Goal: Task Accomplishment & Management: Use online tool/utility

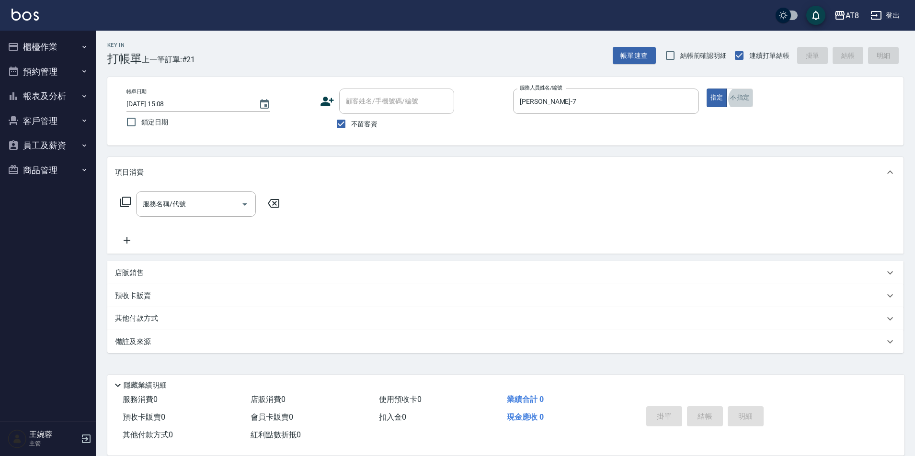
click at [59, 140] on button "員工及薪資" at bounding box center [48, 145] width 88 height 25
click at [69, 116] on button "客戶管理" at bounding box center [48, 121] width 88 height 25
click at [66, 99] on button "報表及分析" at bounding box center [48, 96] width 88 height 25
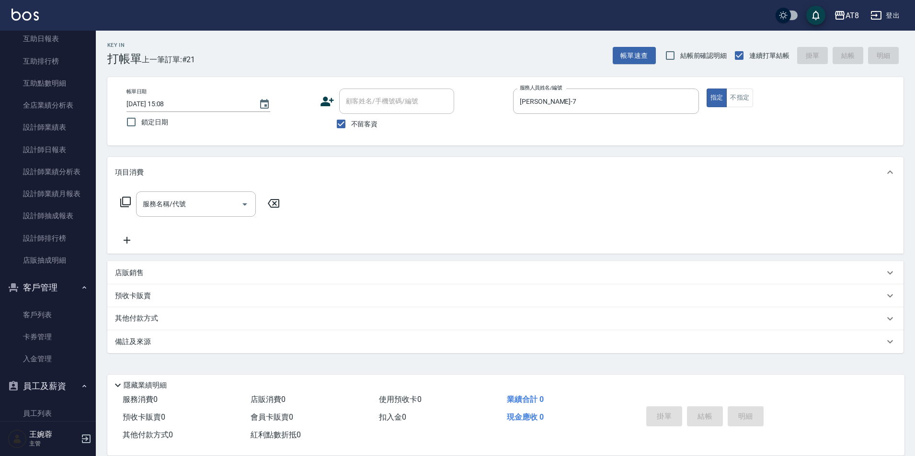
scroll to position [151, 0]
click at [72, 262] on link "店販抽成明細" at bounding box center [48, 260] width 88 height 22
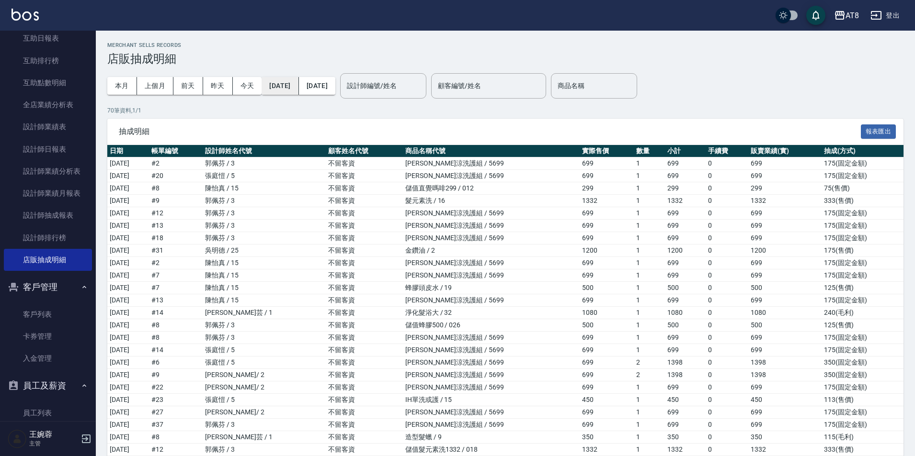
click at [291, 85] on button "[DATE]" at bounding box center [279, 86] width 37 height 18
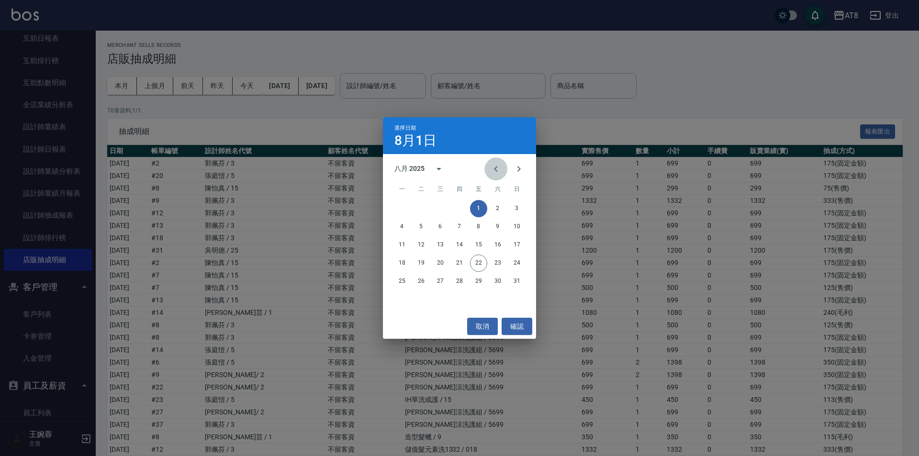
click at [494, 169] on icon "Previous month" at bounding box center [495, 169] width 3 height 6
click at [423, 208] on button "1" at bounding box center [421, 208] width 17 height 17
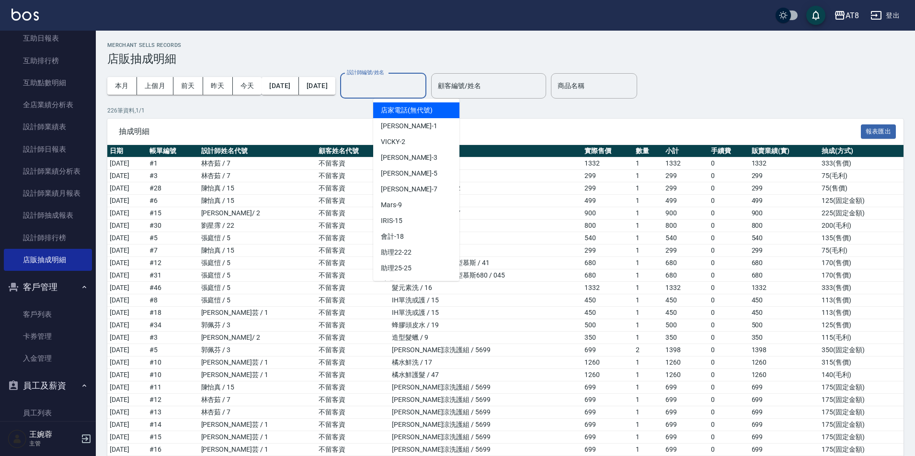
click at [422, 88] on input "設計師編號/姓名" at bounding box center [383, 86] width 78 height 17
click at [417, 170] on div "HANK -5" at bounding box center [416, 174] width 86 height 16
type input "HANK-5"
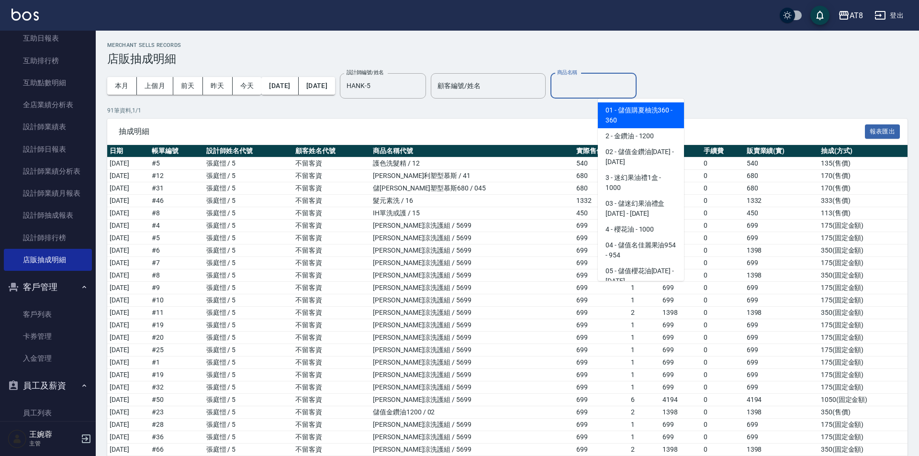
click at [623, 91] on input "商品名稱" at bounding box center [594, 86] width 78 height 17
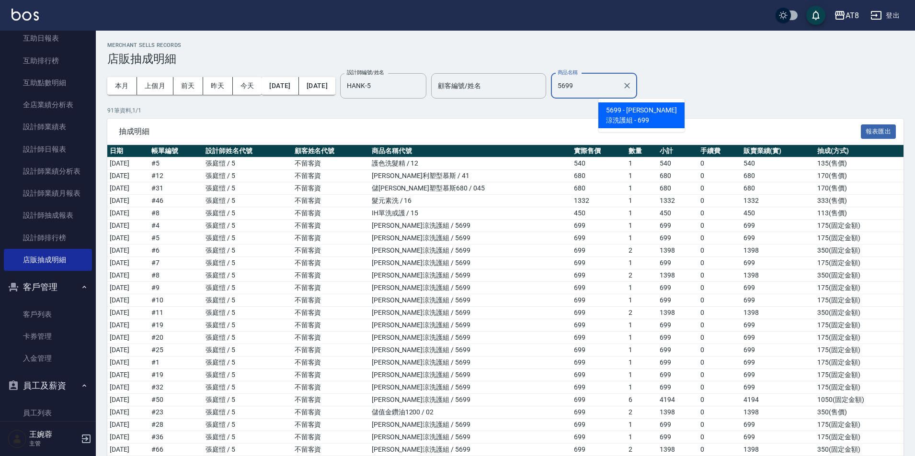
click at [650, 108] on span "5699 - [PERSON_NAME]涼洗護組 - 699" at bounding box center [641, 115] width 86 height 26
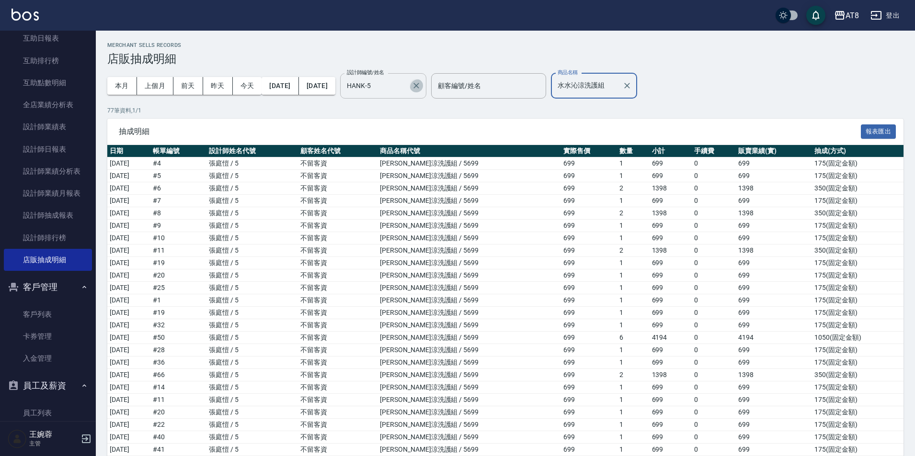
click at [419, 89] on icon "Clear" at bounding box center [416, 86] width 6 height 6
type input "水水沁涼洗護組"
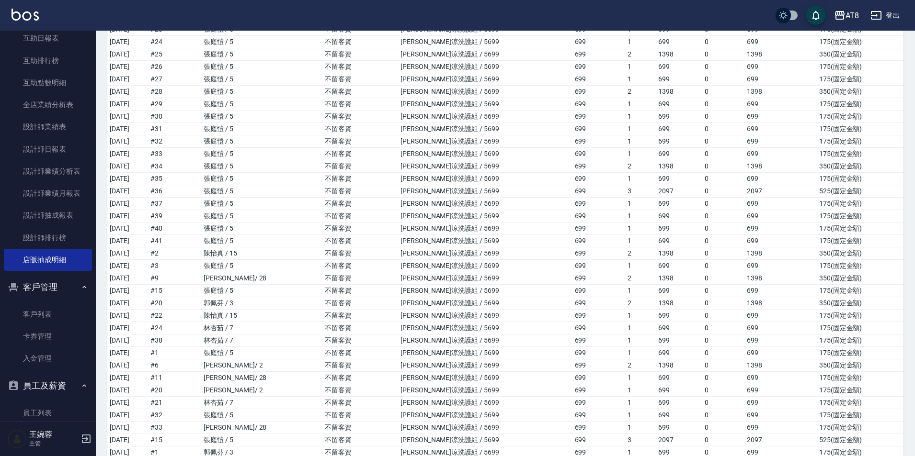
scroll to position [1881, 0]
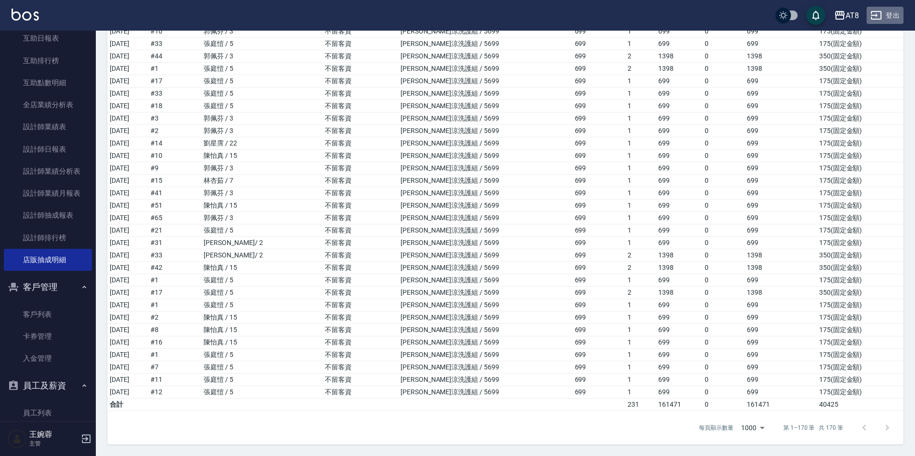
click at [885, 17] on button "登出" at bounding box center [884, 16] width 37 height 18
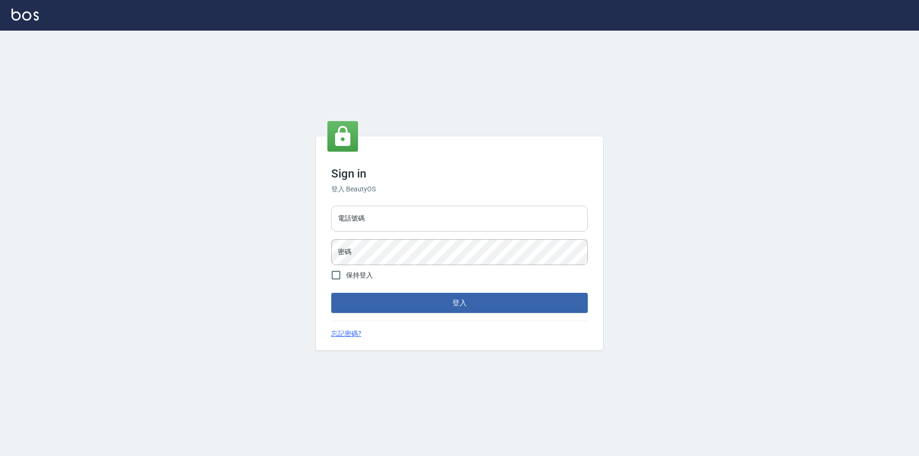
click at [430, 214] on input "電話號碼" at bounding box center [459, 219] width 257 height 26
type input "0977061868"
click at [331, 293] on button "登入" at bounding box center [459, 303] width 257 height 20
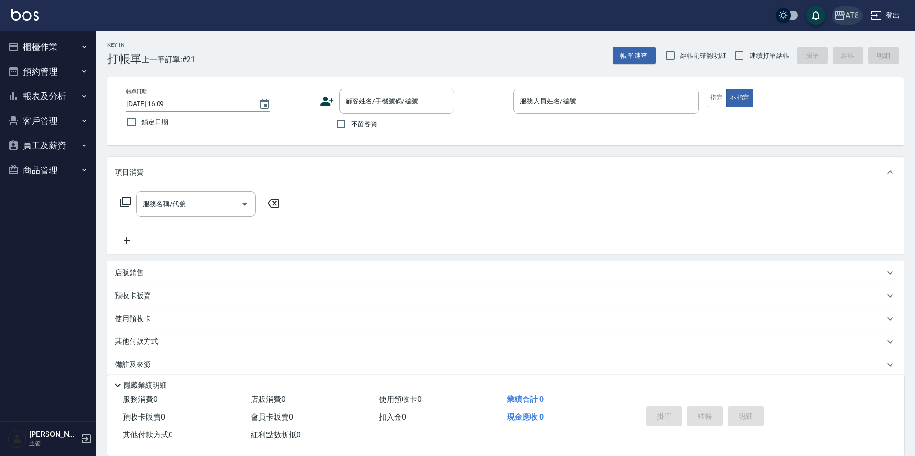
click at [849, 15] on div "AT8" at bounding box center [851, 16] width 13 height 12
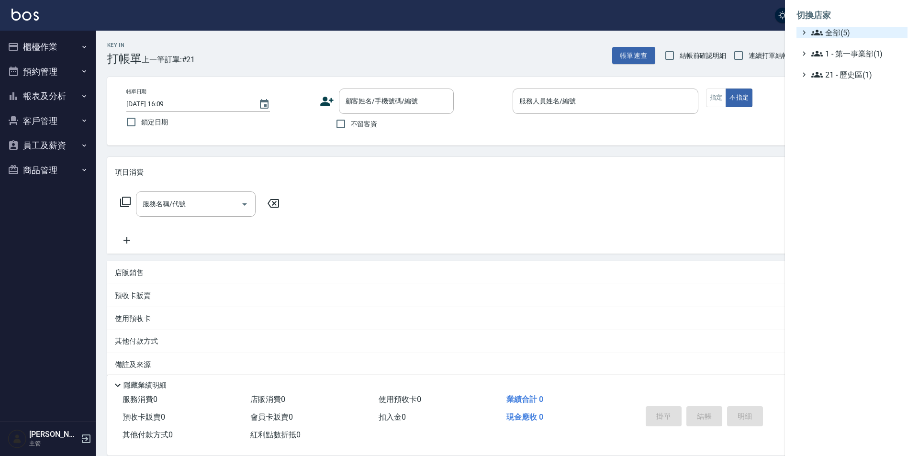
click at [849, 37] on span "全部(5)" at bounding box center [858, 32] width 92 height 11
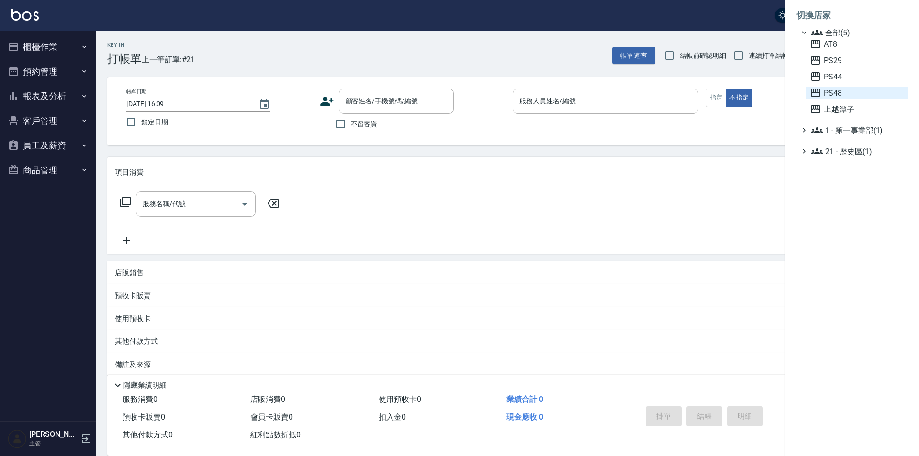
click at [847, 99] on span "PS48" at bounding box center [857, 92] width 94 height 11
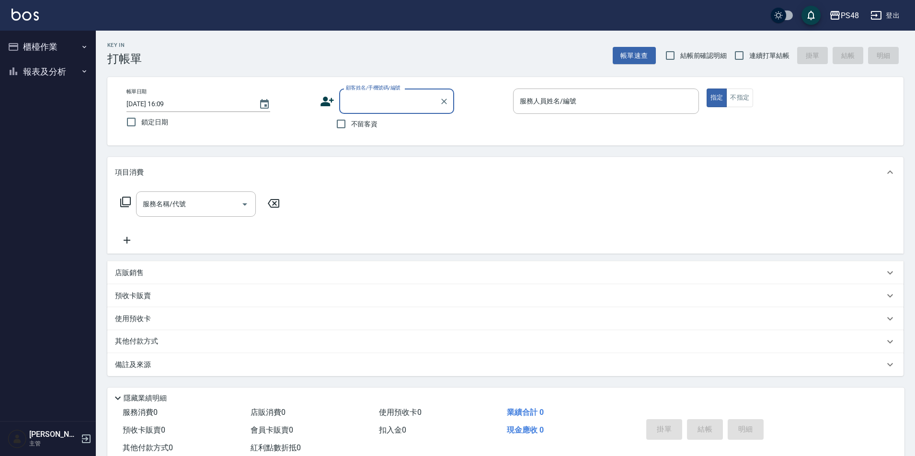
click at [60, 44] on button "櫃檯作業" at bounding box center [48, 46] width 88 height 25
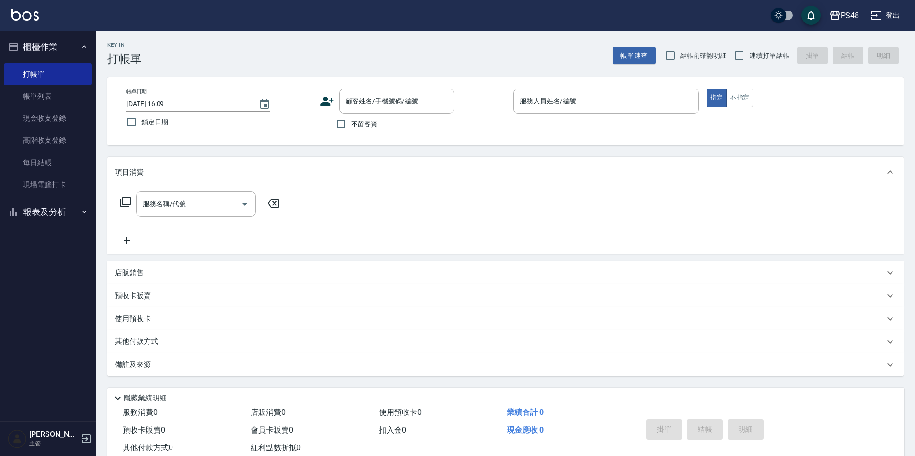
click at [57, 210] on button "報表及分析" at bounding box center [48, 212] width 88 height 25
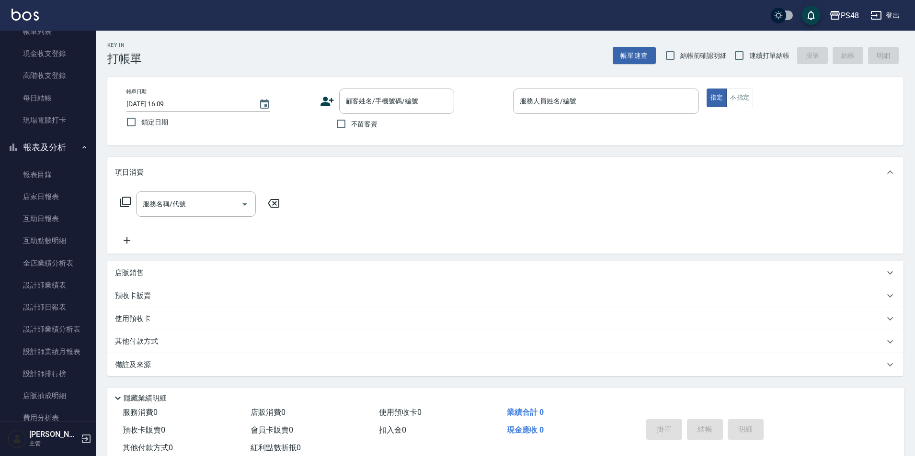
scroll to position [88, 0]
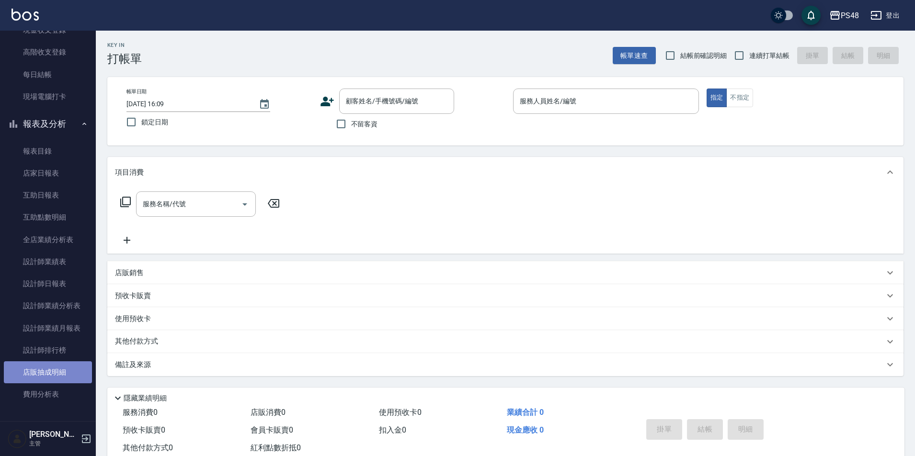
click at [62, 374] on link "店販抽成明細" at bounding box center [48, 373] width 88 height 22
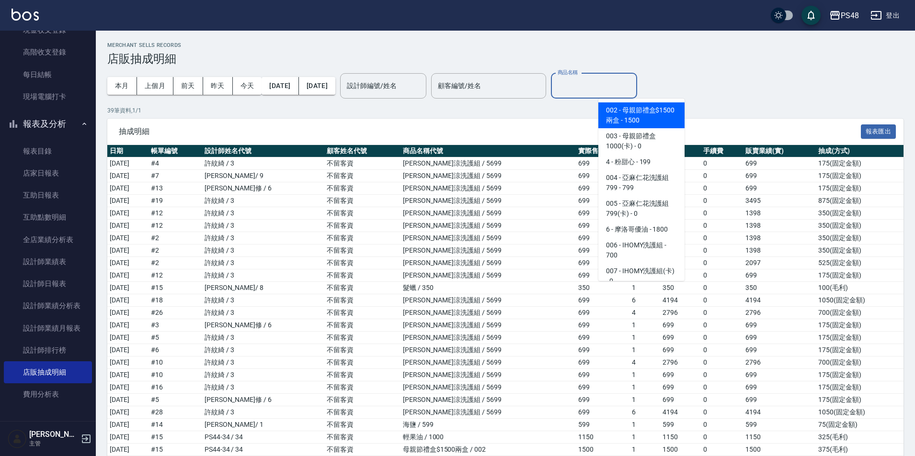
click at [620, 83] on input "商品名稱" at bounding box center [594, 86] width 78 height 17
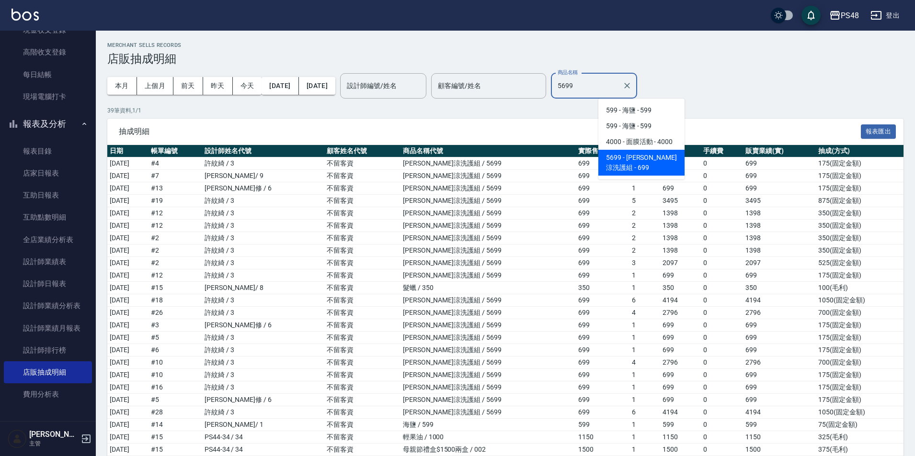
click at [663, 160] on span "5699 - [PERSON_NAME]涼洗護組 - 699" at bounding box center [641, 163] width 86 height 26
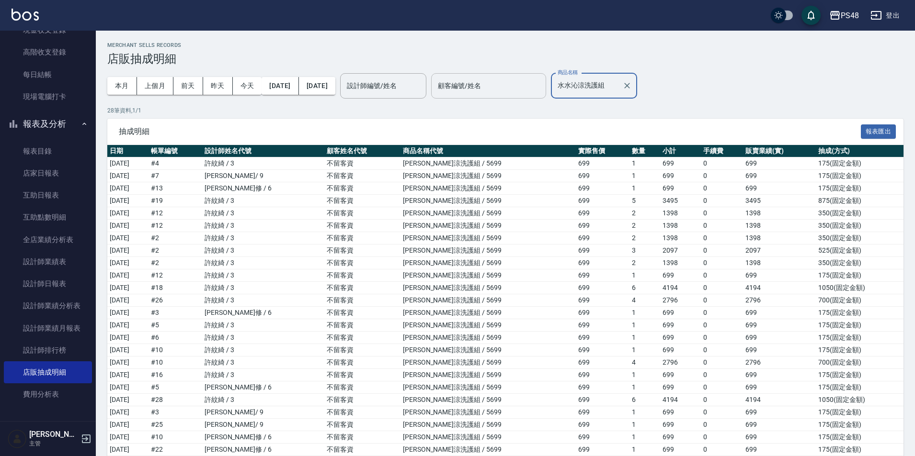
type input "水水沁涼洗護組"
click at [542, 91] on input "顧客編號/姓名" at bounding box center [488, 86] width 106 height 17
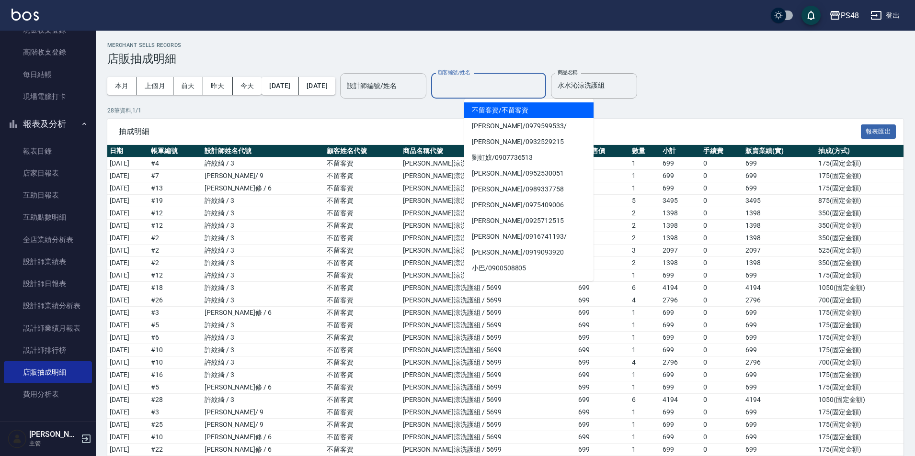
click at [422, 83] on input "設計師編號/姓名" at bounding box center [383, 86] width 78 height 17
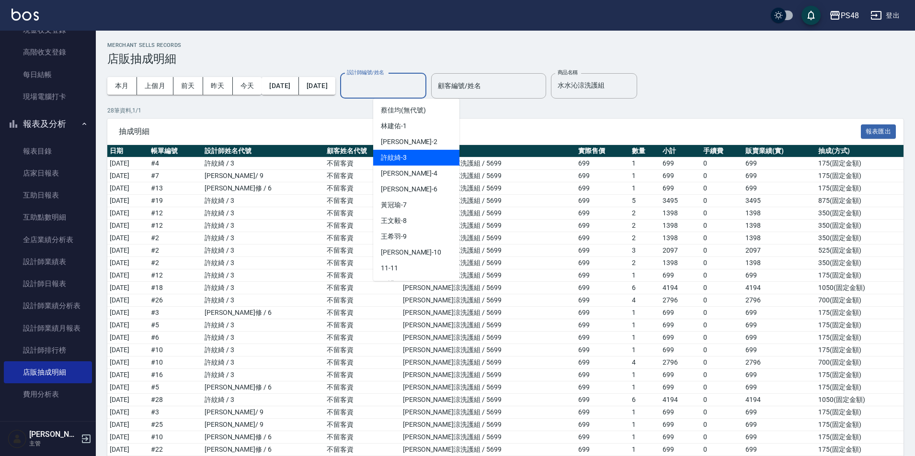
click at [413, 155] on div "許紋綺 -3" at bounding box center [416, 158] width 86 height 16
type input "許紋綺-3"
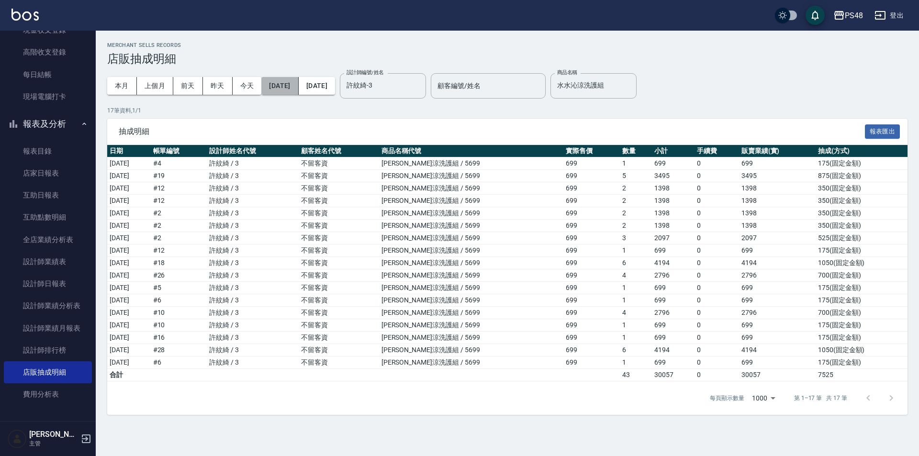
click at [292, 79] on button "[DATE]" at bounding box center [279, 86] width 37 height 18
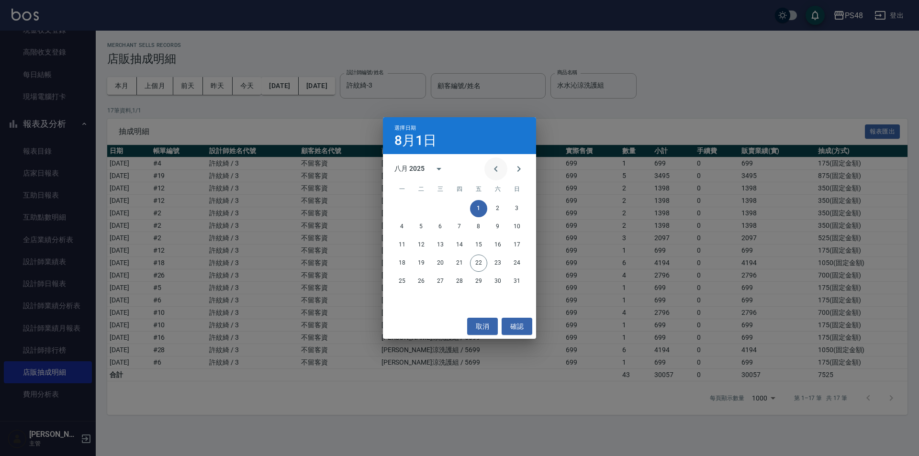
click at [498, 164] on icon "Previous month" at bounding box center [495, 168] width 11 height 11
click at [423, 208] on button "1" at bounding box center [421, 208] width 17 height 17
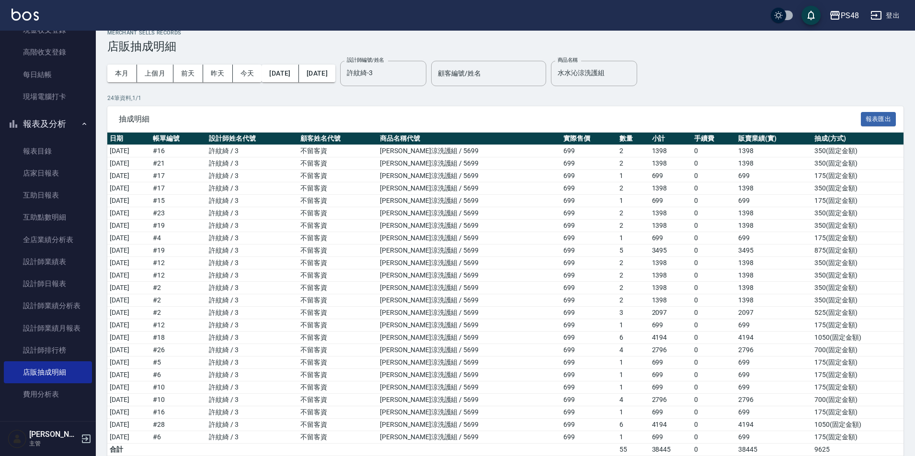
scroll to position [7, 0]
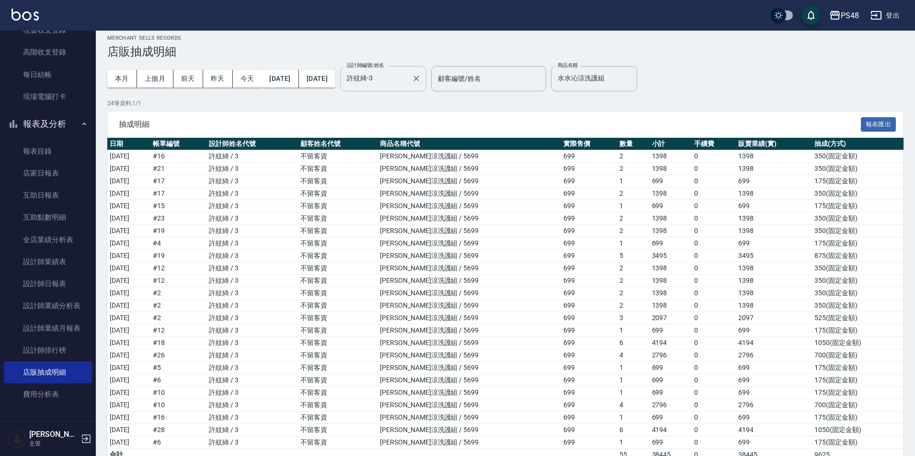
drag, startPoint x: 449, startPoint y: 81, endPoint x: 454, endPoint y: 81, distance: 5.3
click at [421, 81] on icon "Clear" at bounding box center [416, 79] width 10 height 10
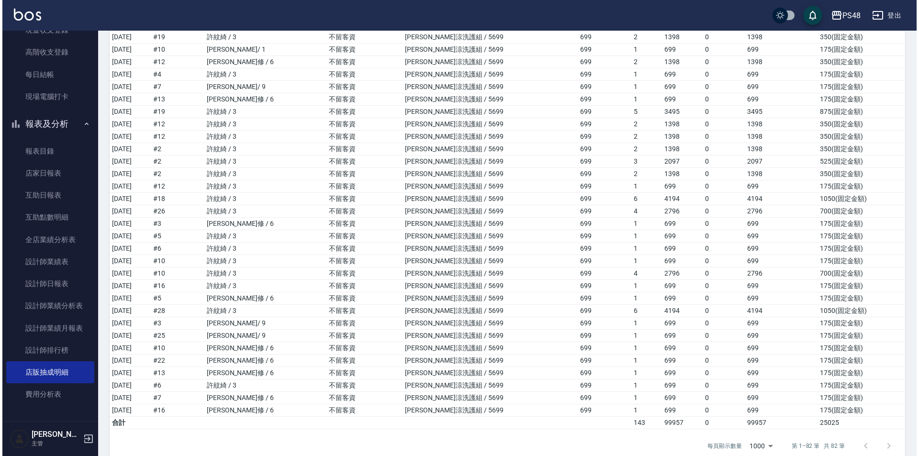
scroll to position [785, 0]
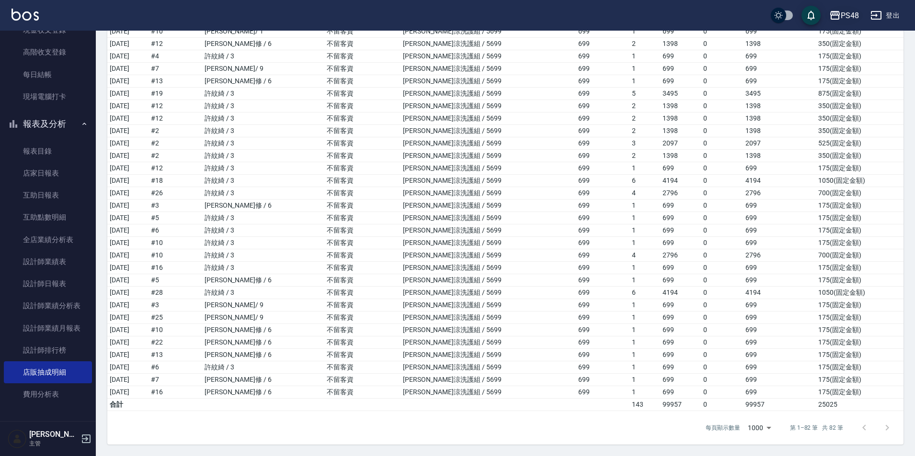
click at [842, 13] on div "PS48" at bounding box center [849, 16] width 18 height 12
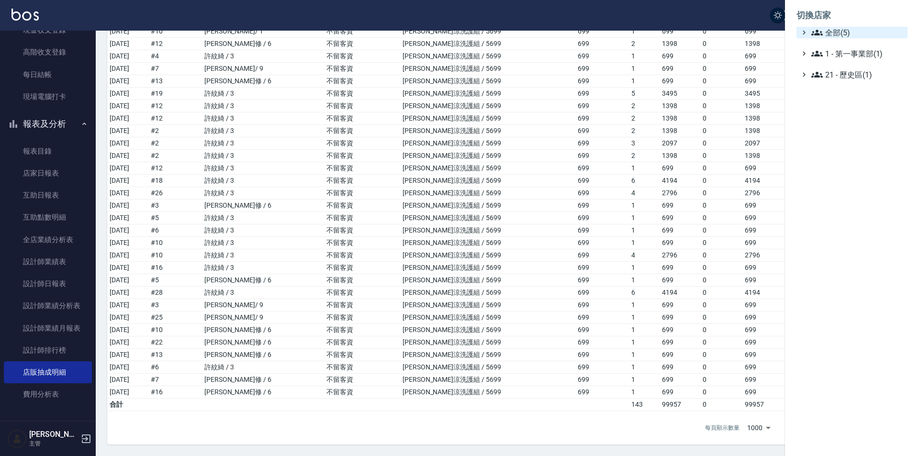
click at [843, 27] on span "全部(5)" at bounding box center [858, 32] width 92 height 11
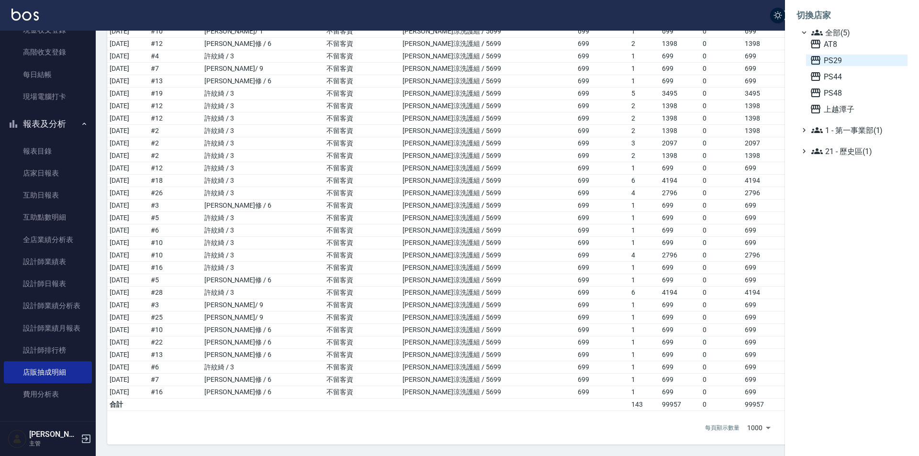
click at [847, 65] on span "PS29" at bounding box center [857, 60] width 94 height 11
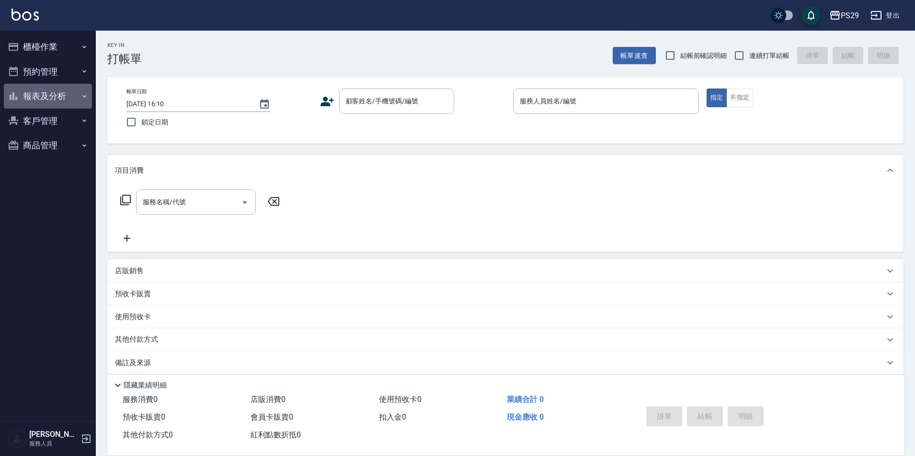
click at [76, 98] on button "報表及分析" at bounding box center [48, 96] width 88 height 25
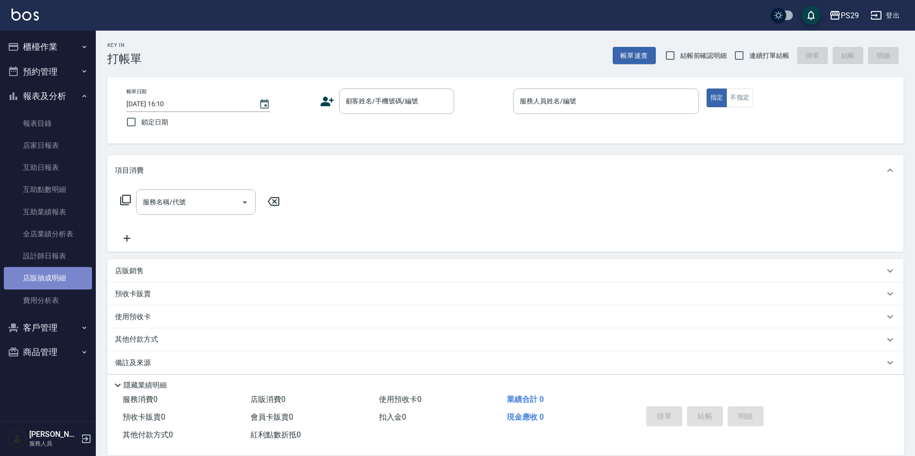
click at [59, 281] on link "店販抽成明細" at bounding box center [48, 278] width 88 height 22
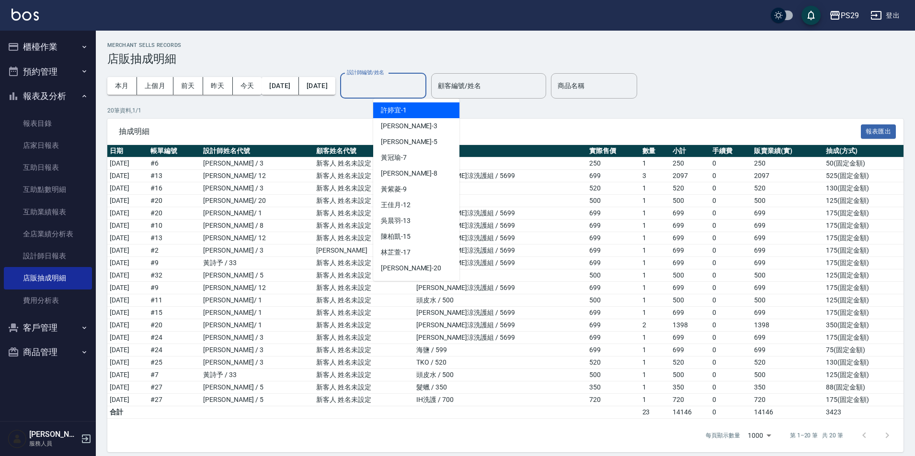
click at [414, 88] on input "設計師編號/姓名" at bounding box center [383, 86] width 78 height 17
click at [522, 111] on p "20 筆資料, 1 / 1" at bounding box center [505, 110] width 796 height 9
click at [422, 91] on input "設計師編號/姓名" at bounding box center [383, 86] width 78 height 17
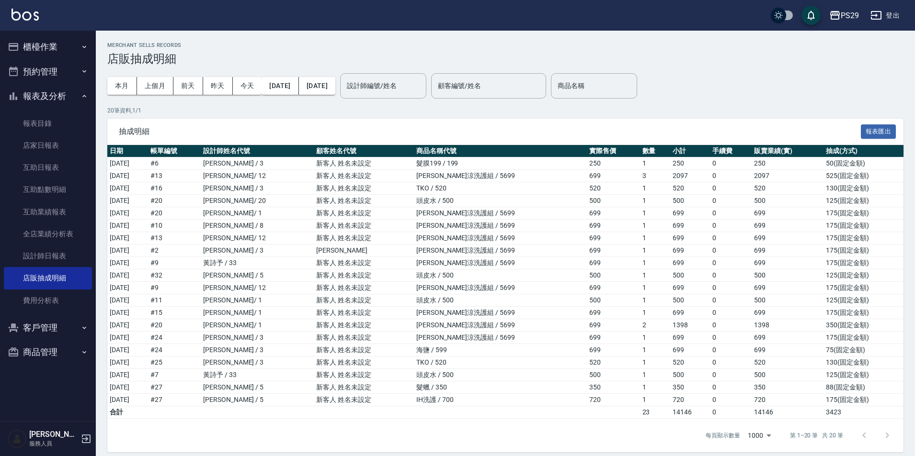
click at [525, 111] on p "20 筆資料, 1 / 1" at bounding box center [505, 110] width 796 height 9
click at [616, 87] on input "商品名稱" at bounding box center [594, 86] width 78 height 17
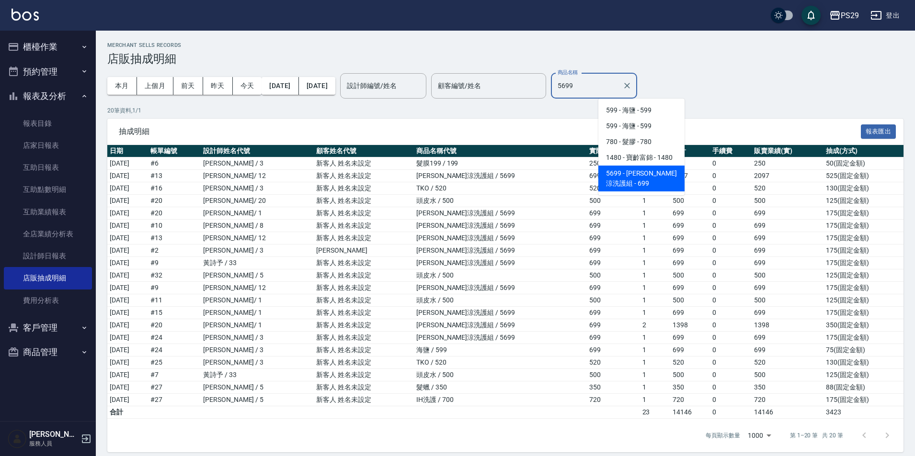
click at [644, 174] on span "5699 - [PERSON_NAME]涼洗護組 - 699" at bounding box center [641, 179] width 86 height 26
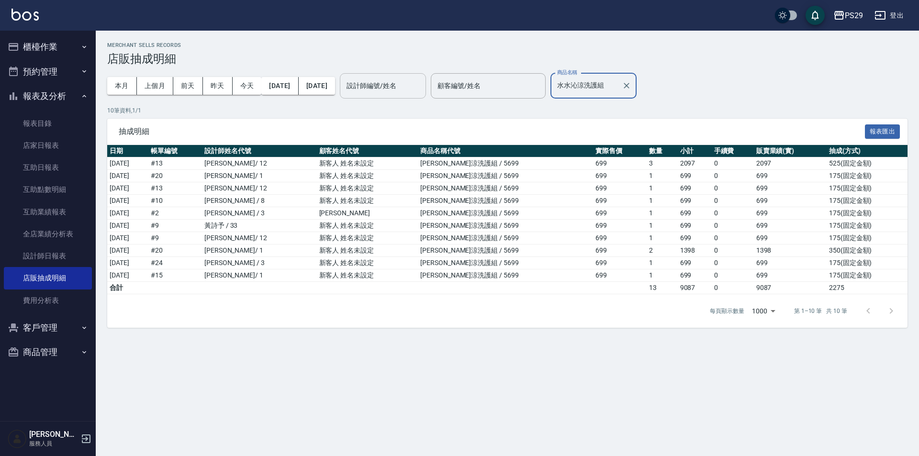
type input "水水沁涼洗護組"
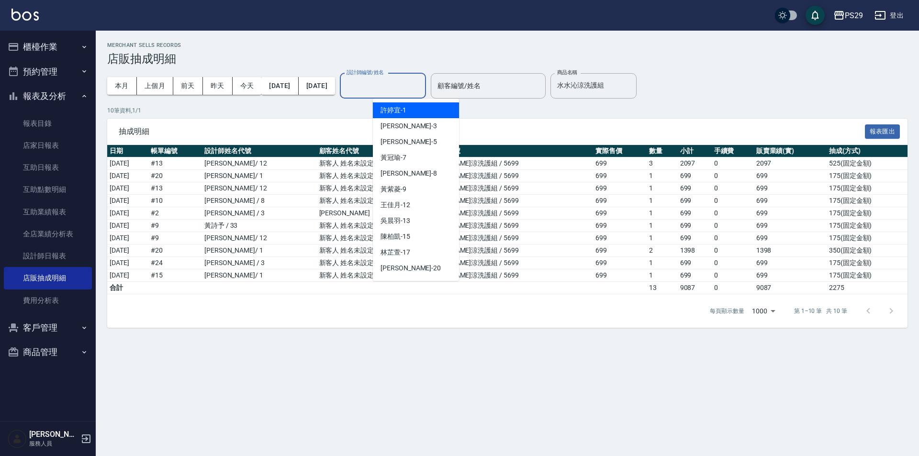
click at [422, 84] on input "設計師編號/姓名" at bounding box center [383, 86] width 78 height 17
click at [704, 105] on div "本月 上個月 前天 昨天 今天 2025/08/01 2025/08/22 設計師編號/姓名 設計師編號/姓名 顧客編號/姓名 顧客編號/姓名 商品名稱 水水…" at bounding box center [507, 86] width 801 height 41
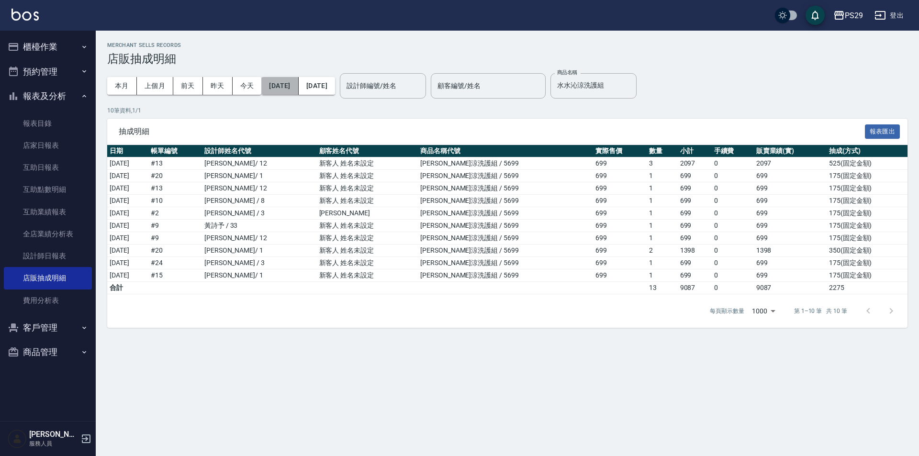
click at [298, 91] on button "[DATE]" at bounding box center [279, 86] width 37 height 18
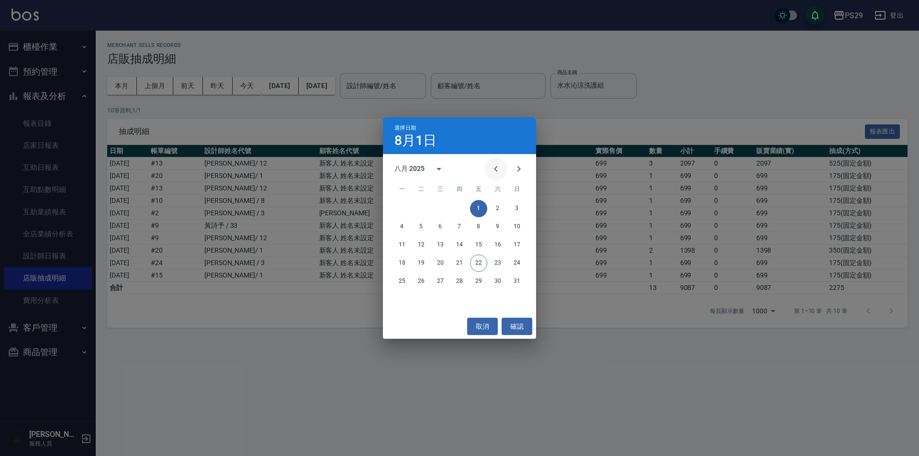
click at [494, 167] on icon "Previous month" at bounding box center [495, 169] width 3 height 6
click at [419, 210] on button "1" at bounding box center [421, 208] width 17 height 17
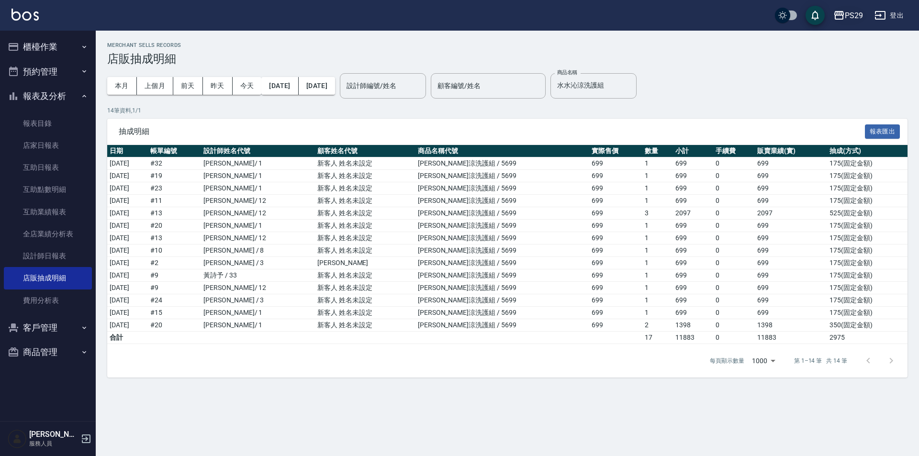
click at [851, 12] on div "PS29" at bounding box center [854, 16] width 18 height 12
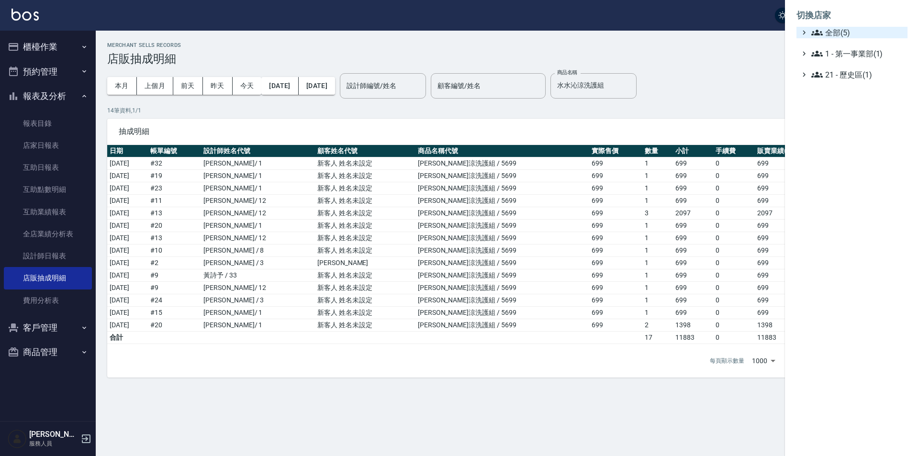
click at [851, 36] on span "全部(5)" at bounding box center [858, 32] width 92 height 11
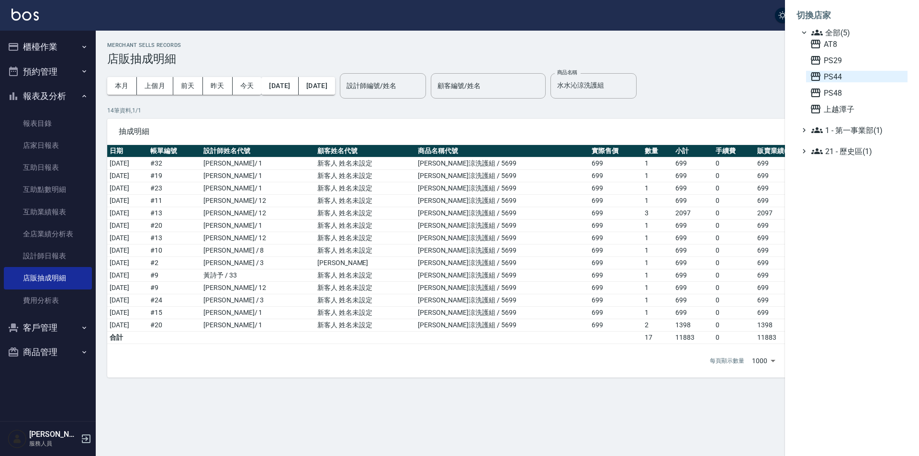
click at [851, 82] on span "PS44" at bounding box center [857, 76] width 94 height 11
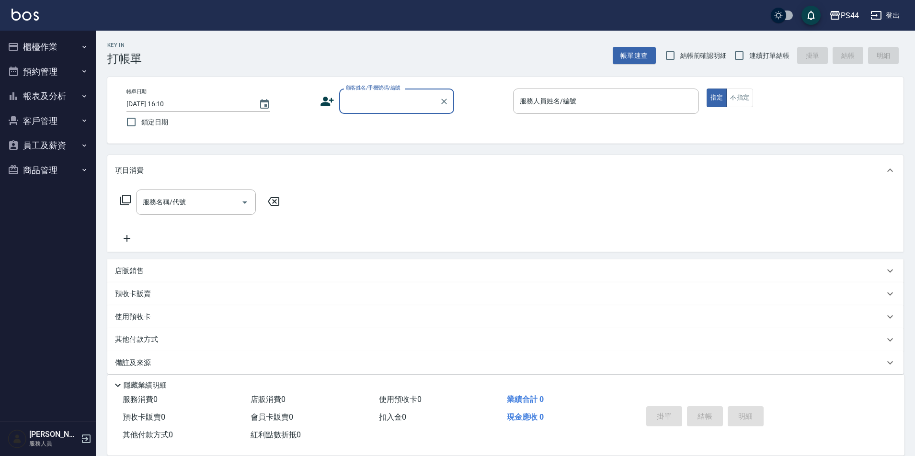
click at [63, 96] on button "報表及分析" at bounding box center [48, 96] width 88 height 25
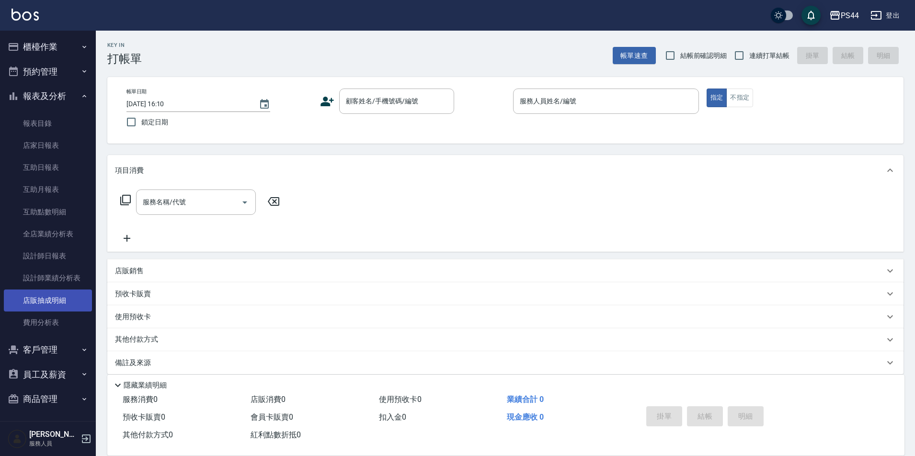
click at [62, 298] on link "店販抽成明細" at bounding box center [48, 301] width 88 height 22
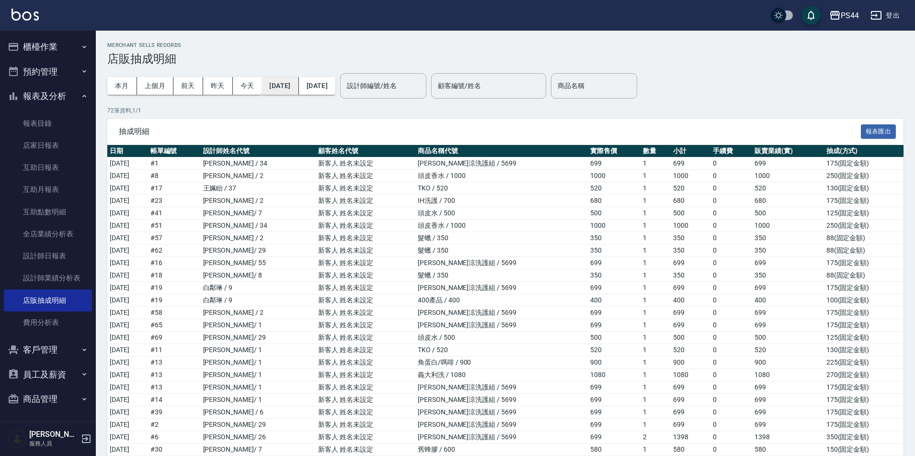
click at [298, 85] on button "[DATE]" at bounding box center [279, 86] width 37 height 18
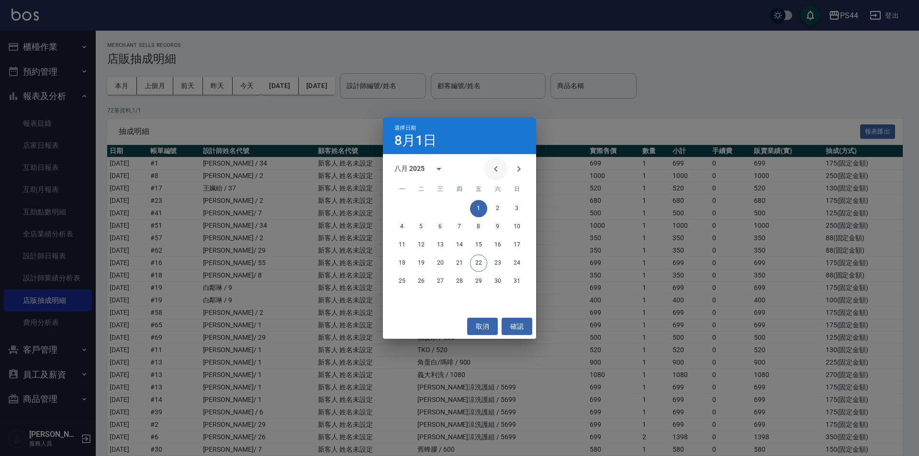
click at [490, 169] on icon "Previous month" at bounding box center [495, 168] width 11 height 11
click at [420, 205] on button "1" at bounding box center [421, 208] width 17 height 17
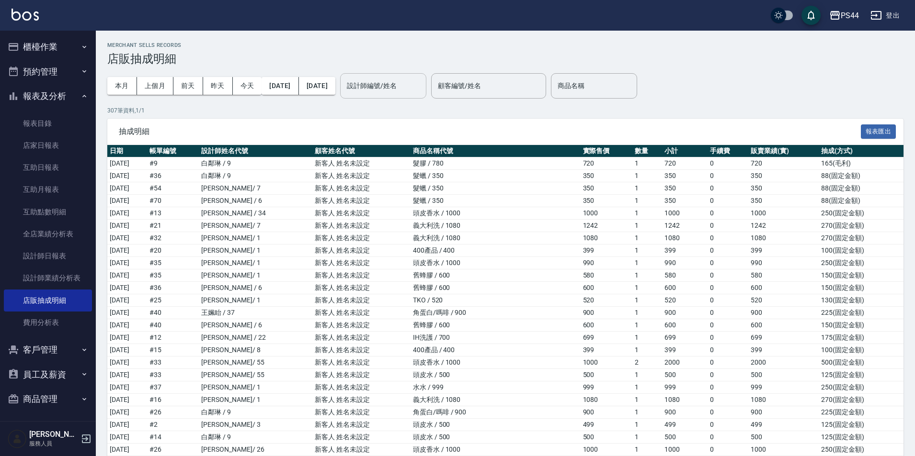
click at [392, 88] on input "設計師編號/姓名" at bounding box center [383, 86] width 78 height 17
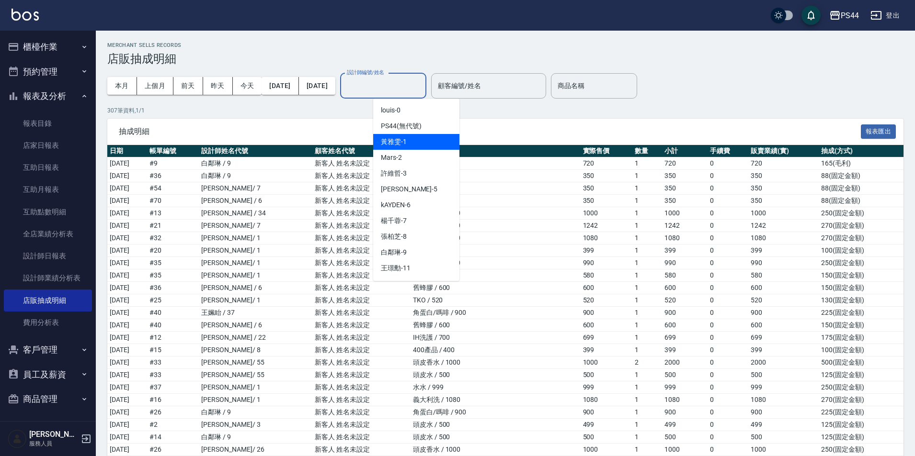
click at [423, 143] on div "黃雅雯 -1" at bounding box center [416, 142] width 86 height 16
type input "黃雅雯-1"
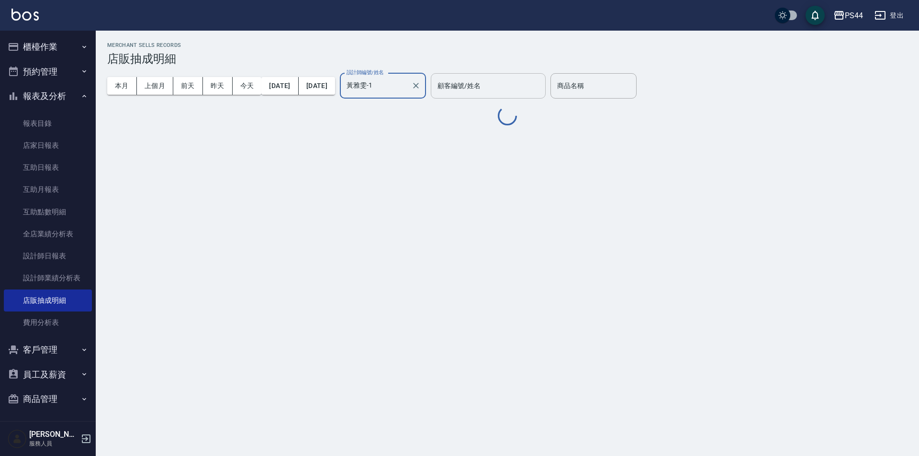
click at [491, 92] on input "顧客編號/姓名" at bounding box center [488, 86] width 106 height 17
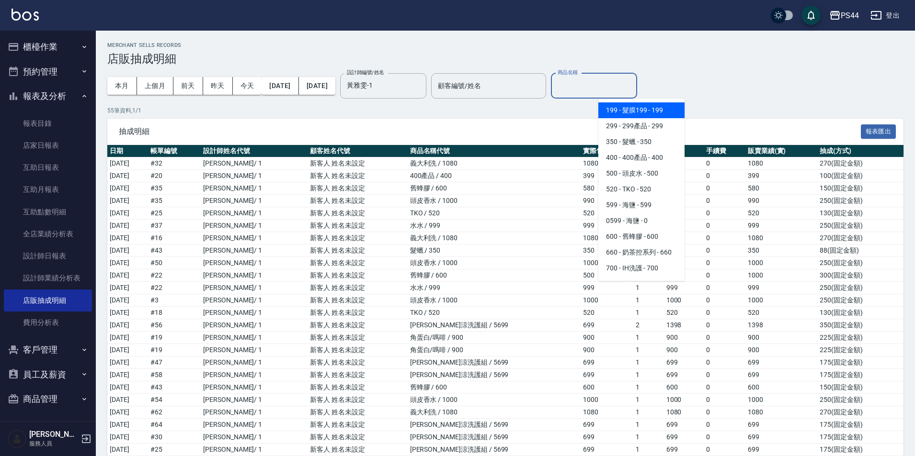
click at [633, 90] on input "商品名稱" at bounding box center [594, 86] width 78 height 17
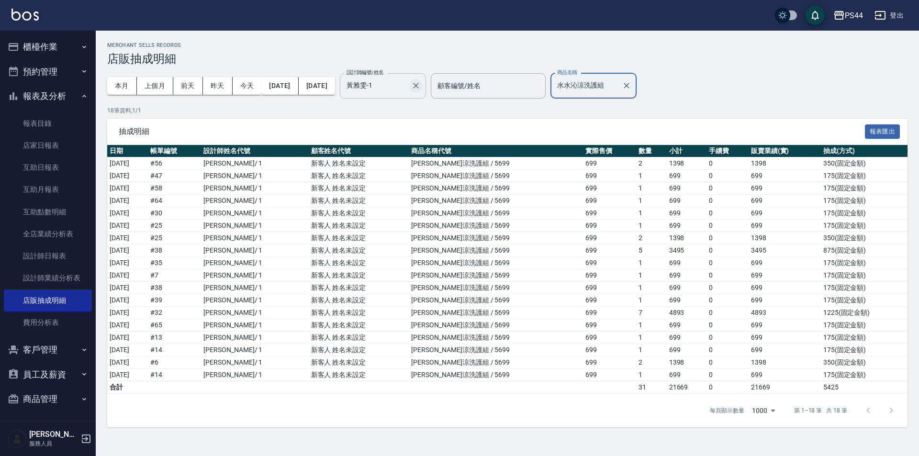
click at [421, 86] on icon "Clear" at bounding box center [416, 86] width 10 height 10
type input "水水沁涼洗護組"
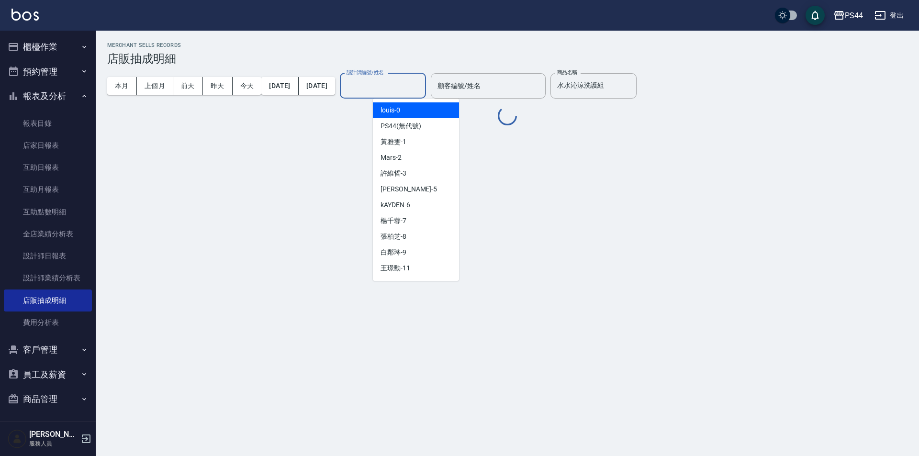
click at [422, 90] on input "設計師編號/姓名" at bounding box center [383, 86] width 78 height 17
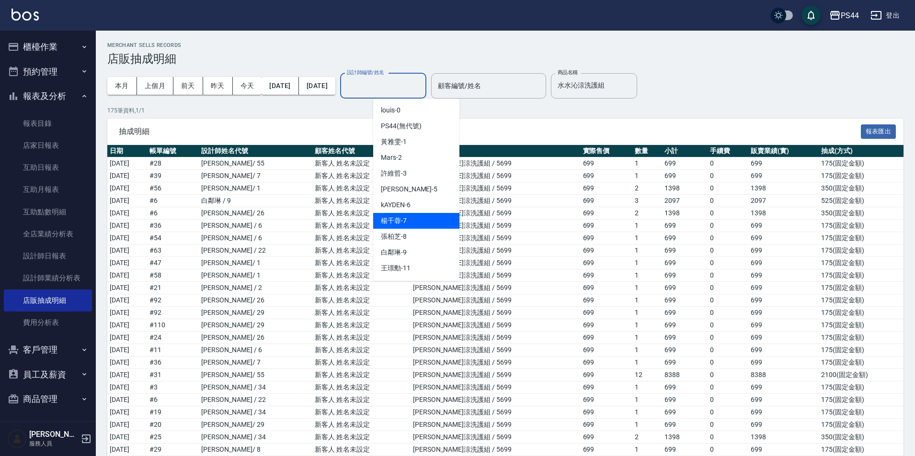
click at [425, 216] on div "楊千蓉 -7" at bounding box center [416, 221] width 86 height 16
type input "楊千蓉-7"
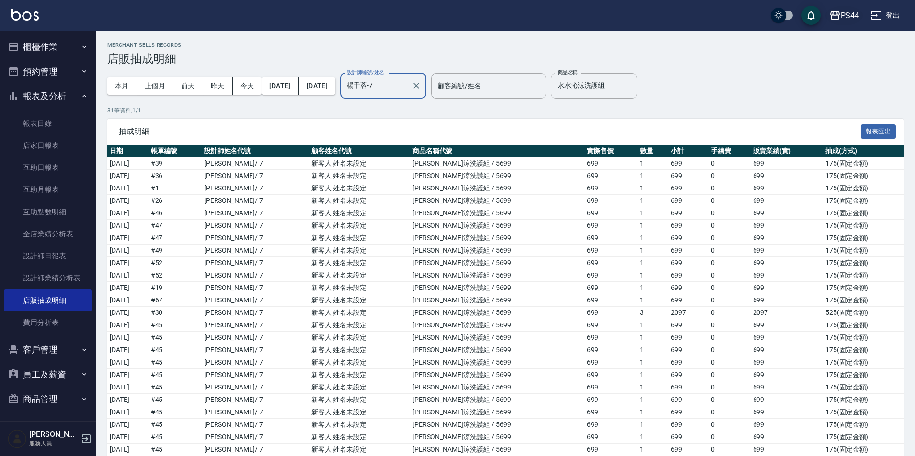
click at [840, 18] on div "PS44" at bounding box center [849, 16] width 18 height 12
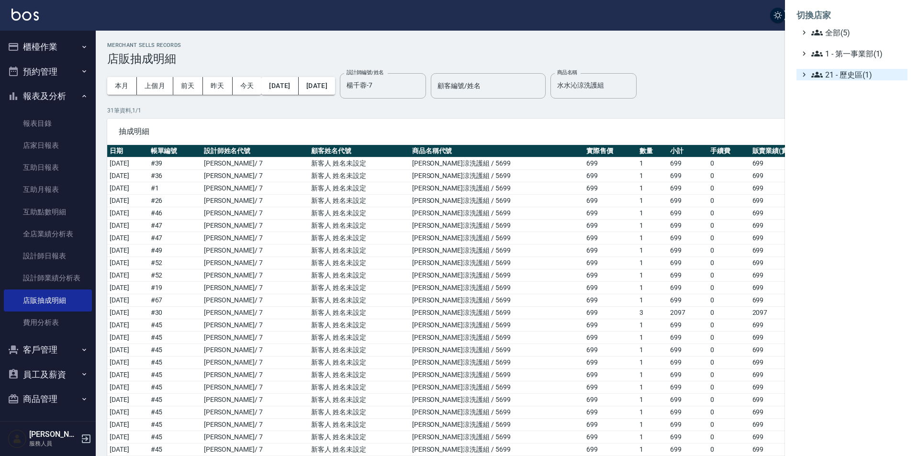
click at [878, 78] on span "21 - 歷史區(1)" at bounding box center [858, 74] width 92 height 11
click at [867, 57] on span "1 - 第一事業部(1)" at bounding box center [858, 53] width 92 height 11
click at [849, 68] on span "1.07 - 蔡佳均(4)" at bounding box center [862, 64] width 83 height 11
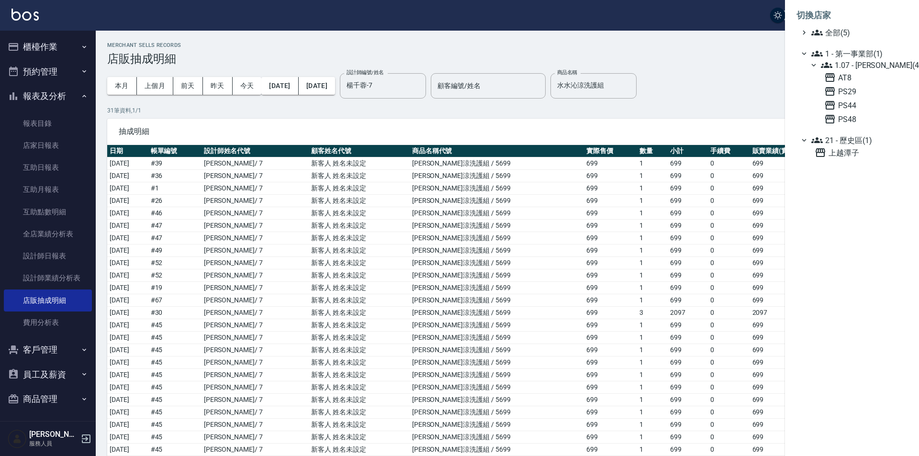
click at [859, 68] on span "1.07 - 蔡佳均(4)" at bounding box center [862, 64] width 83 height 11
click at [858, 69] on span "1.07 - 蔡佳均(4)" at bounding box center [862, 64] width 83 height 11
click at [841, 36] on span "全部(5)" at bounding box center [858, 32] width 92 height 11
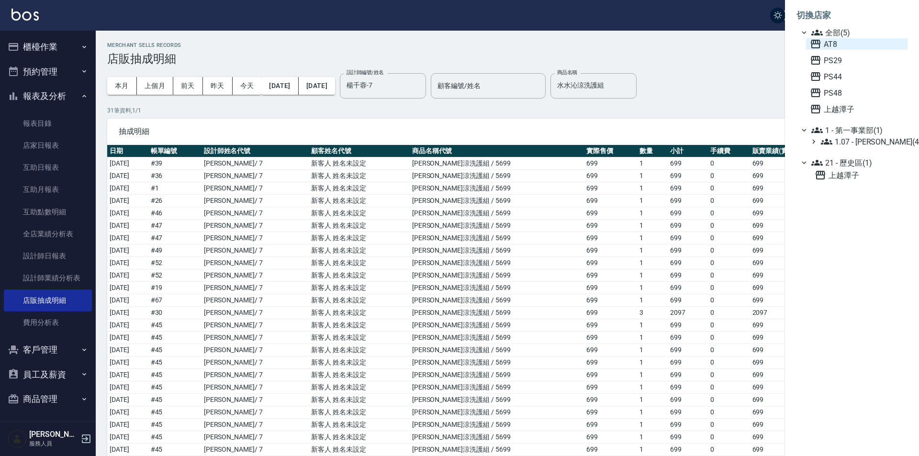
click at [845, 50] on span "AT8" at bounding box center [857, 43] width 94 height 11
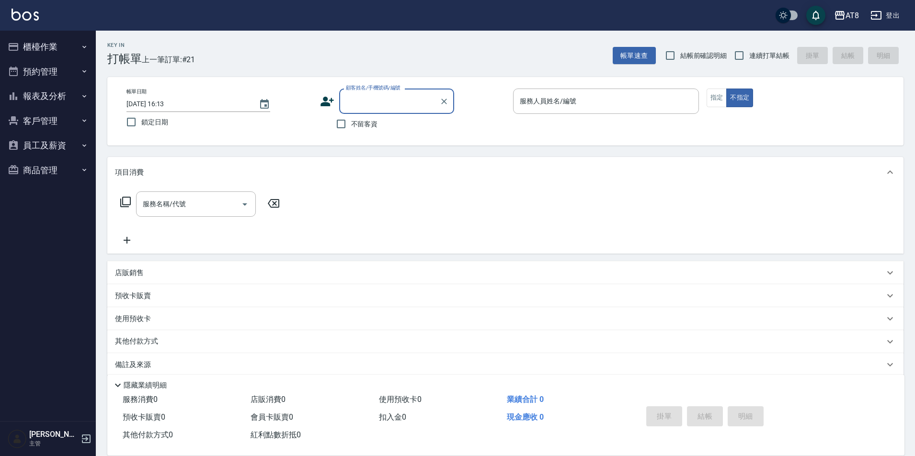
click at [58, 101] on button "報表及分析" at bounding box center [48, 96] width 88 height 25
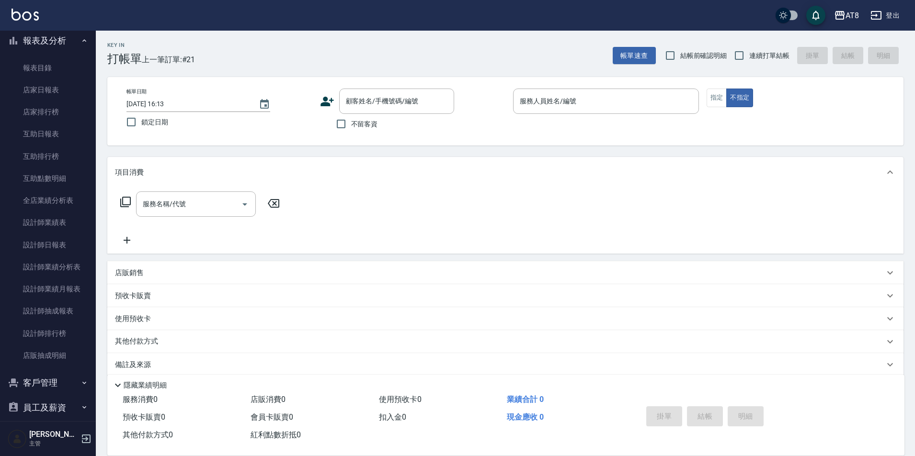
scroll to position [59, 0]
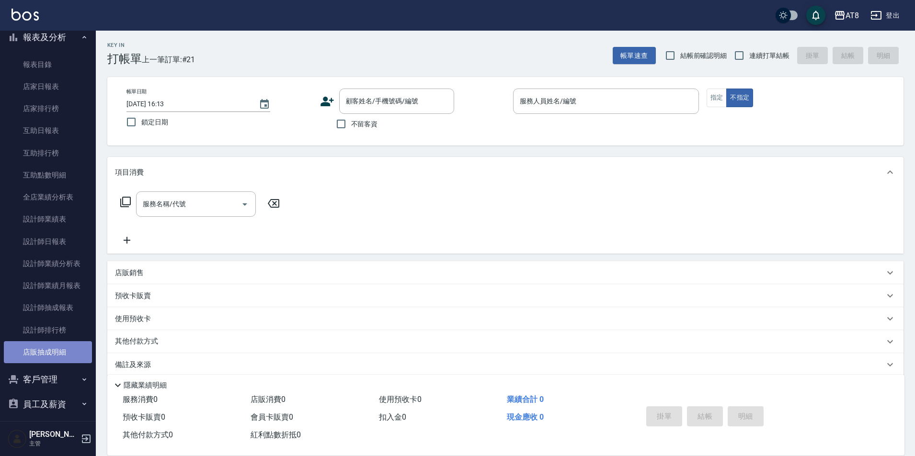
click at [62, 352] on link "店販抽成明細" at bounding box center [48, 352] width 88 height 22
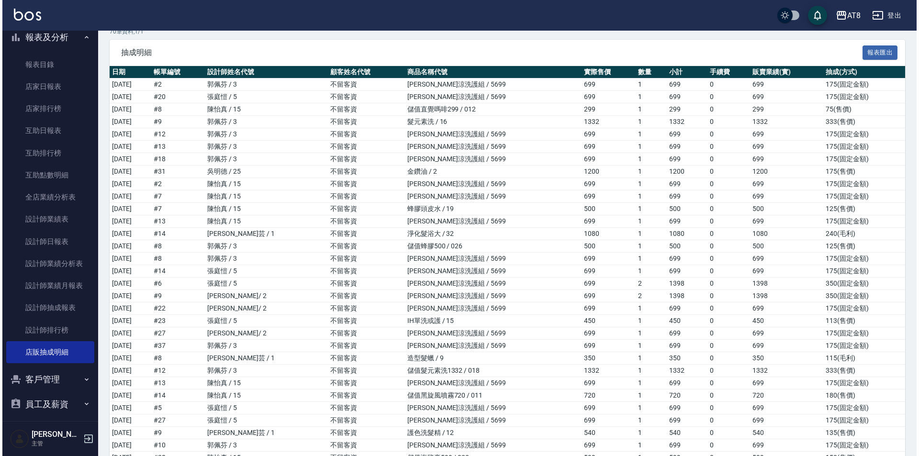
scroll to position [10, 0]
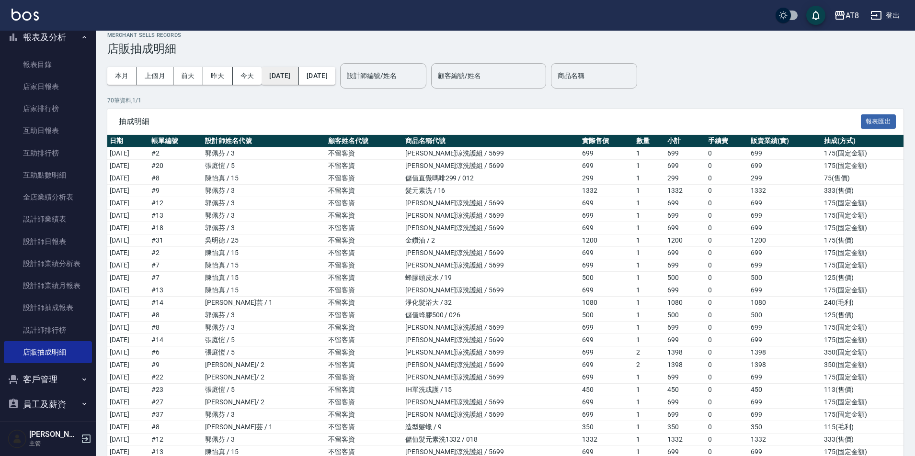
click at [286, 74] on button "[DATE]" at bounding box center [279, 76] width 37 height 18
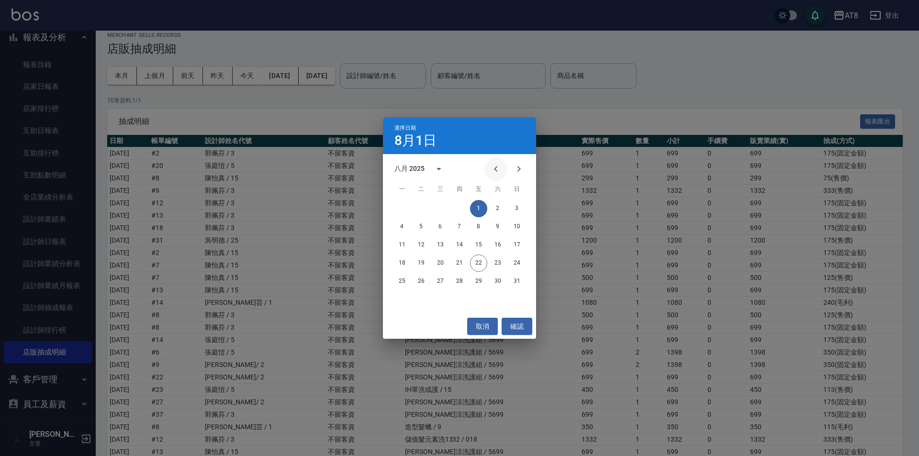
click at [490, 166] on icon "Previous month" at bounding box center [495, 168] width 11 height 11
click at [420, 208] on button "1" at bounding box center [421, 208] width 17 height 17
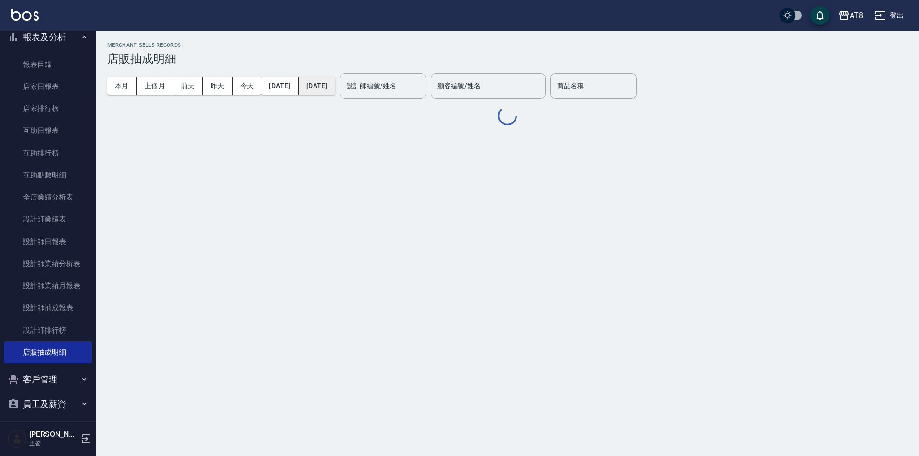
click at [335, 86] on button "[DATE]" at bounding box center [317, 86] width 36 height 18
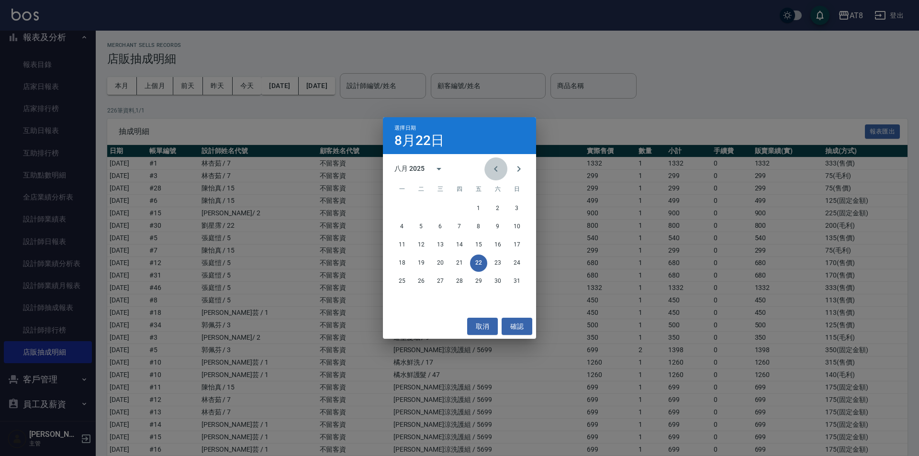
click at [490, 173] on icon "Previous month" at bounding box center [495, 168] width 11 height 11
click at [458, 280] on button "31" at bounding box center [459, 281] width 17 height 17
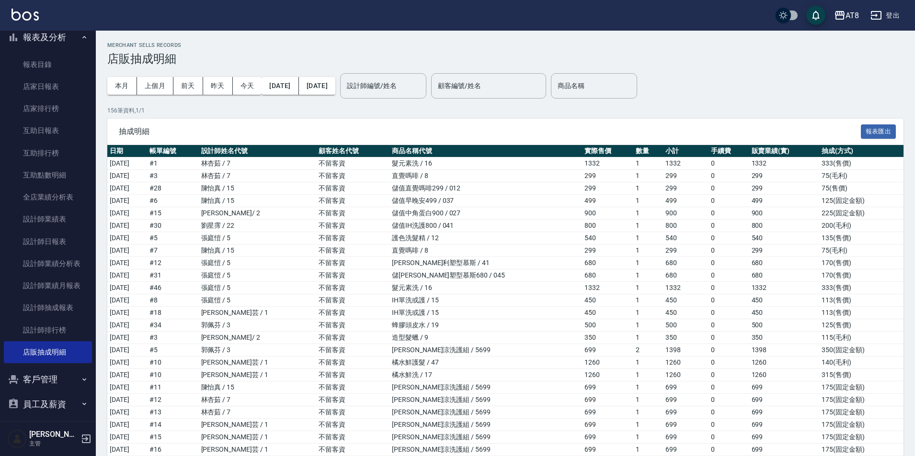
drag, startPoint x: 913, startPoint y: 84, endPoint x: 917, endPoint y: 103, distance: 19.9
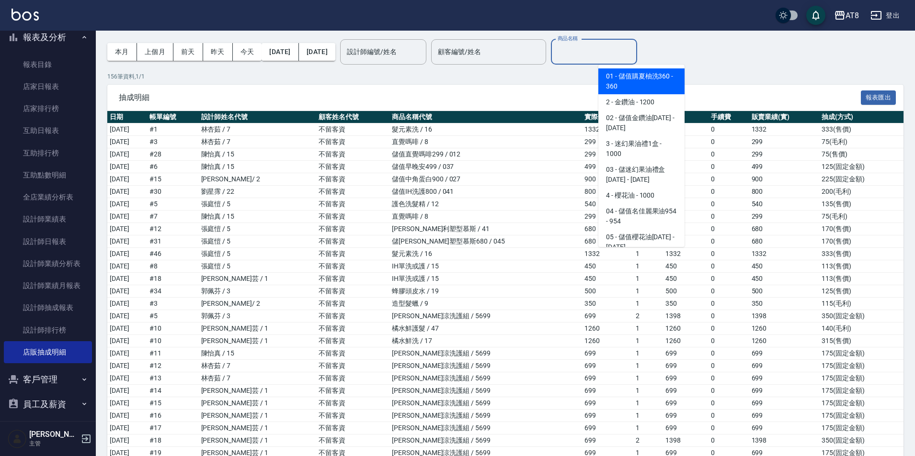
click at [633, 59] on input "商品名稱" at bounding box center [594, 52] width 78 height 17
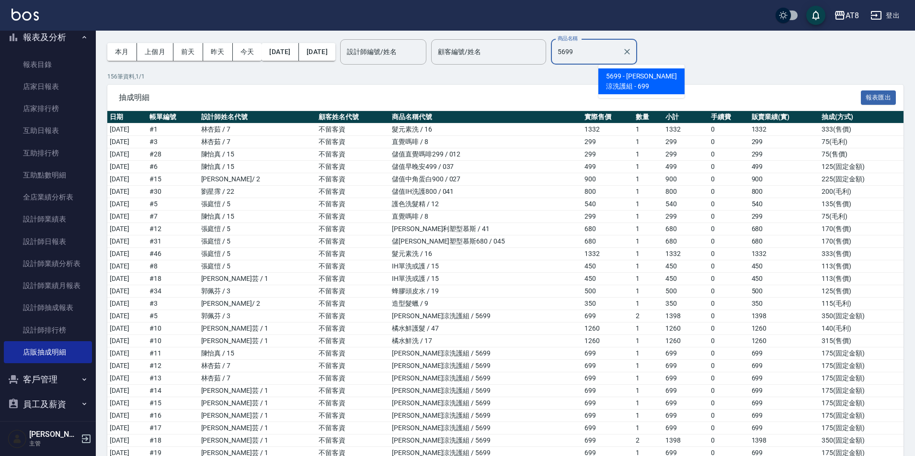
click at [637, 77] on span "5699 - 水水沁涼洗護組 - 699" at bounding box center [641, 81] width 86 height 26
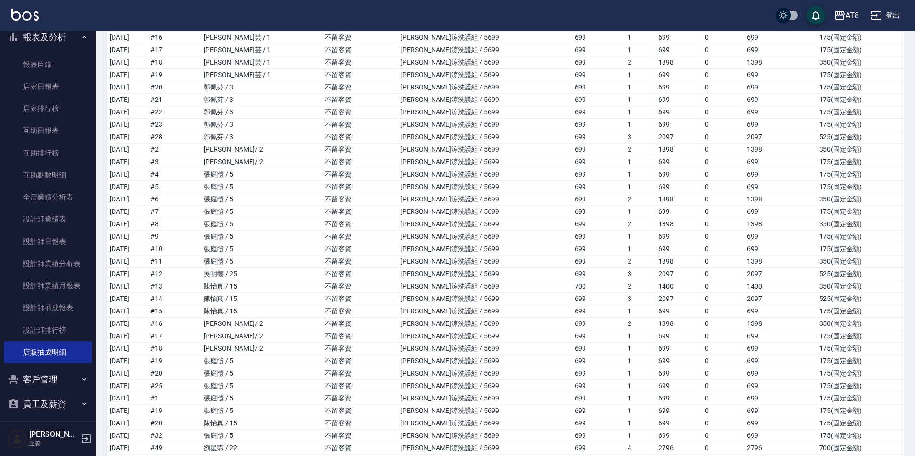
scroll to position [0, 0]
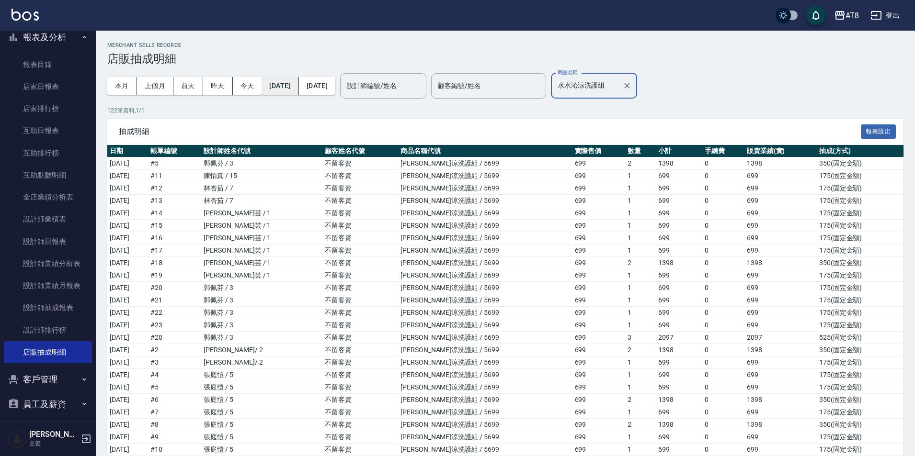
type input "水水沁涼洗護組"
click at [298, 88] on button "2025/07/01" at bounding box center [279, 86] width 37 height 18
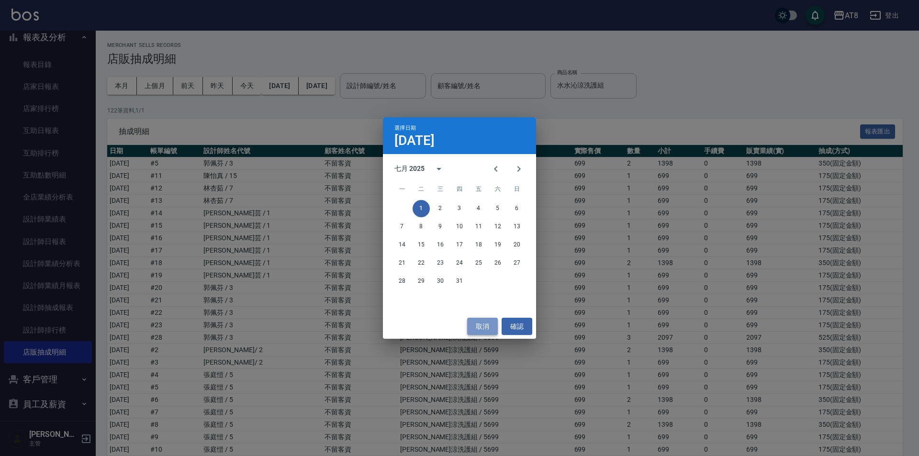
click at [487, 332] on button "取消" at bounding box center [482, 327] width 31 height 18
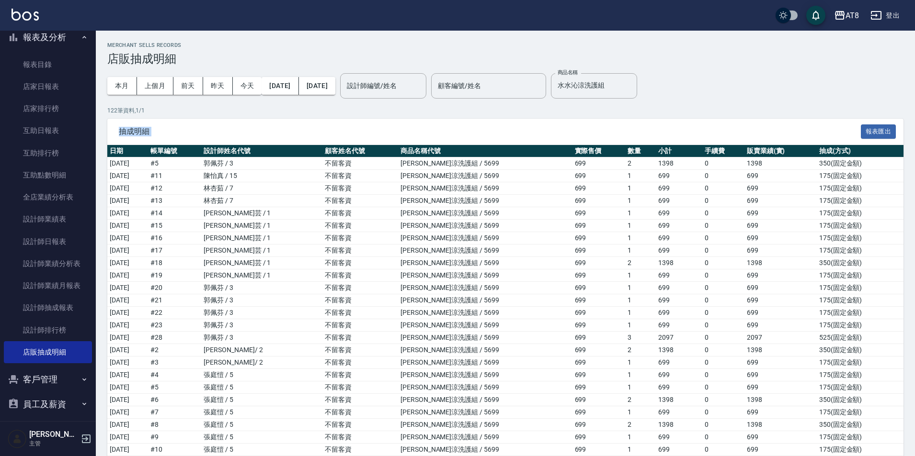
drag, startPoint x: 913, startPoint y: 107, endPoint x: 919, endPoint y: 188, distance: 81.6
click at [298, 87] on button "2025/07/01" at bounding box center [279, 86] width 37 height 18
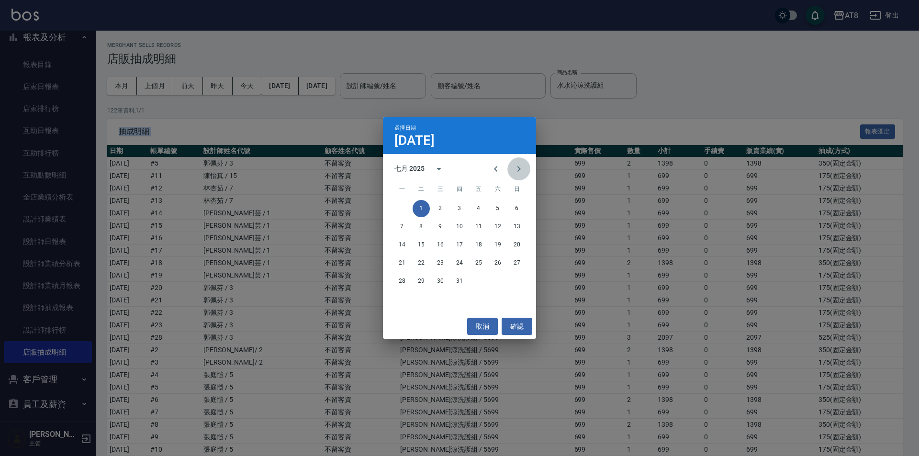
click at [508, 169] on button "Next month" at bounding box center [519, 169] width 23 height 23
click at [476, 205] on button "1" at bounding box center [478, 208] width 17 height 17
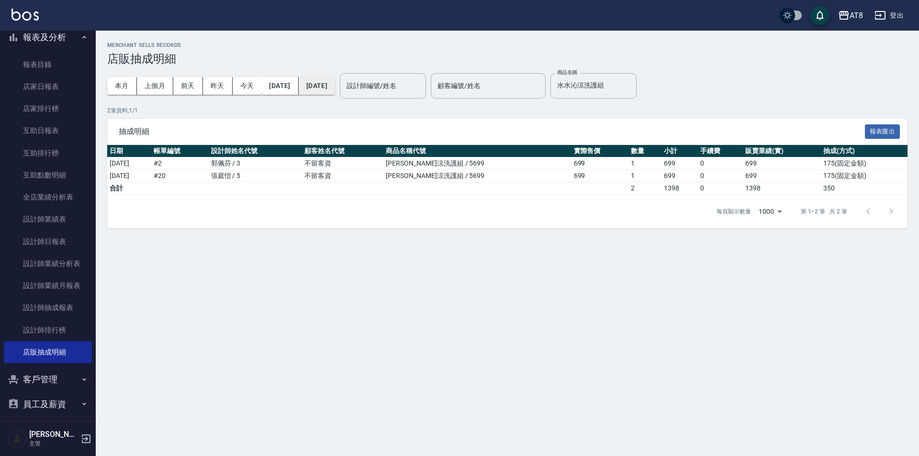
click at [335, 90] on button "[DATE]" at bounding box center [317, 86] width 36 height 18
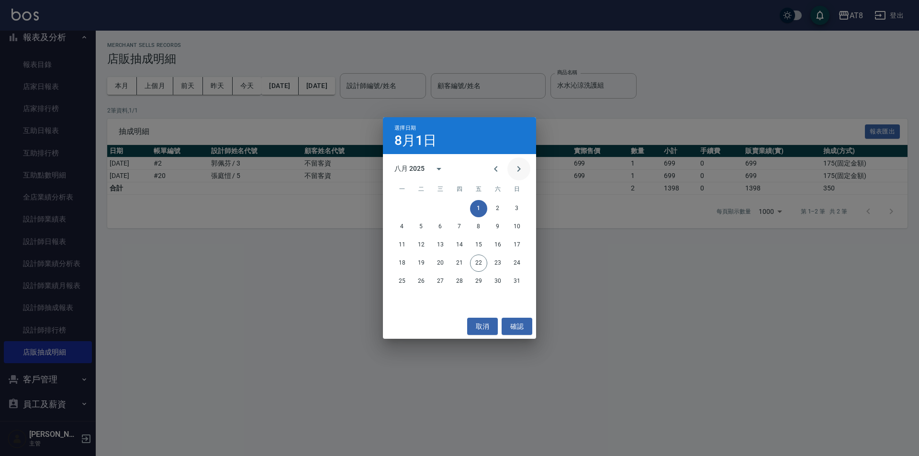
click at [522, 173] on icon "Next month" at bounding box center [518, 168] width 11 height 11
click at [490, 166] on icon "Previous month" at bounding box center [495, 168] width 11 height 11
click at [480, 260] on button "22" at bounding box center [478, 263] width 17 height 17
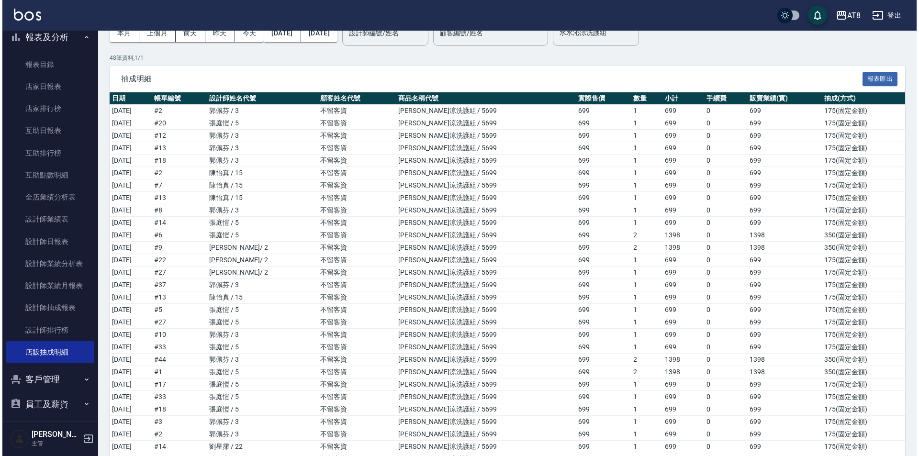
scroll to position [34, 0]
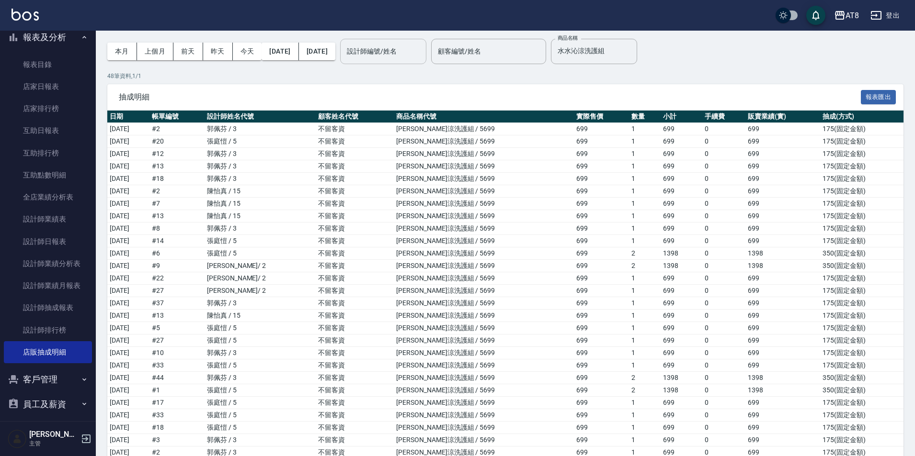
click at [422, 56] on input "設計師編號/姓名" at bounding box center [383, 51] width 78 height 17
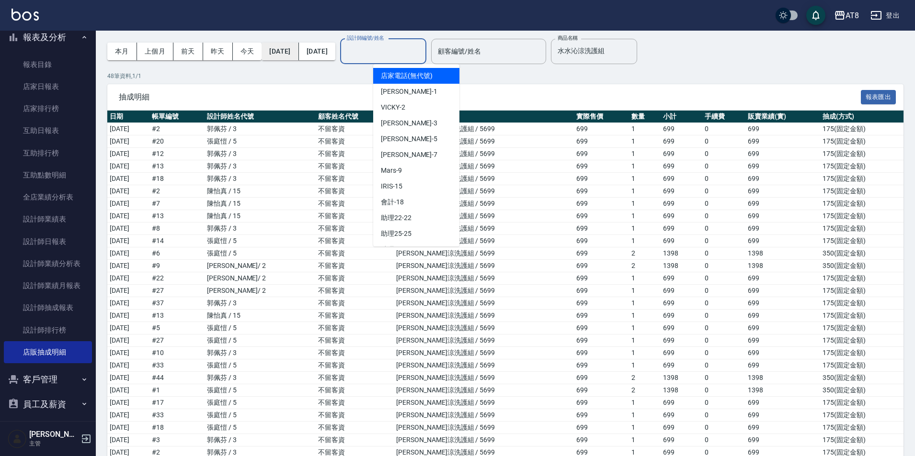
click at [298, 50] on button "[DATE]" at bounding box center [279, 52] width 37 height 18
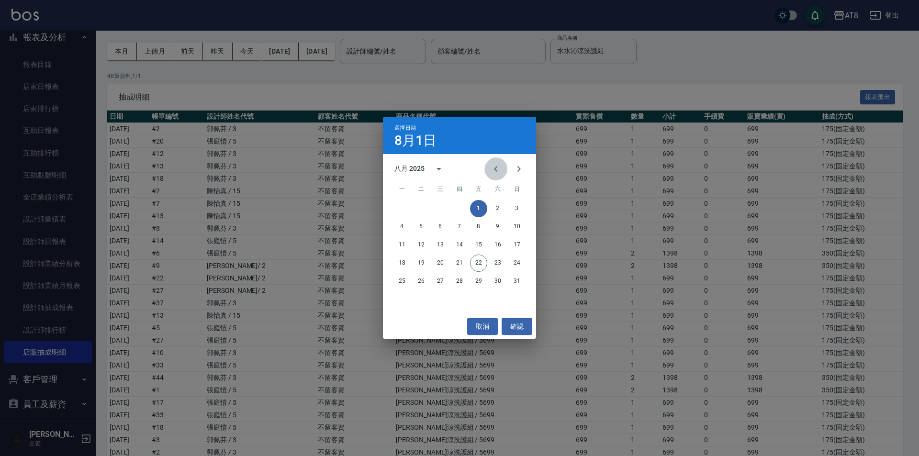
click at [490, 168] on icon "Previous month" at bounding box center [495, 168] width 11 height 11
click at [422, 208] on button "1" at bounding box center [421, 208] width 17 height 17
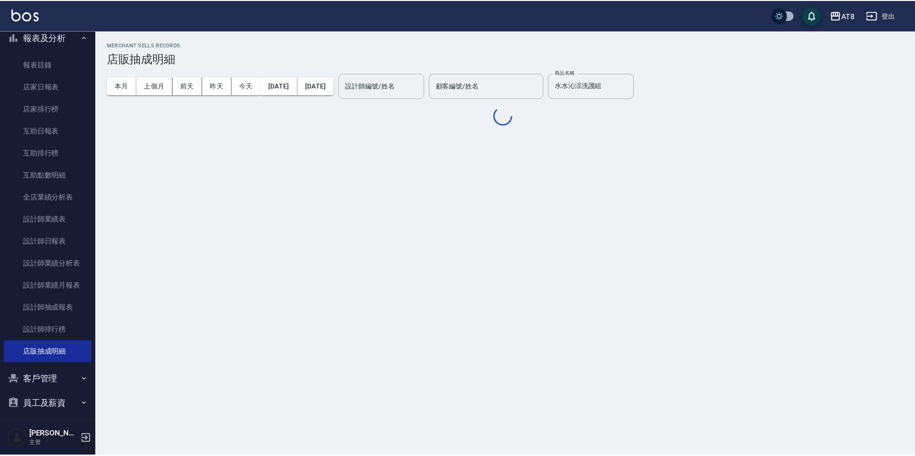
scroll to position [0, 0]
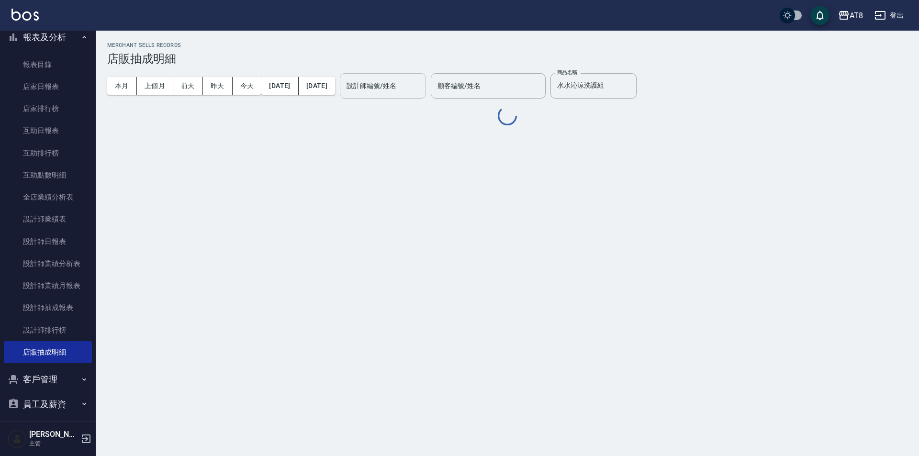
click at [422, 93] on input "設計師編號/姓名" at bounding box center [383, 86] width 78 height 17
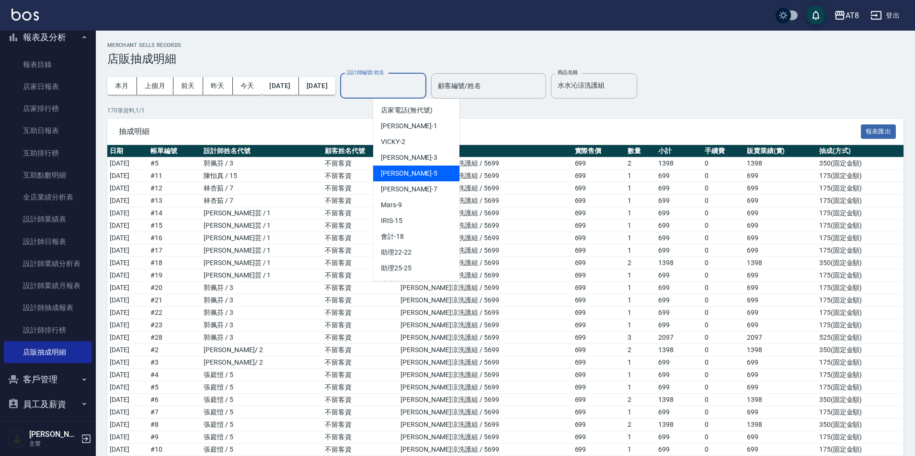
click at [417, 174] on div "HANK -5" at bounding box center [416, 174] width 86 height 16
type input "HANK-5"
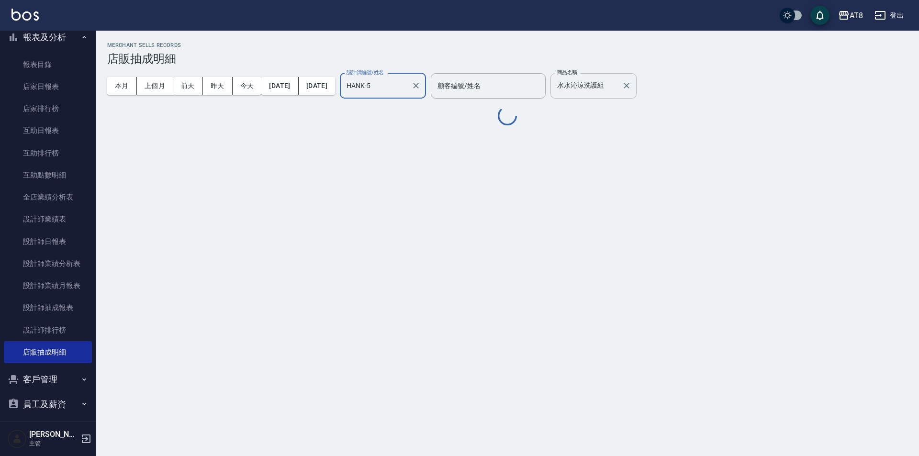
click at [618, 83] on input "水水沁涼洗護組" at bounding box center [586, 86] width 63 height 17
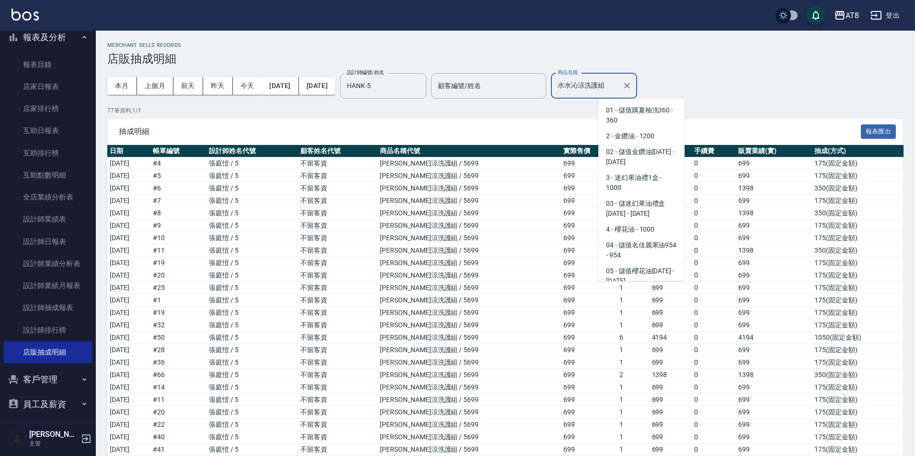
scroll to position [1906, 0]
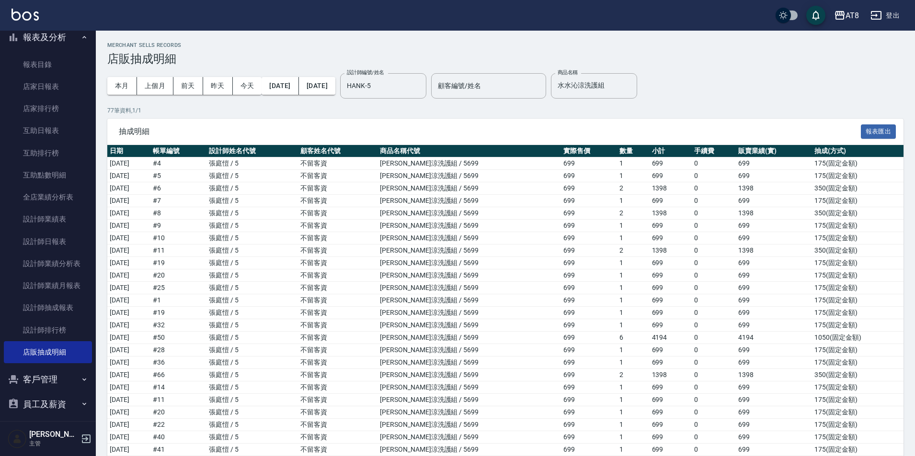
click at [762, 89] on div "本月 上個月 前天 昨天 今天 2025/07/01 2025/08/22 設計師編號/姓名 HANK-5 設計師編號/姓名 顧客編號/姓名 顧客編號/姓名 …" at bounding box center [505, 86] width 796 height 41
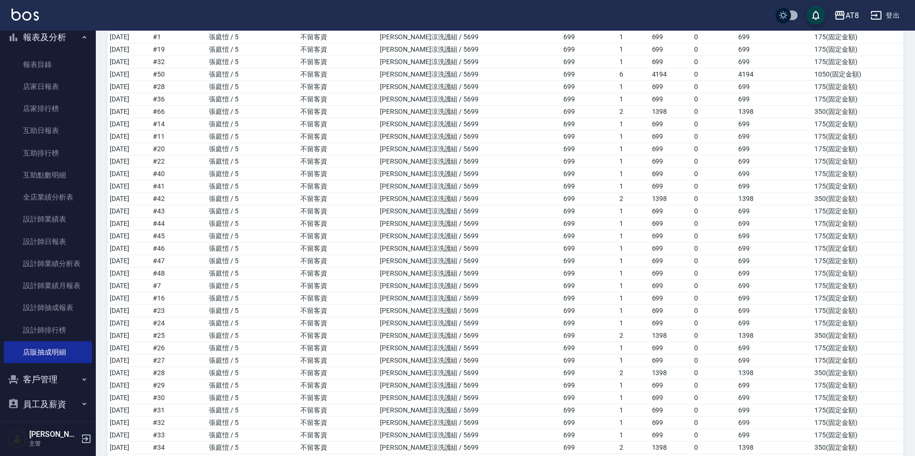
scroll to position [723, 0]
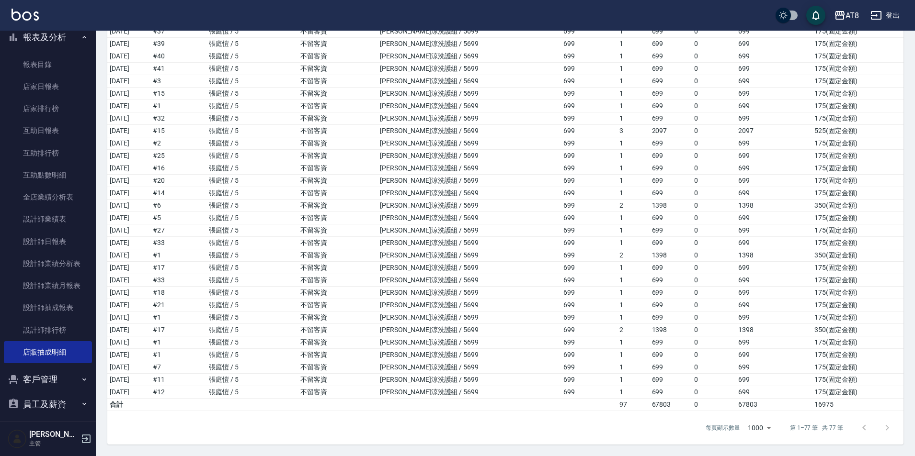
drag, startPoint x: 911, startPoint y: 308, endPoint x: 918, endPoint y: 249, distance: 59.8
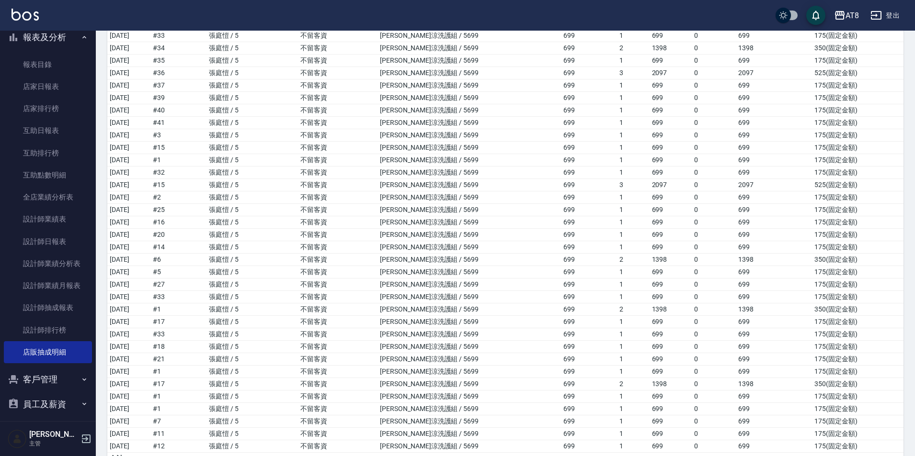
scroll to position [91, 0]
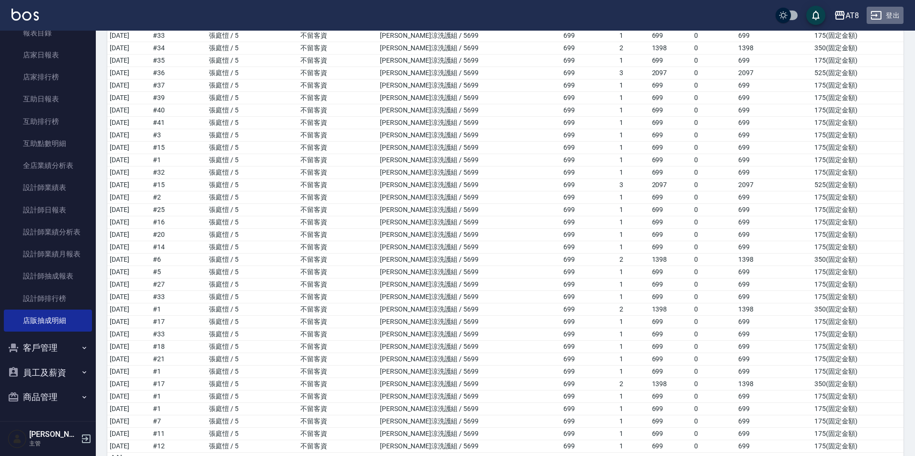
click at [876, 13] on icon "button" at bounding box center [875, 15] width 11 height 11
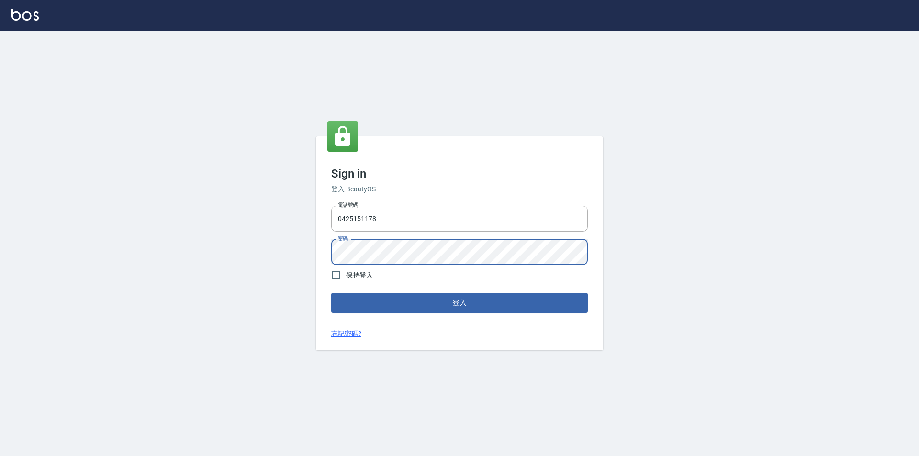
click at [331, 293] on button "登入" at bounding box center [459, 303] width 257 height 20
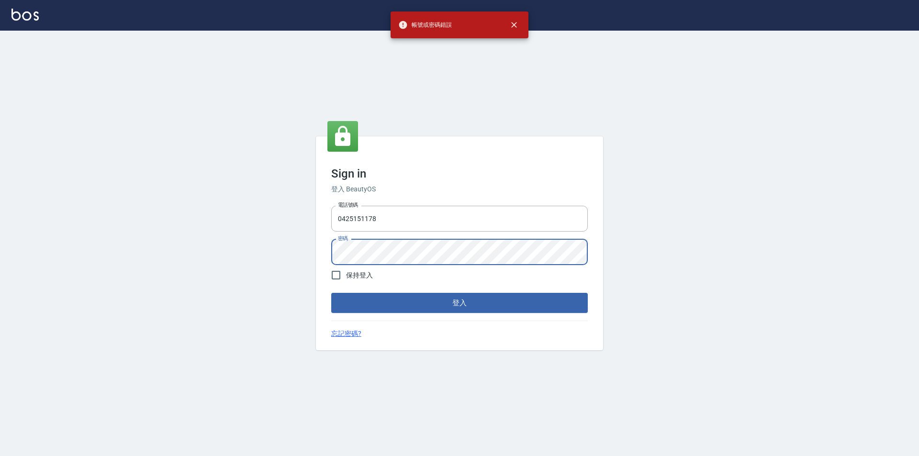
click at [249, 254] on div "Sign in 登入 BeautyOS 電話號碼 [PHONE_NUMBER] 電話號碼 密碼 密碼 保持登入 登入 忘記密碼?" at bounding box center [459, 244] width 919 height 426
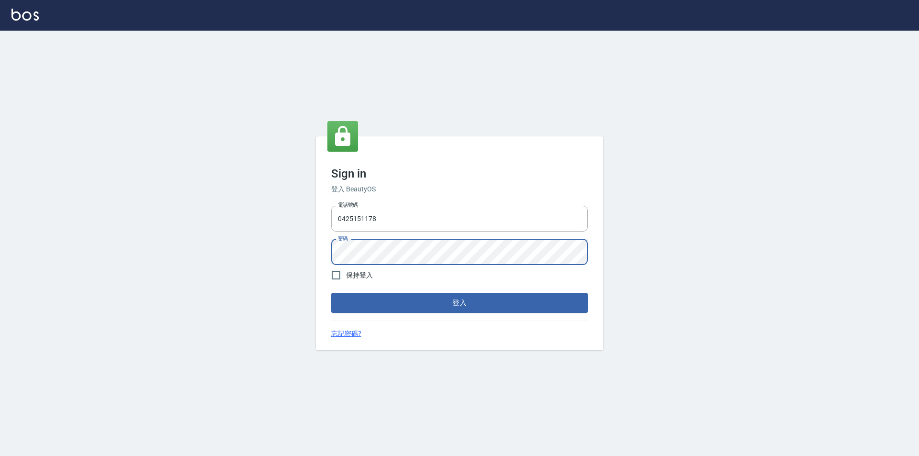
click at [331, 293] on button "登入" at bounding box center [459, 303] width 257 height 20
click at [254, 253] on div "Sign in 登入 BeautyOS 電話號碼 [PHONE_NUMBER] 電話號碼 密碼 密碼 保持登入 登入 忘記密碼?" at bounding box center [459, 244] width 919 height 426
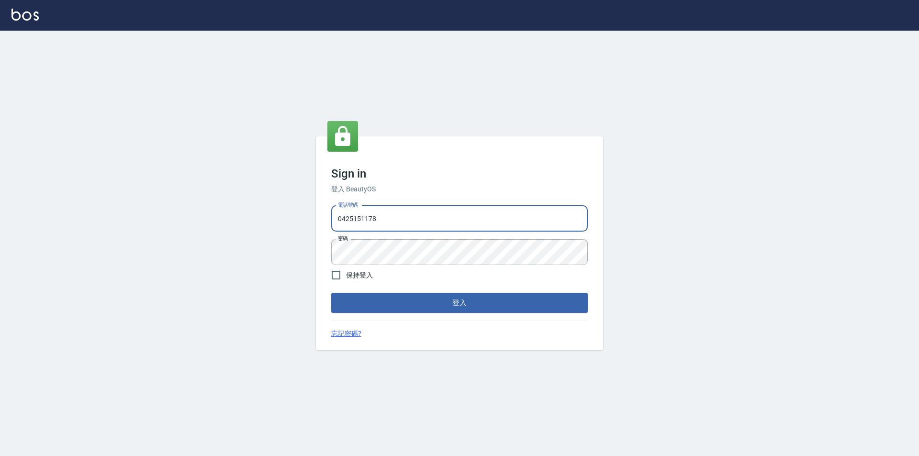
click at [570, 218] on input "0425151178" at bounding box center [459, 219] width 257 height 26
click at [570, 215] on input "0425151178" at bounding box center [459, 219] width 257 height 26
click at [528, 215] on input "0425151178" at bounding box center [459, 219] width 257 height 26
type input "0"
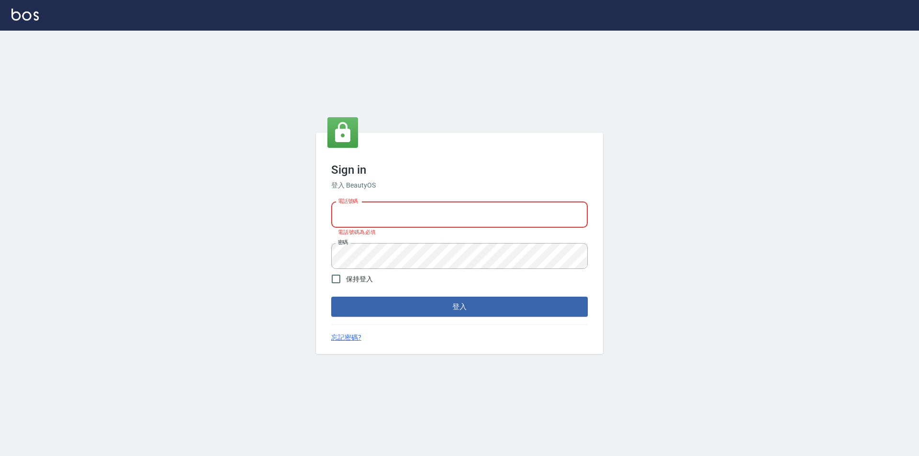
click at [457, 221] on input "電話號碼" at bounding box center [459, 215] width 257 height 26
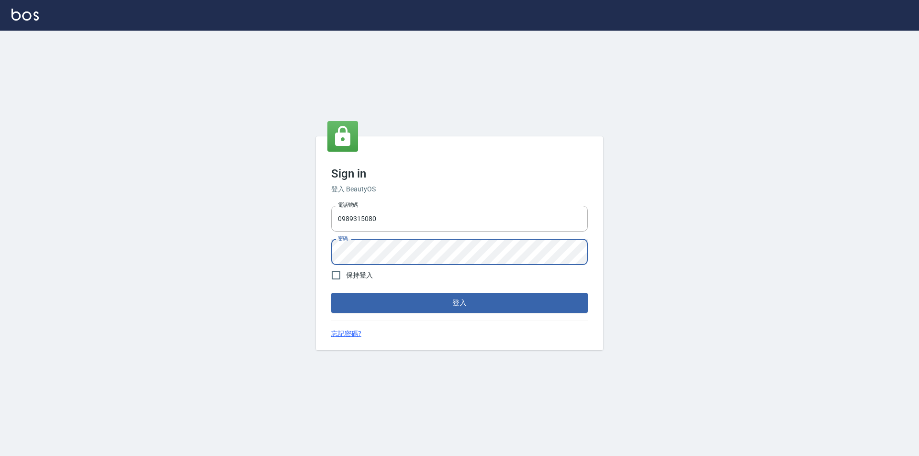
click at [243, 242] on div "Sign in 登入 BeautyOS 電話號碼 0989315080 電話號碼 密碼 密碼 保持登入 登入 忘記密碼?" at bounding box center [459, 244] width 919 height 426
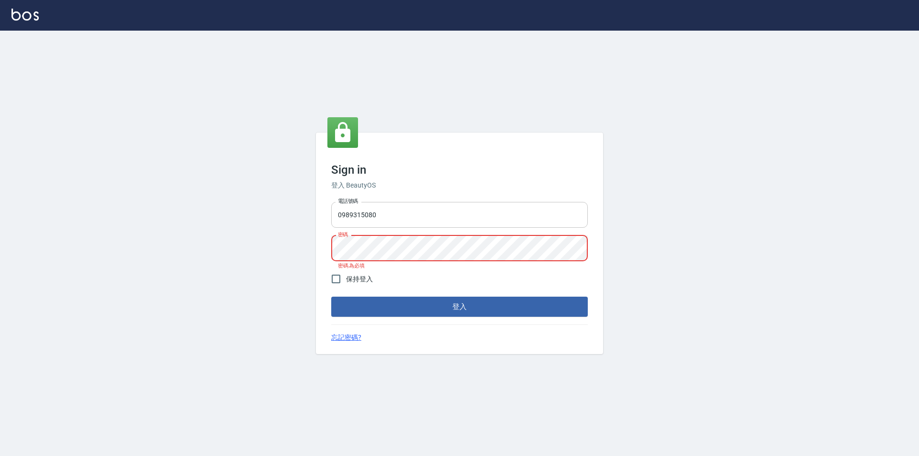
click at [411, 209] on input "0989315080" at bounding box center [459, 215] width 257 height 26
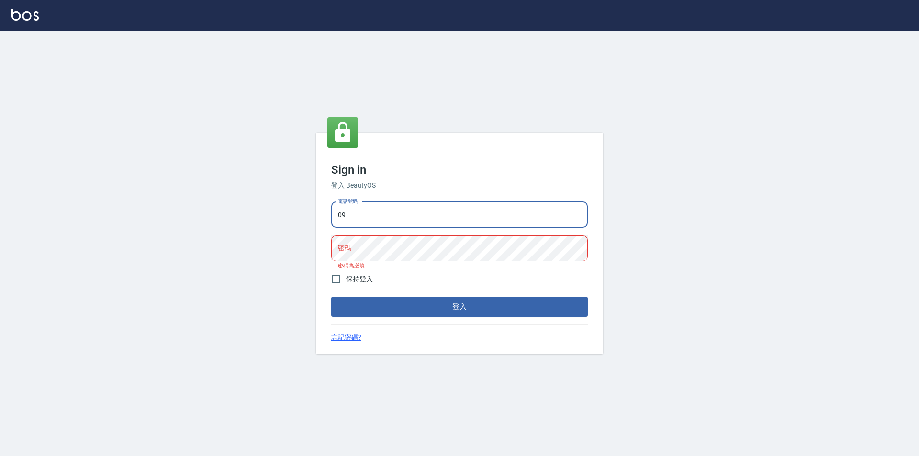
type input "0"
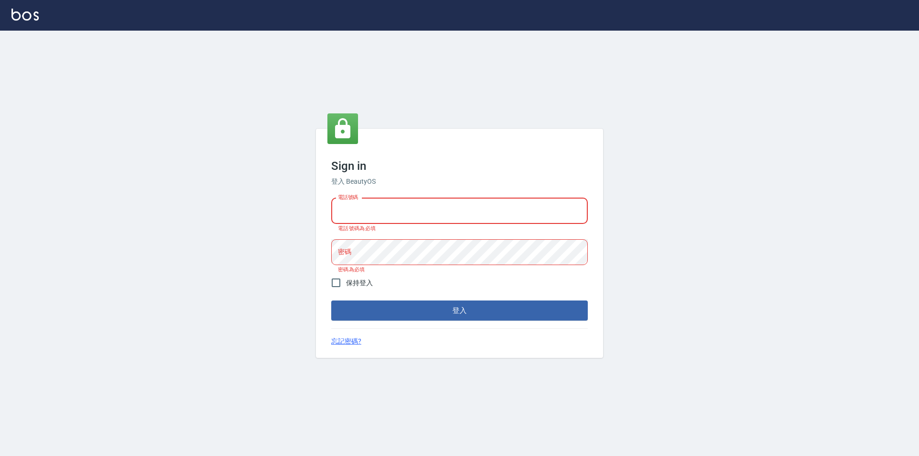
click at [408, 213] on input "電話號碼" at bounding box center [459, 211] width 257 height 26
type input "0425151178"
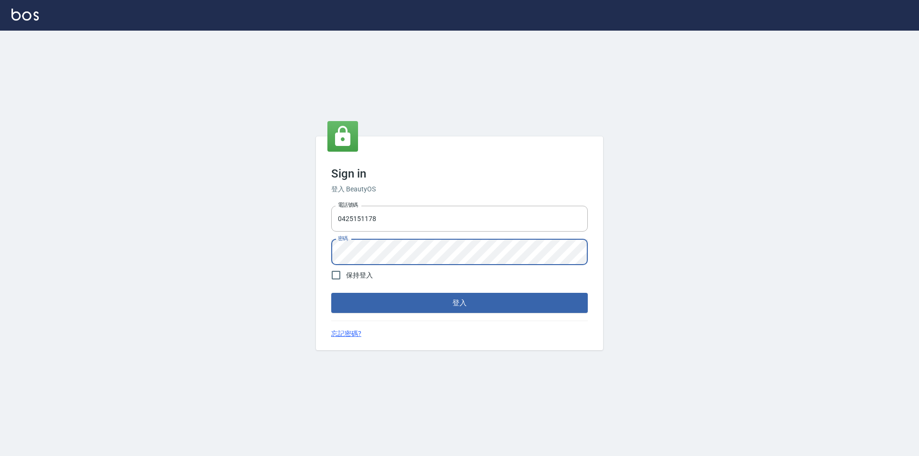
click at [331, 293] on button "登入" at bounding box center [459, 303] width 257 height 20
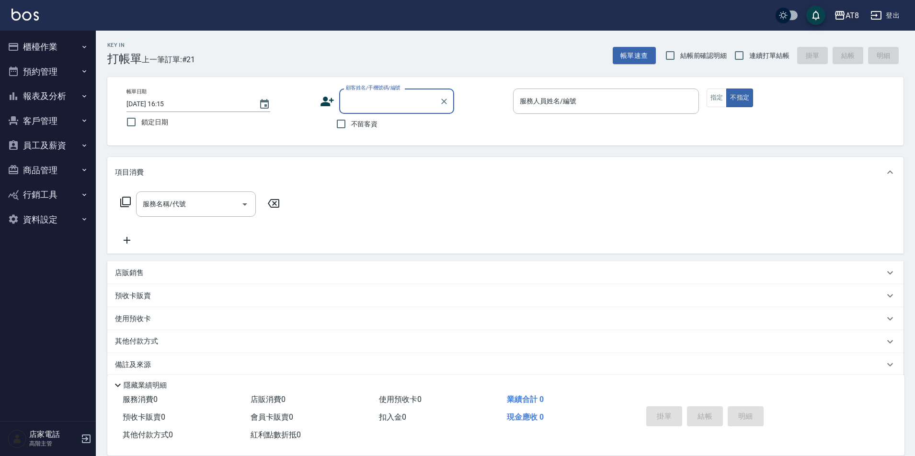
click at [854, 13] on div "AT8" at bounding box center [851, 16] width 13 height 12
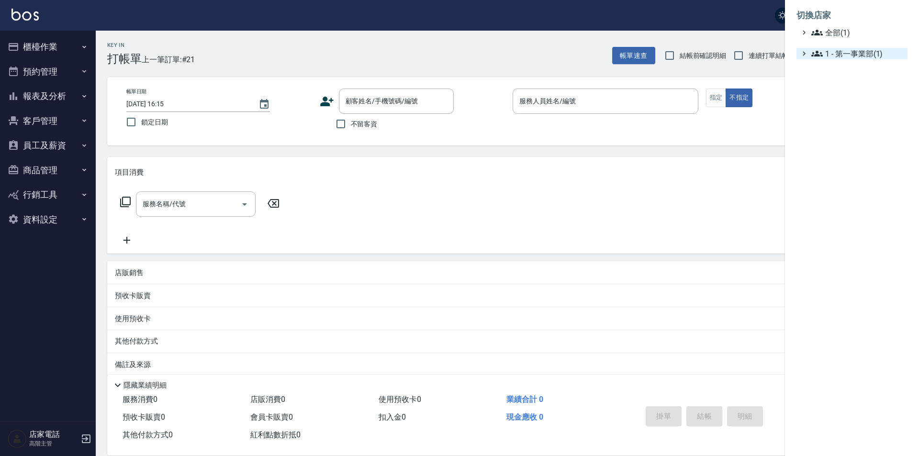
click at [860, 59] on span "1 - 第一事業部(1)" at bounding box center [858, 53] width 92 height 11
click at [860, 58] on span "1 - 第一事業部(1)" at bounding box center [858, 53] width 92 height 11
click at [851, 37] on span "全部(1)" at bounding box center [858, 32] width 92 height 11
drag, startPoint x: 577, startPoint y: 133, endPoint x: 463, endPoint y: 172, distance: 121.2
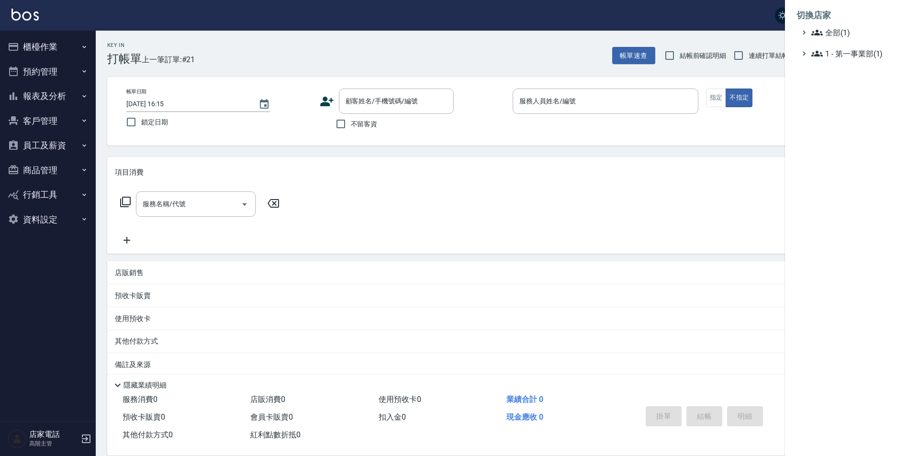
click at [577, 133] on div at bounding box center [459, 228] width 919 height 456
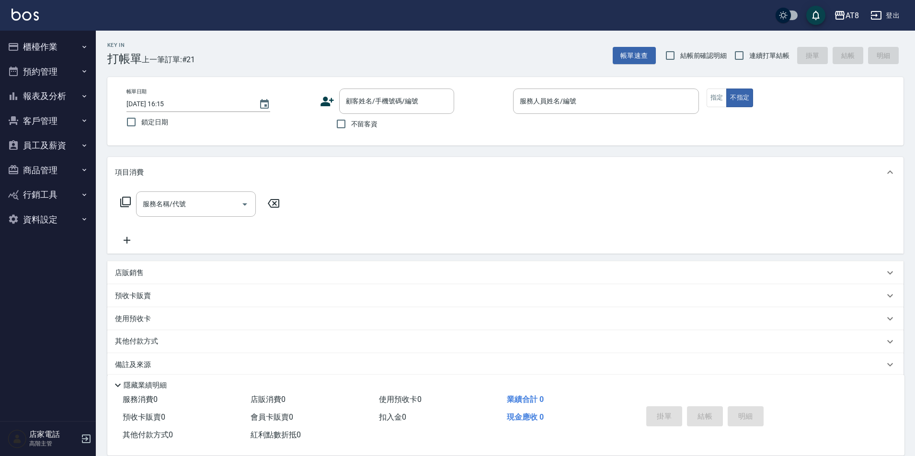
click at [64, 145] on button "員工及薪資" at bounding box center [48, 145] width 88 height 25
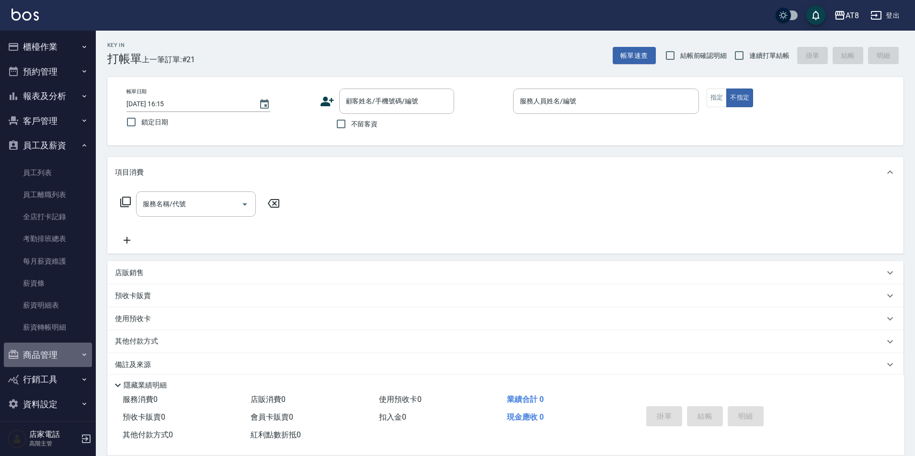
click at [67, 354] on button "商品管理" at bounding box center [48, 355] width 88 height 25
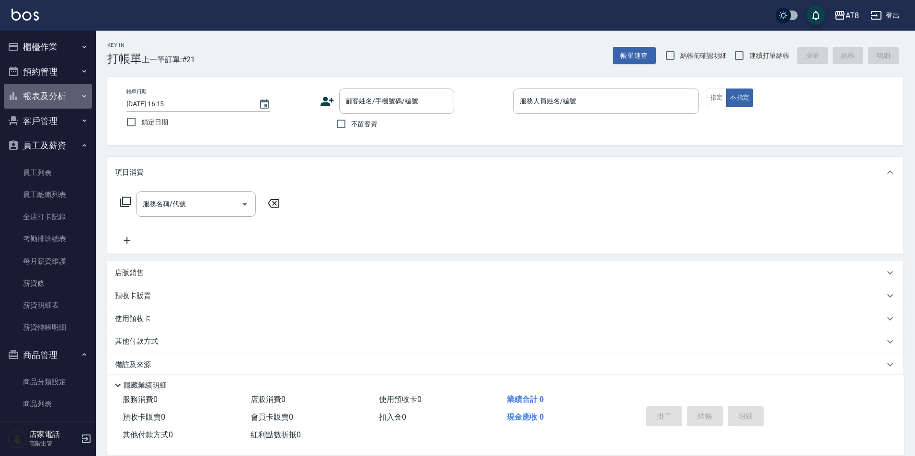
click at [59, 89] on button "報表及分析" at bounding box center [48, 96] width 88 height 25
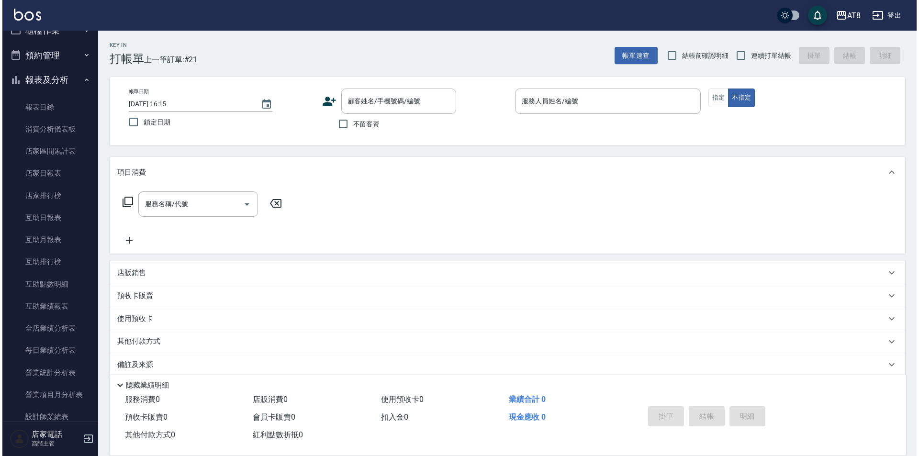
scroll to position [14, 0]
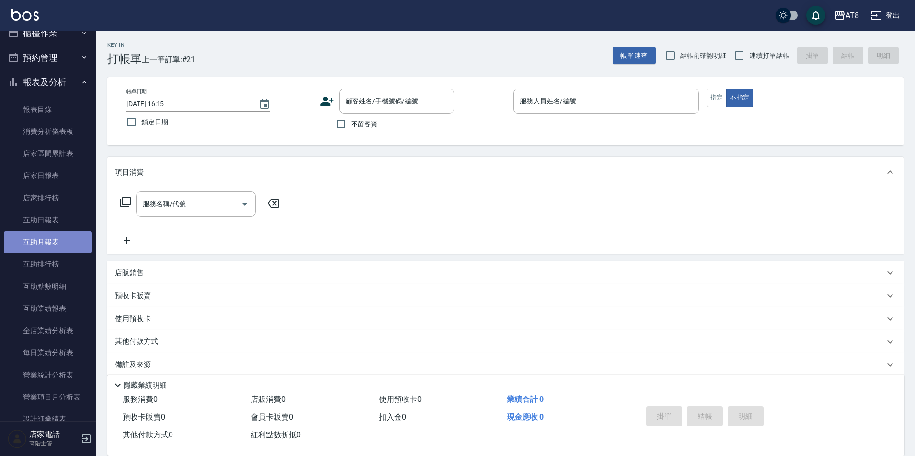
click at [53, 239] on link "互助月報表" at bounding box center [48, 242] width 88 height 22
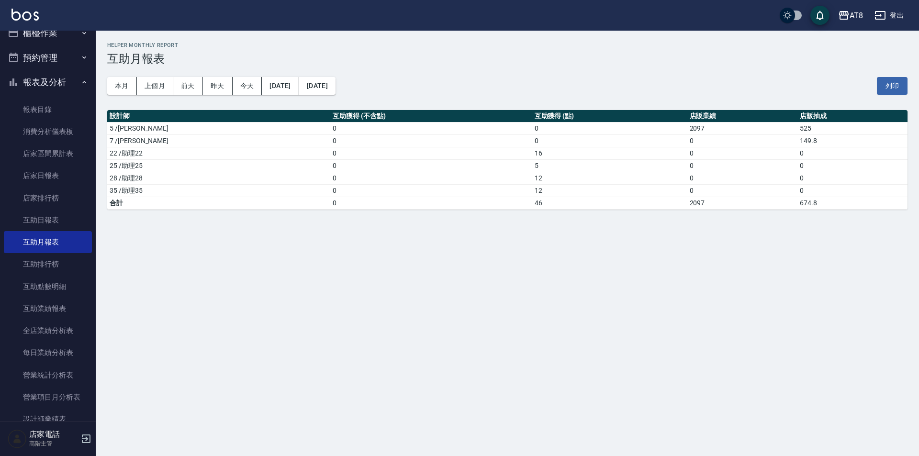
click at [95, 135] on div "櫃檯作業 打帳單 帳單列表 掛單列表 座位開單 營業儀表板 現金收支登錄 高階收支登錄 材料自購登錄 每日結帳 排班表 現場電腦打卡 掃碼打卡 預約管理 預約…" at bounding box center [48, 244] width 96 height 426
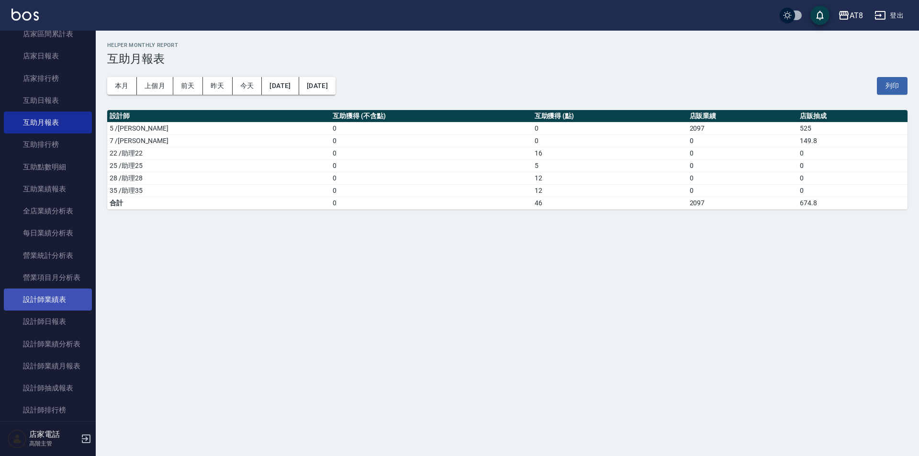
scroll to position [135, 0]
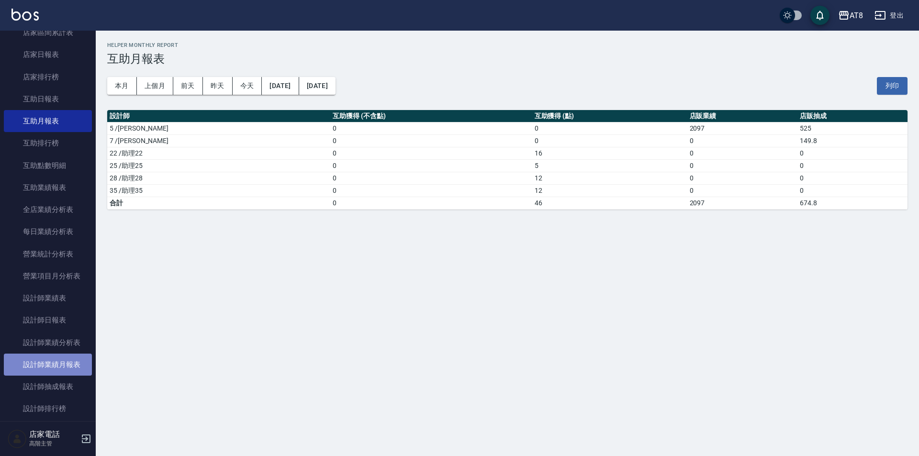
click at [71, 358] on link "設計師業績月報表" at bounding box center [48, 365] width 88 height 22
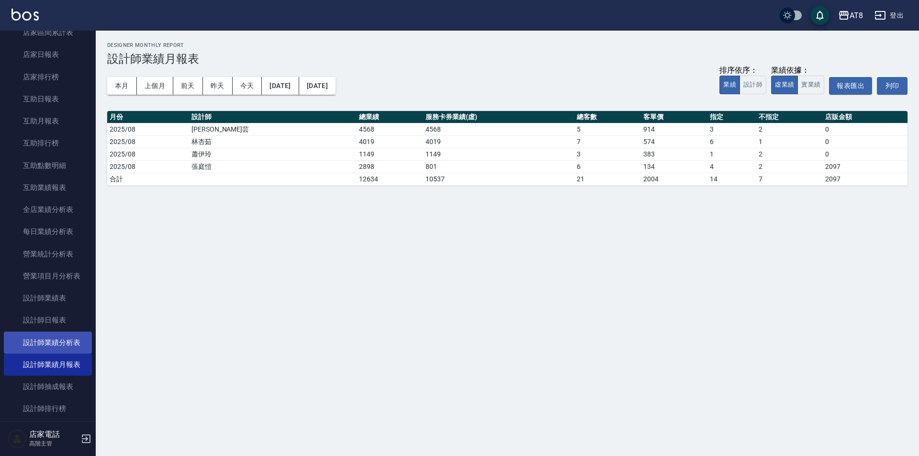
click at [65, 345] on link "設計師業績分析表" at bounding box center [48, 343] width 88 height 22
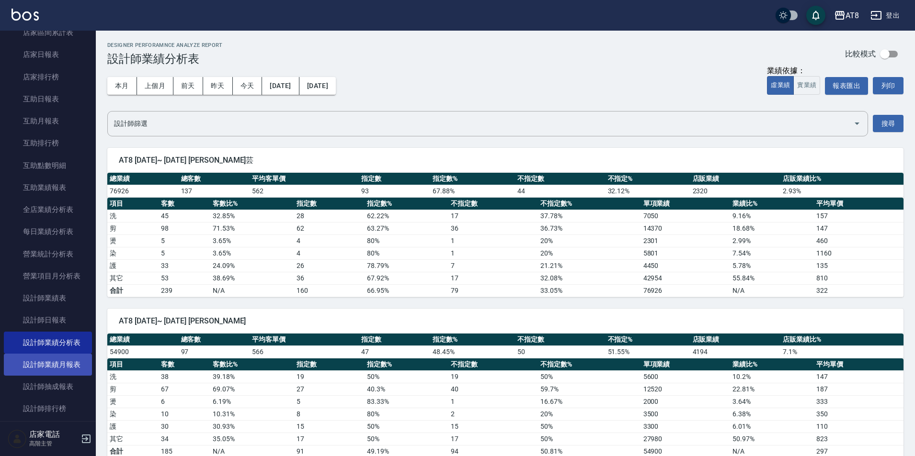
click at [59, 364] on link "設計師業績月報表" at bounding box center [48, 365] width 88 height 22
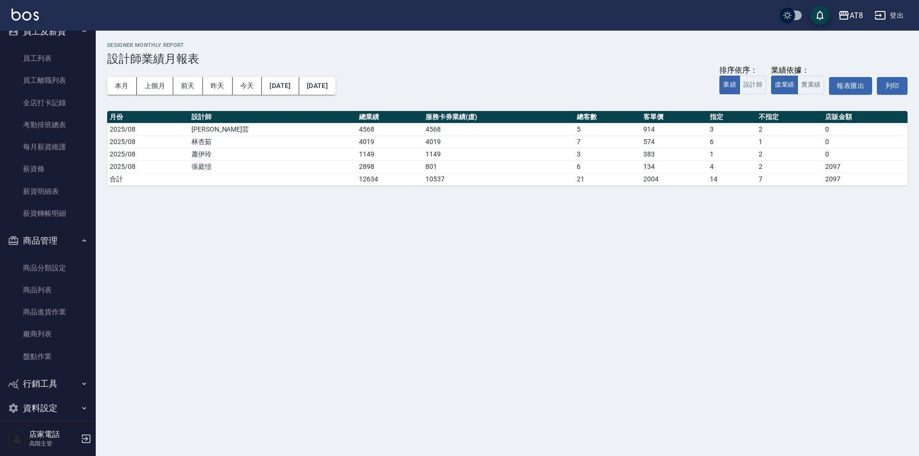
scroll to position [1063, 0]
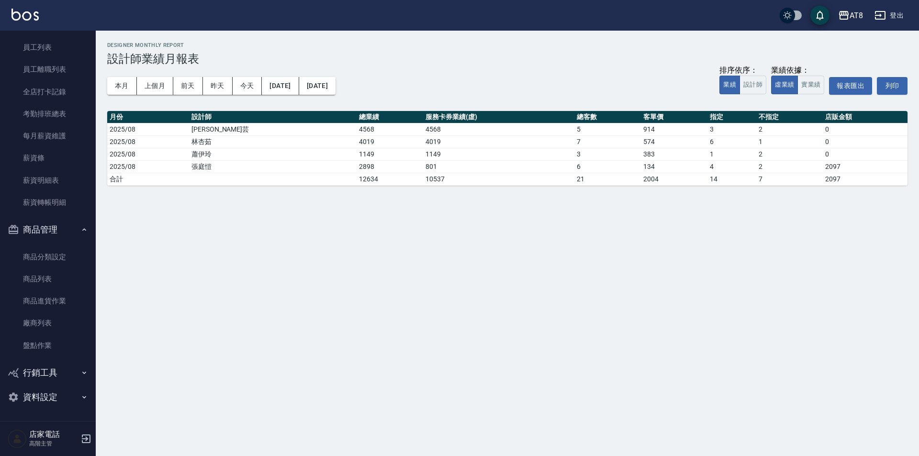
click at [884, 15] on icon "button" at bounding box center [880, 15] width 11 height 11
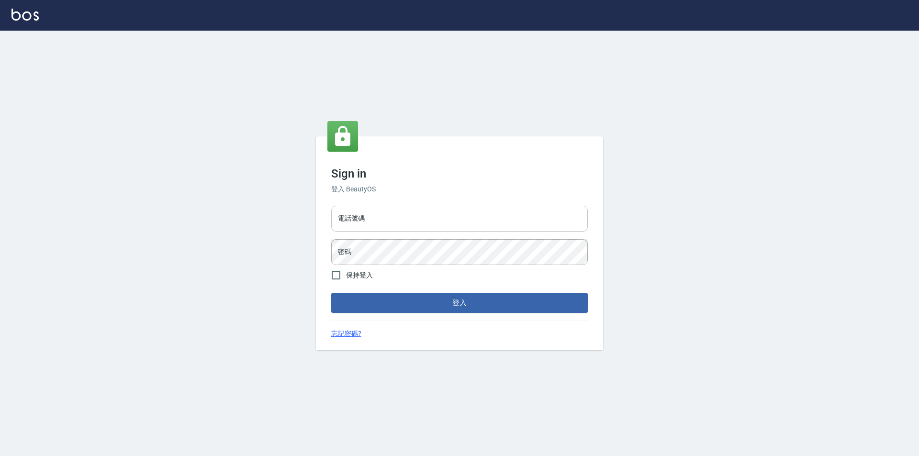
click at [372, 220] on input "電話號碼" at bounding box center [459, 219] width 257 height 26
type input "0989315080"
click at [331, 293] on button "登入" at bounding box center [459, 303] width 257 height 20
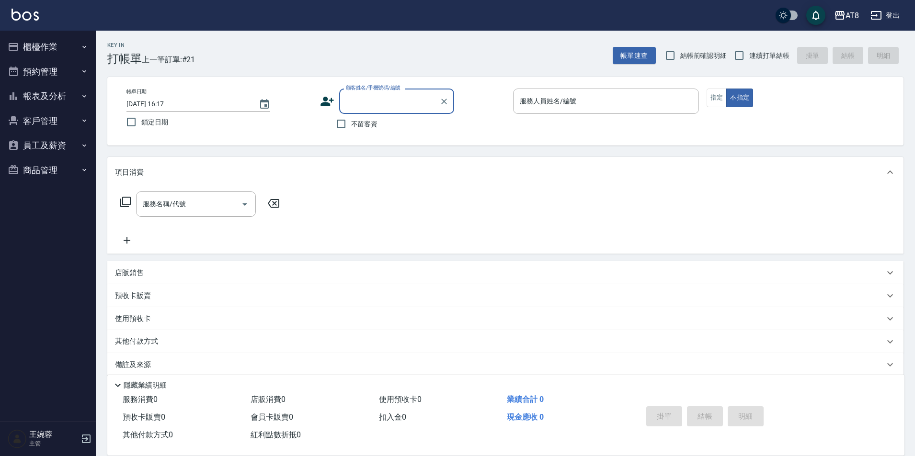
click at [68, 93] on button "報表及分析" at bounding box center [48, 96] width 88 height 25
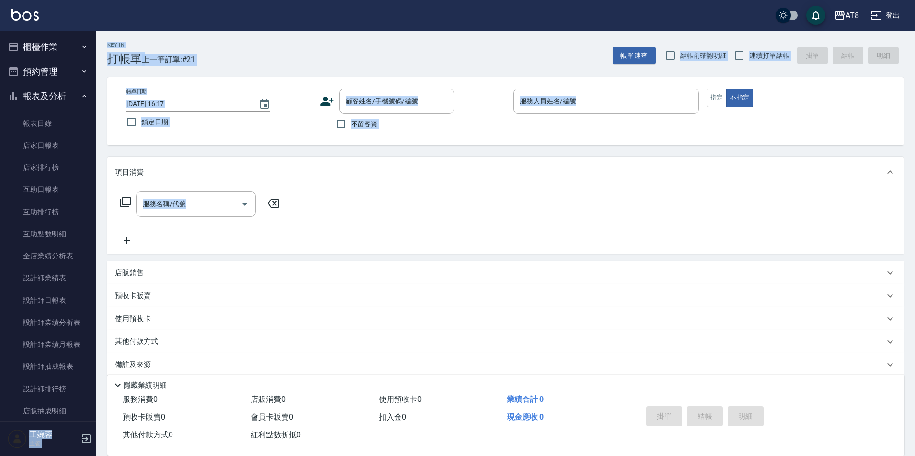
drag, startPoint x: 90, startPoint y: 155, endPoint x: 107, endPoint y: 238, distance: 84.6
click at [111, 272] on div "AT8 登出 櫃檯作業 打帳單 帳單列表 掛單列表 現金收支登錄 材料自購登錄 每日結帳 排班表 現場電腦打卡 預約管理 預約管理 單日預約紀錄 單週預約紀錄…" at bounding box center [457, 239] width 915 height 478
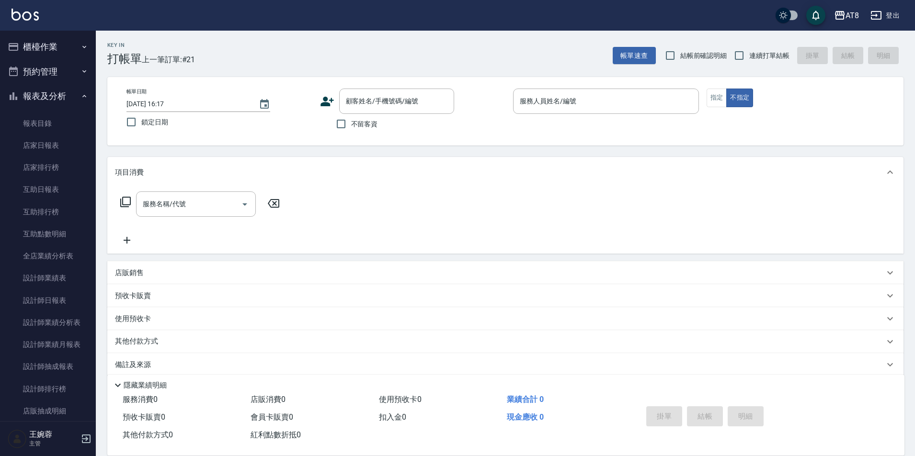
click at [88, 202] on nav "櫃檯作業 打帳單 帳單列表 掛單列表 現金收支登錄 材料自購登錄 每日結帳 排班表 現場電腦打卡 預約管理 預約管理 單日預約紀錄 單週預約紀錄 報表及分析 …" at bounding box center [48, 226] width 96 height 391
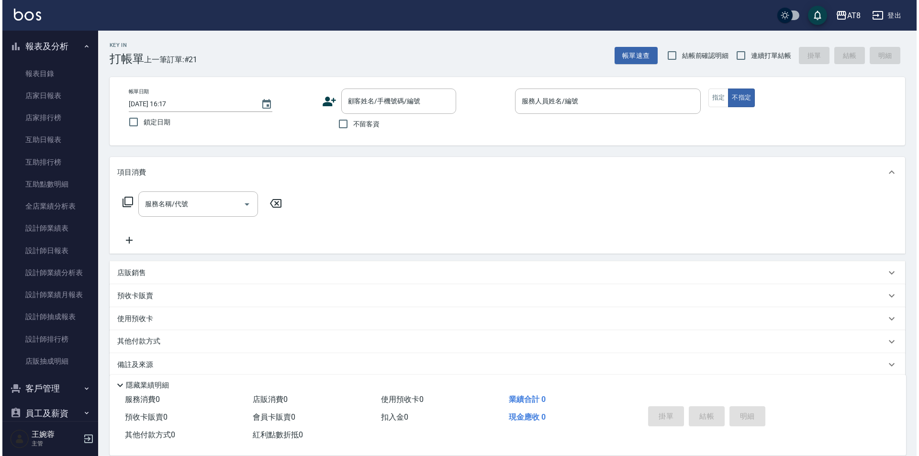
scroll to position [91, 0]
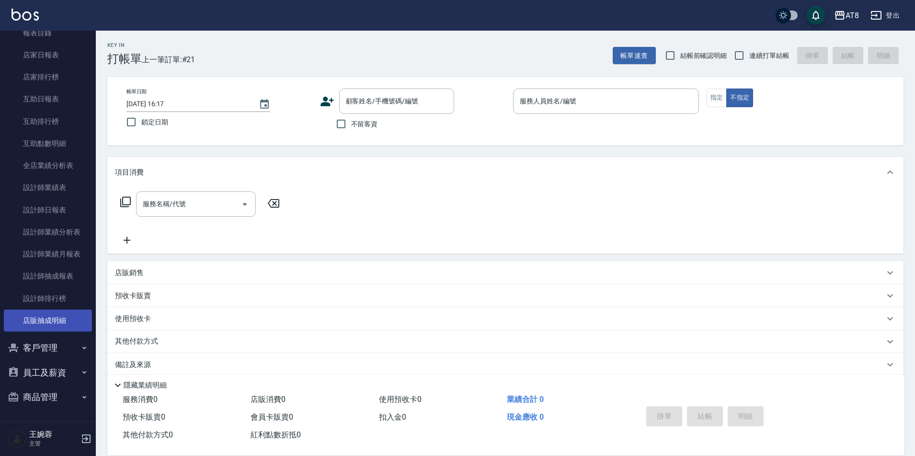
click at [62, 320] on link "店販抽成明細" at bounding box center [48, 321] width 88 height 22
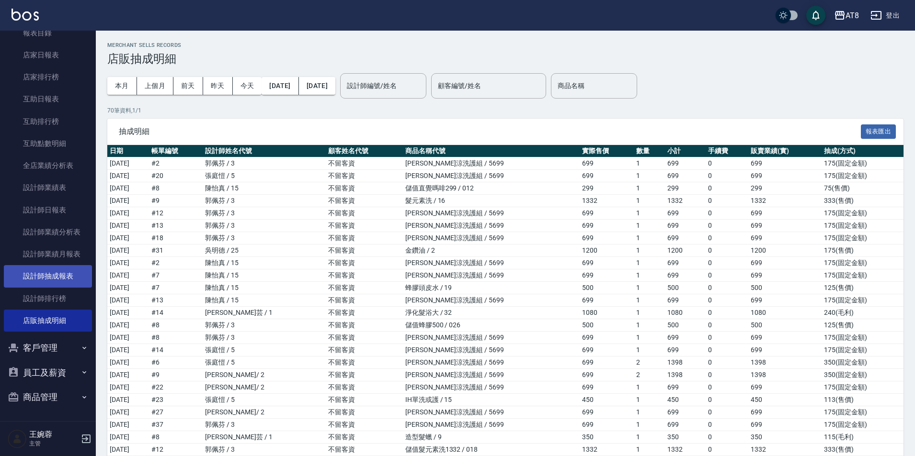
click at [68, 276] on link "設計師抽成報表" at bounding box center [48, 276] width 88 height 22
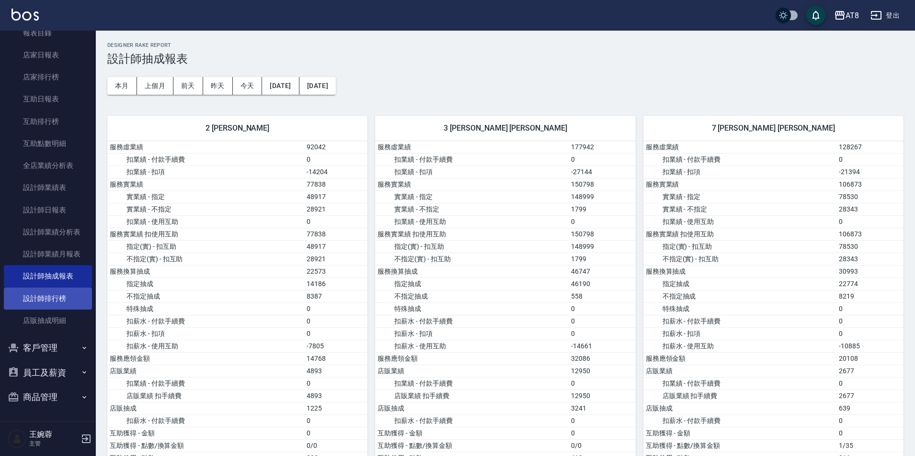
click at [57, 301] on link "設計師排行榜" at bounding box center [48, 299] width 88 height 22
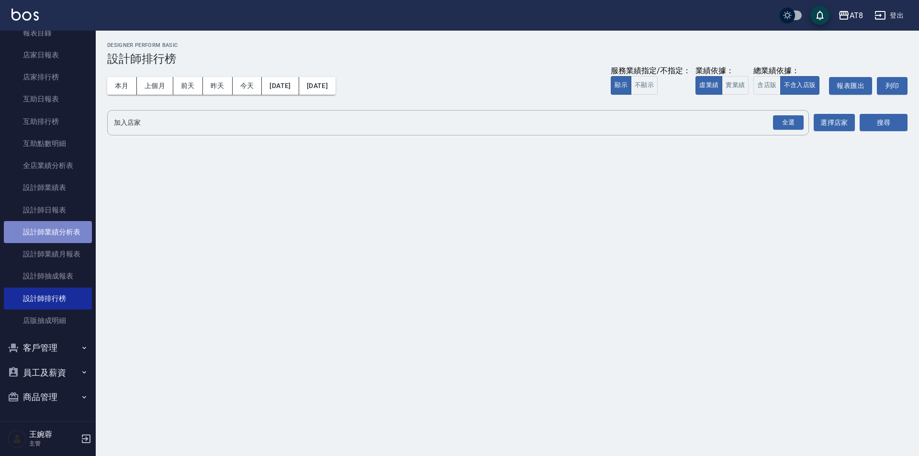
click at [64, 235] on link "設計師業績分析表" at bounding box center [48, 232] width 88 height 22
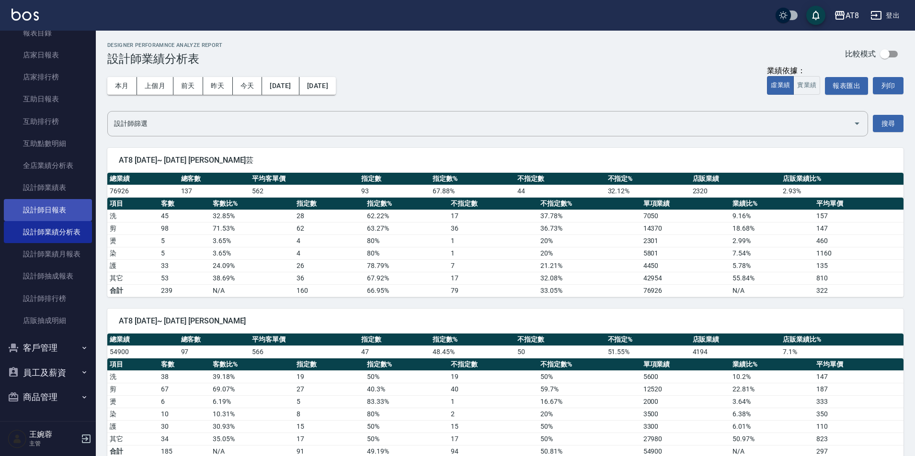
click at [59, 211] on link "設計師日報表" at bounding box center [48, 210] width 88 height 22
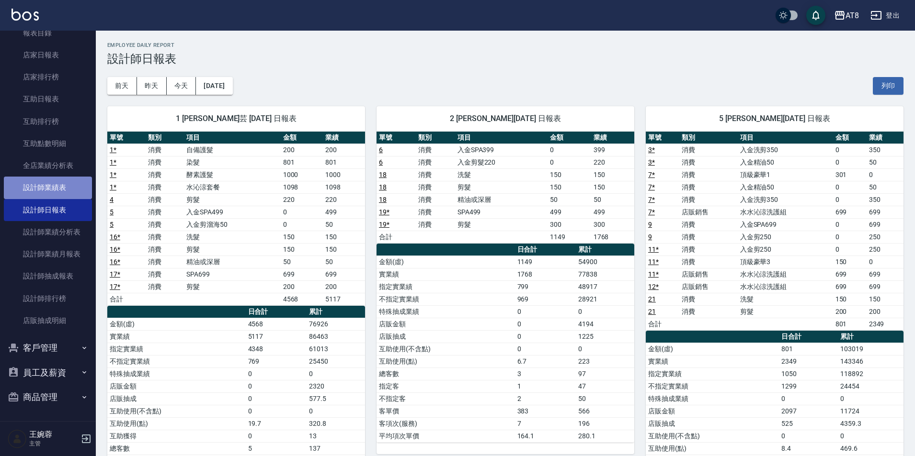
click at [61, 192] on link "設計師業績表" at bounding box center [48, 188] width 88 height 22
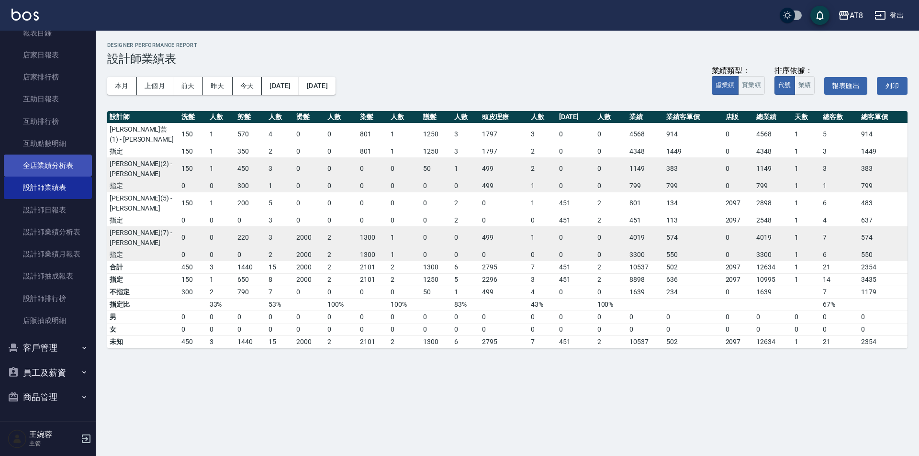
click at [58, 169] on link "全店業績分析表" at bounding box center [48, 166] width 88 height 22
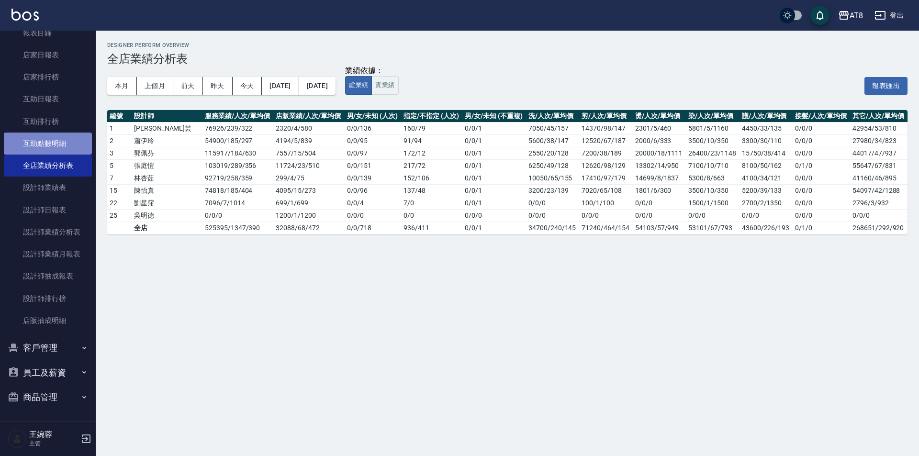
click at [52, 147] on link "互助點數明細" at bounding box center [48, 144] width 88 height 22
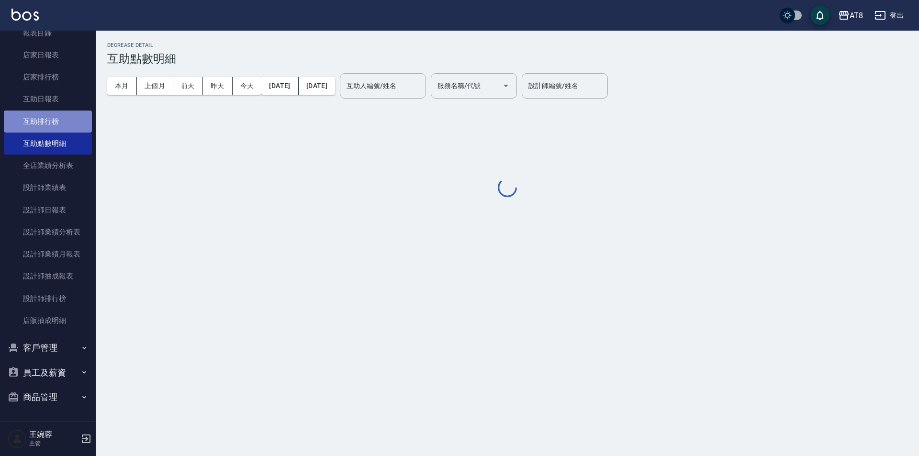
click at [56, 127] on link "互助排行榜" at bounding box center [48, 122] width 88 height 22
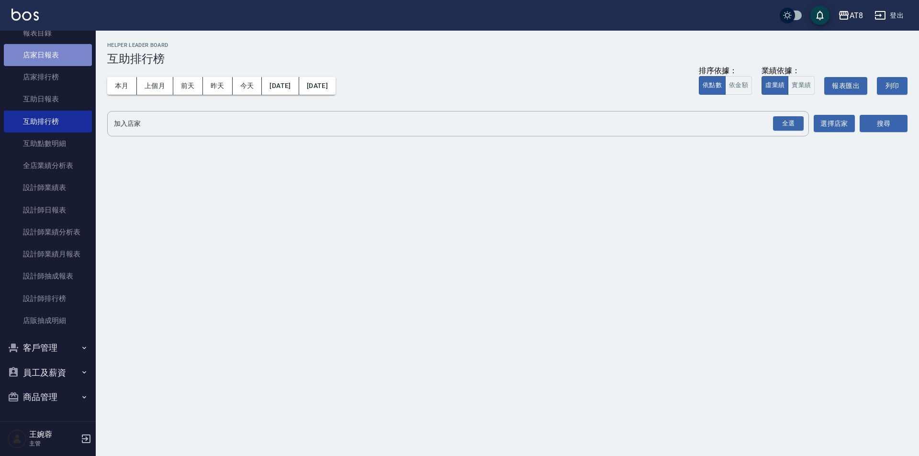
click at [57, 61] on link "店家日報表" at bounding box center [48, 55] width 88 height 22
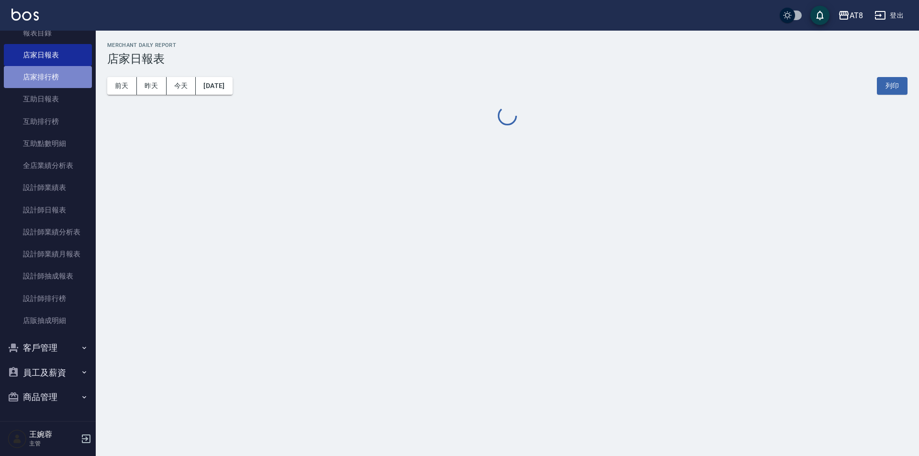
click at [58, 80] on link "店家排行榜" at bounding box center [48, 77] width 88 height 22
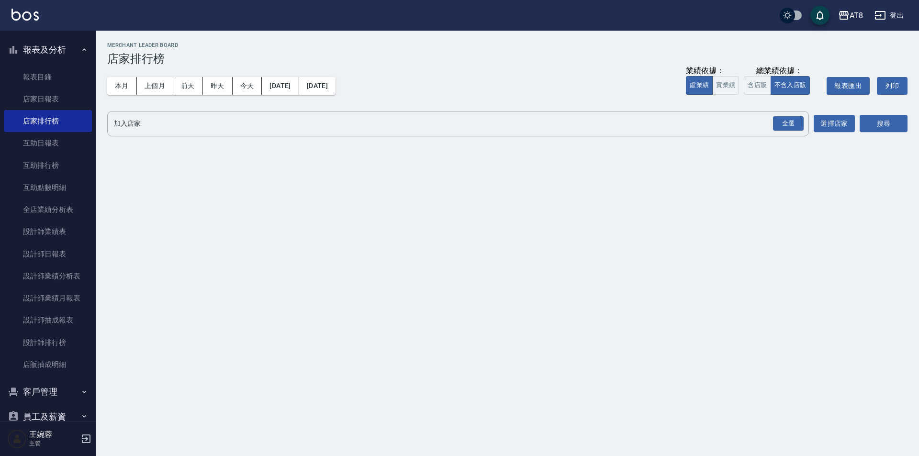
scroll to position [44, 0]
click at [62, 85] on link "報表目錄" at bounding box center [48, 79] width 88 height 22
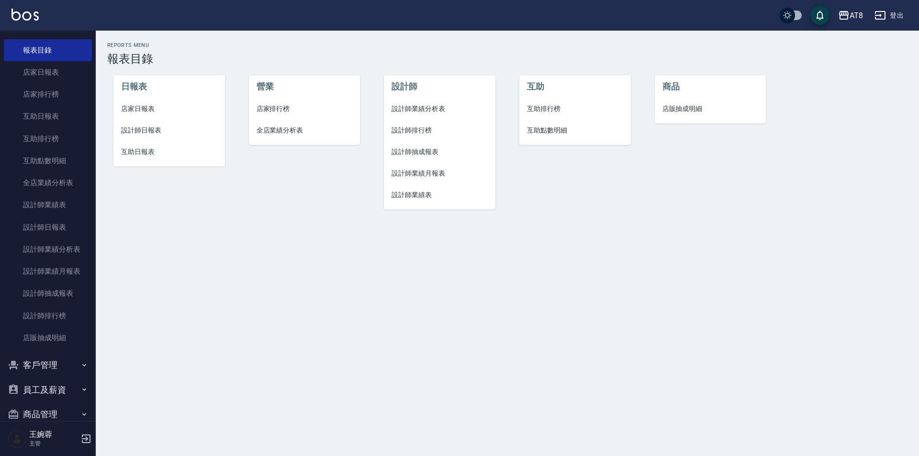
scroll to position [91, 0]
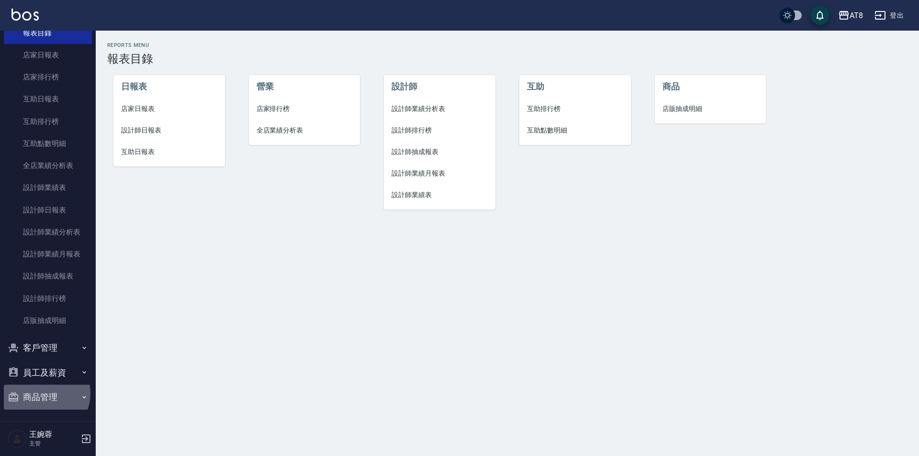
click at [42, 394] on button "商品管理" at bounding box center [48, 397] width 88 height 25
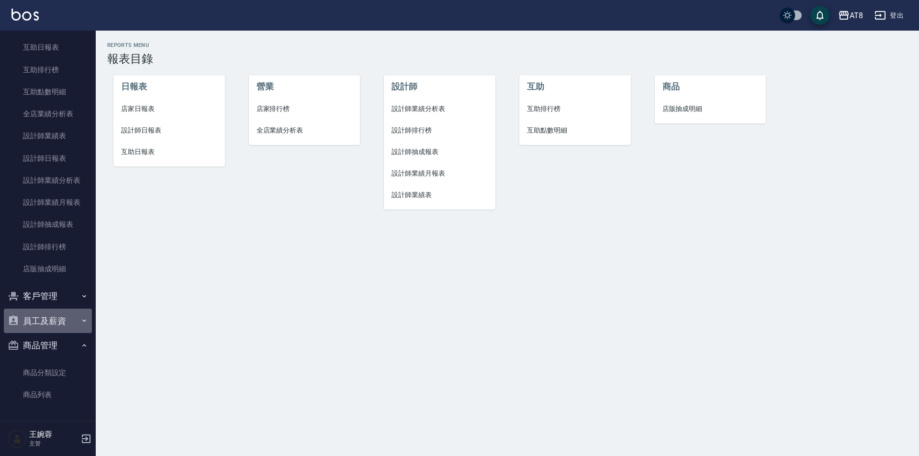
click at [52, 320] on button "員工及薪資" at bounding box center [48, 321] width 88 height 25
click at [62, 301] on button "客戶管理" at bounding box center [48, 296] width 88 height 25
click at [63, 298] on button "客戶管理" at bounding box center [48, 296] width 88 height 25
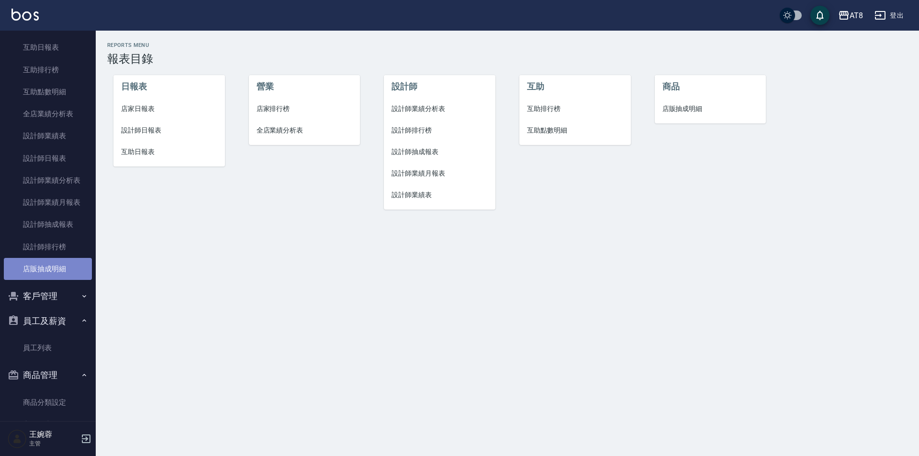
click at [59, 271] on link "店販抽成明細" at bounding box center [48, 269] width 88 height 22
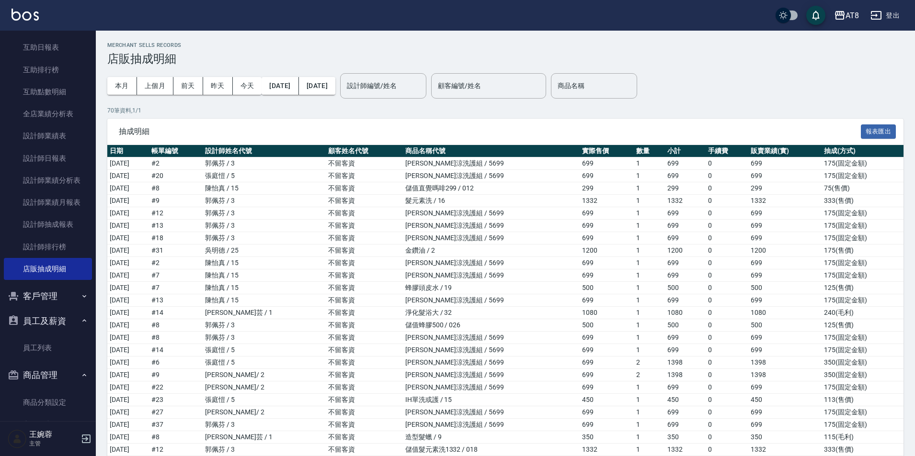
click at [872, 15] on icon "button" at bounding box center [876, 15] width 11 height 9
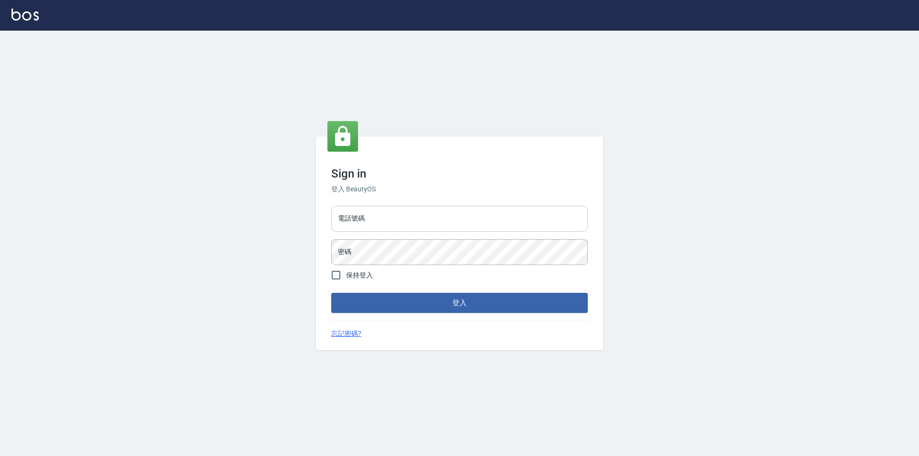
click at [378, 213] on input "電話號碼" at bounding box center [459, 219] width 257 height 26
type input "0425151178"
click at [331, 293] on button "登入" at bounding box center [459, 303] width 257 height 20
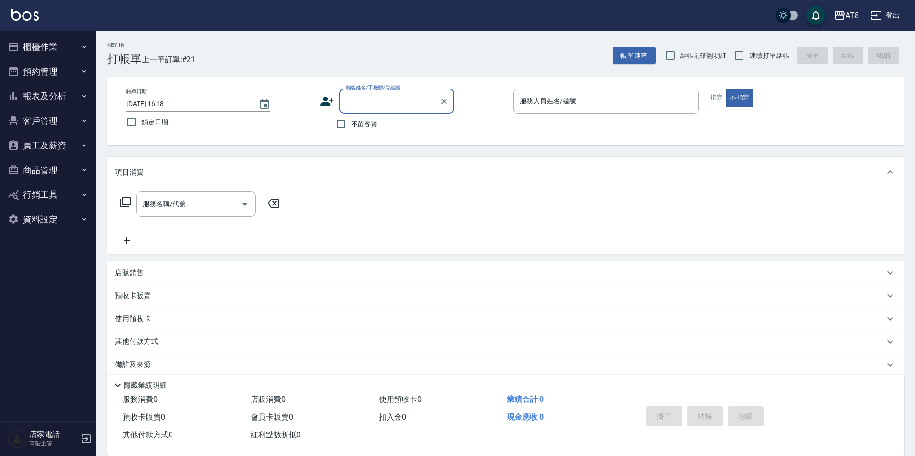
click at [66, 171] on button "商品管理" at bounding box center [48, 170] width 88 height 25
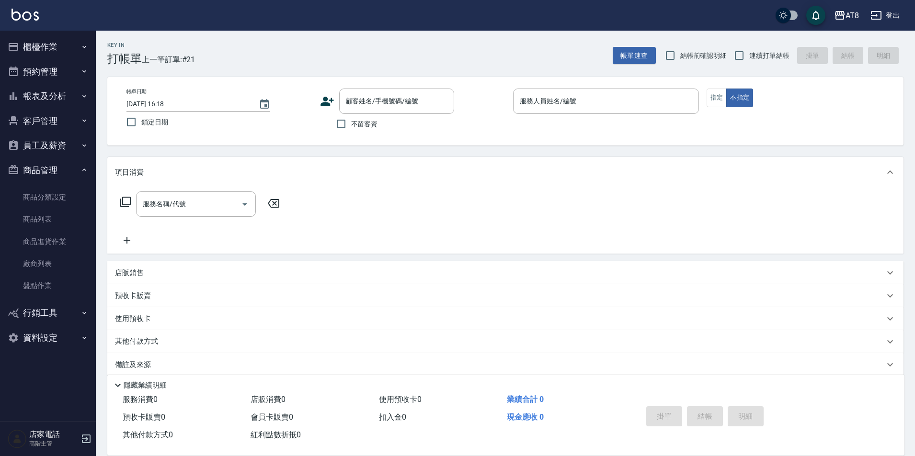
click at [66, 171] on button "商品管理" at bounding box center [48, 170] width 88 height 25
click at [61, 150] on button "員工及薪資" at bounding box center [48, 145] width 88 height 25
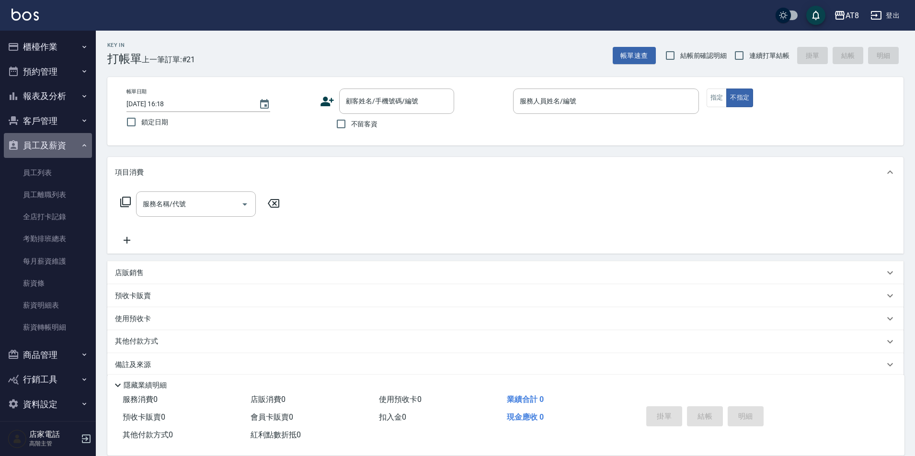
click at [61, 150] on button "員工及薪資" at bounding box center [48, 145] width 88 height 25
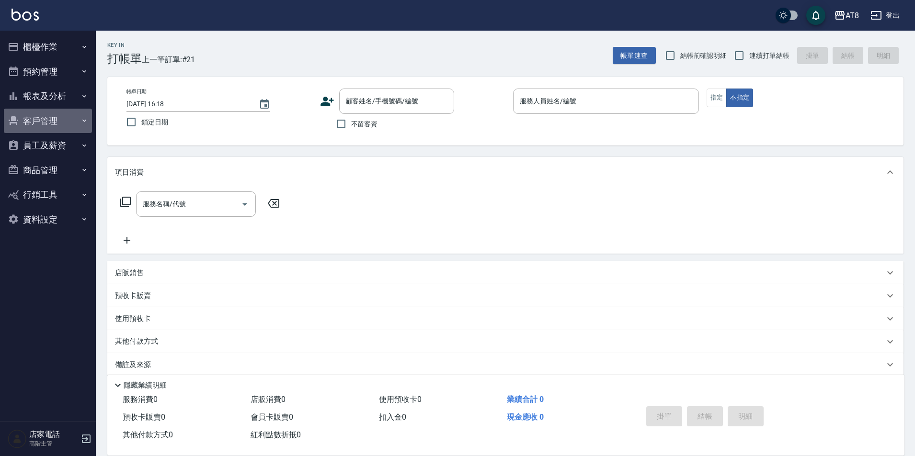
click at [63, 117] on button "客戶管理" at bounding box center [48, 121] width 88 height 25
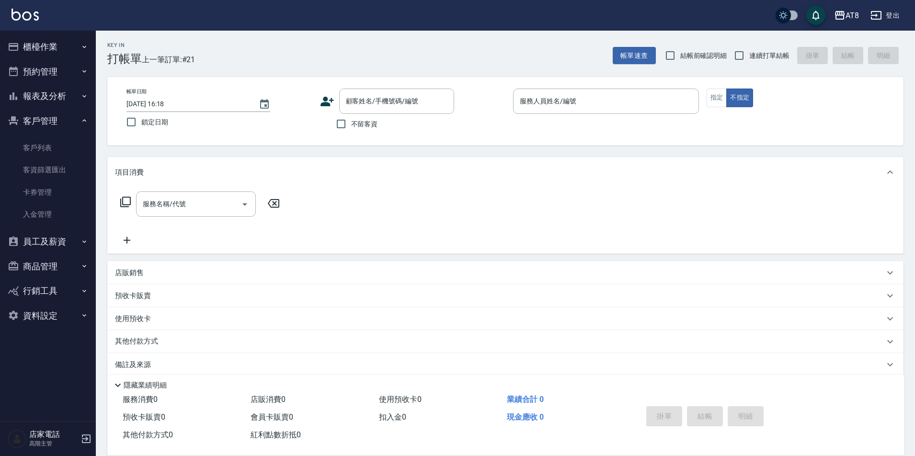
click at [63, 117] on button "客戶管理" at bounding box center [48, 121] width 88 height 25
click at [65, 92] on button "報表及分析" at bounding box center [48, 96] width 88 height 25
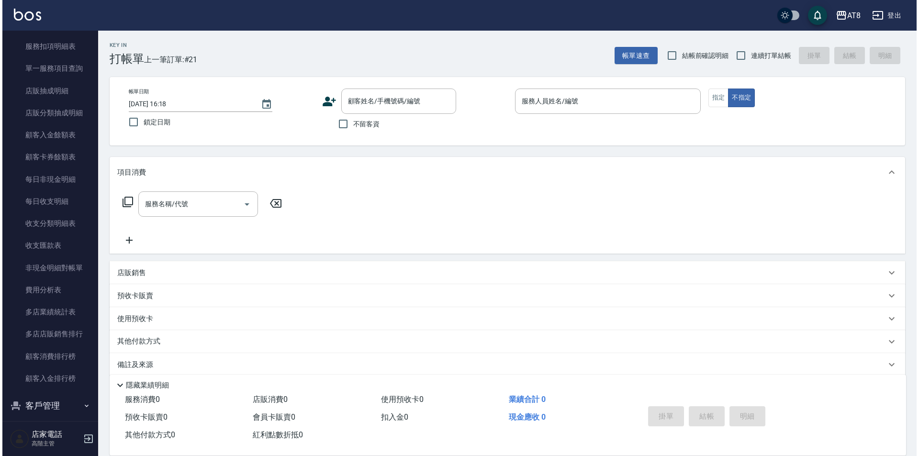
scroll to position [657, 0]
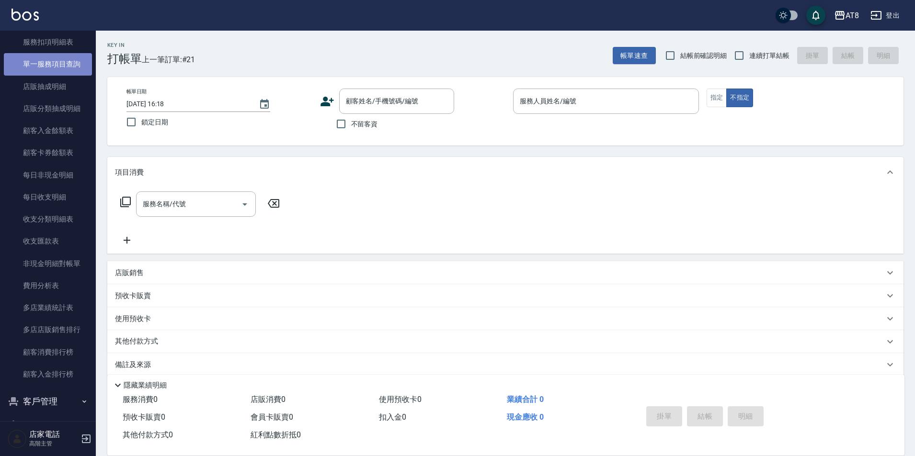
click at [57, 56] on link "單一服務項目查詢" at bounding box center [48, 64] width 88 height 22
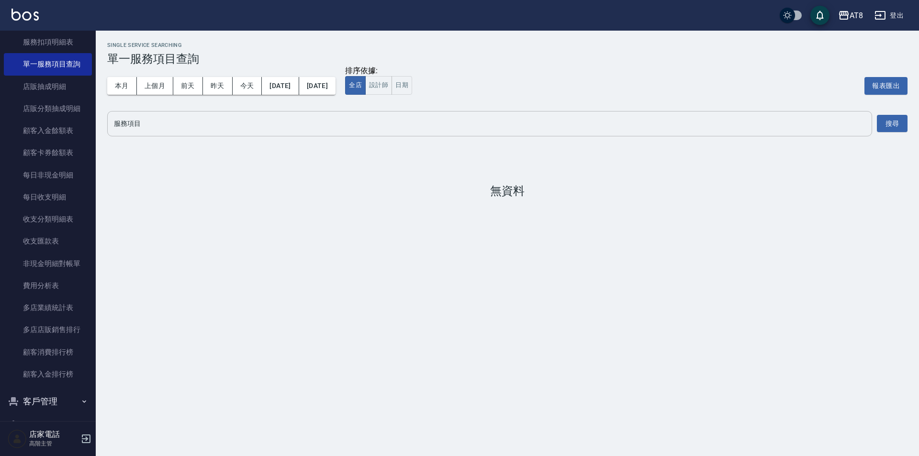
click at [350, 126] on input "服務項目" at bounding box center [490, 123] width 757 height 17
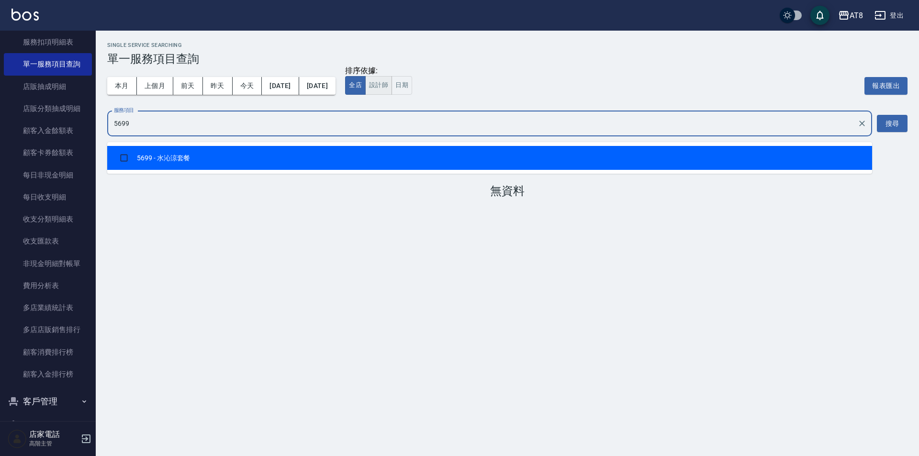
type input "5699"
click at [392, 91] on button "設計師" at bounding box center [378, 85] width 27 height 19
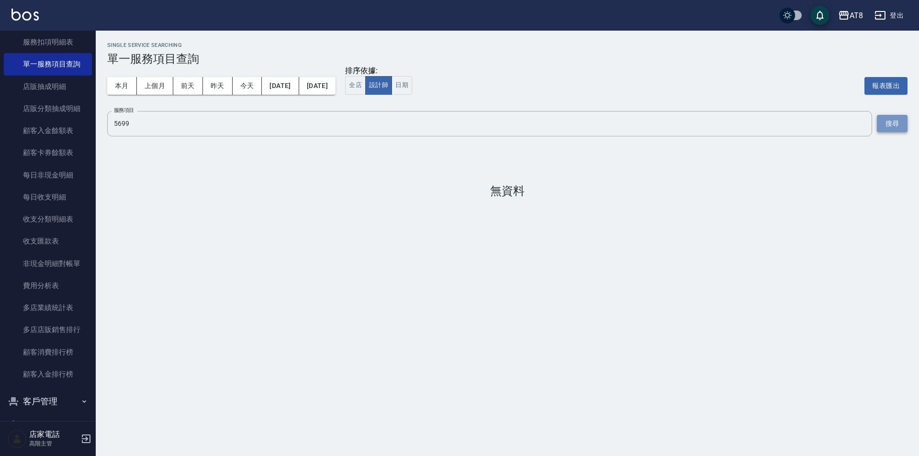
click at [899, 133] on button "搜尋" at bounding box center [892, 124] width 31 height 18
click at [366, 88] on button "全店" at bounding box center [355, 85] width 21 height 19
click at [353, 132] on input "5699" at bounding box center [483, 123] width 742 height 17
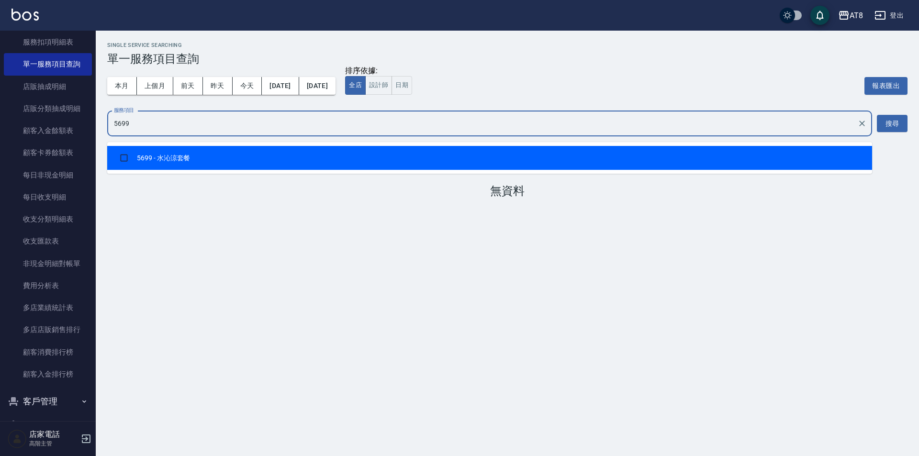
click at [322, 158] on li "5699 - 水沁涼套餐" at bounding box center [489, 158] width 765 height 24
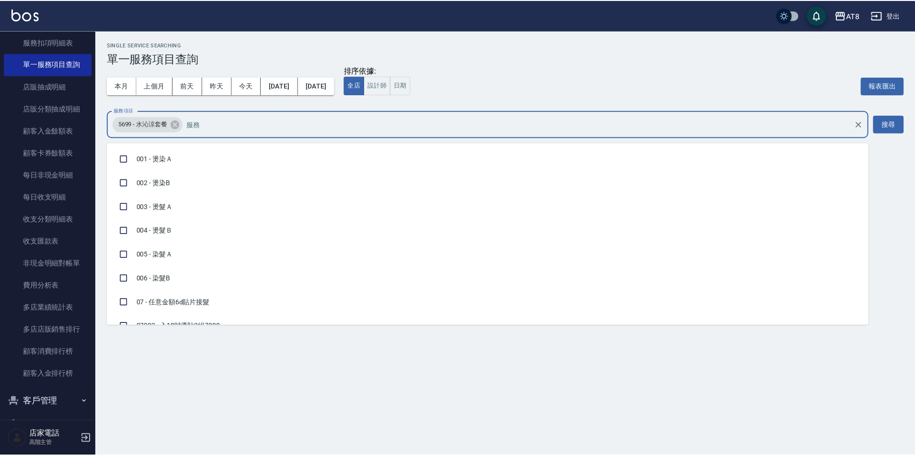
scroll to position [2798, 0]
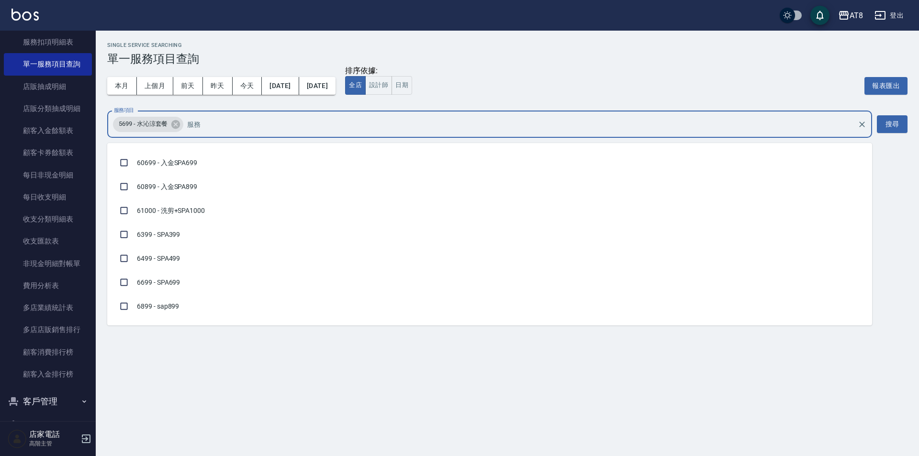
click at [144, 55] on li "5699 - 水沁涼套餐" at bounding box center [489, 43] width 765 height 24
click at [121, 51] on input "checkbox" at bounding box center [124, 42] width 18 height 18
checkbox input "true"
click at [889, 127] on button "搜尋" at bounding box center [892, 124] width 31 height 18
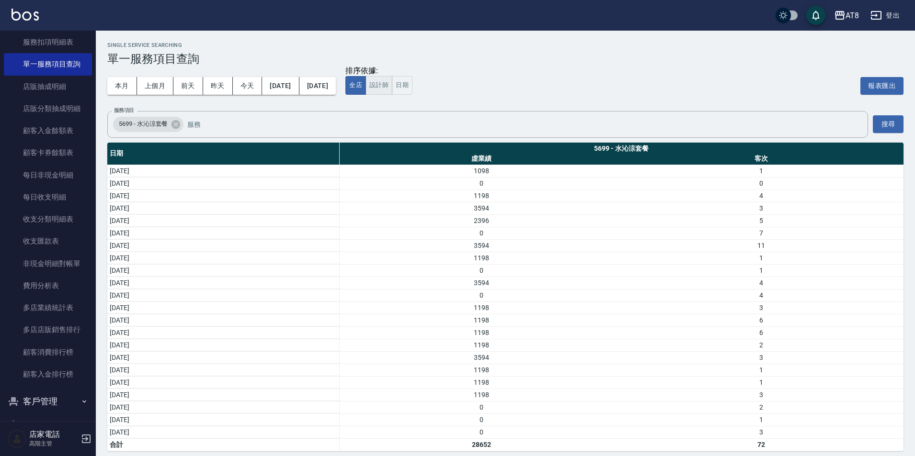
click at [392, 90] on button "設計師" at bounding box center [378, 85] width 27 height 19
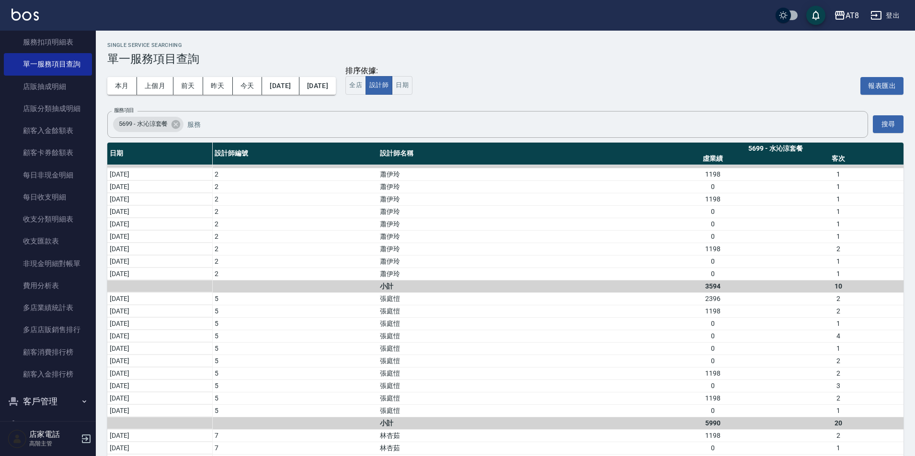
scroll to position [289, 0]
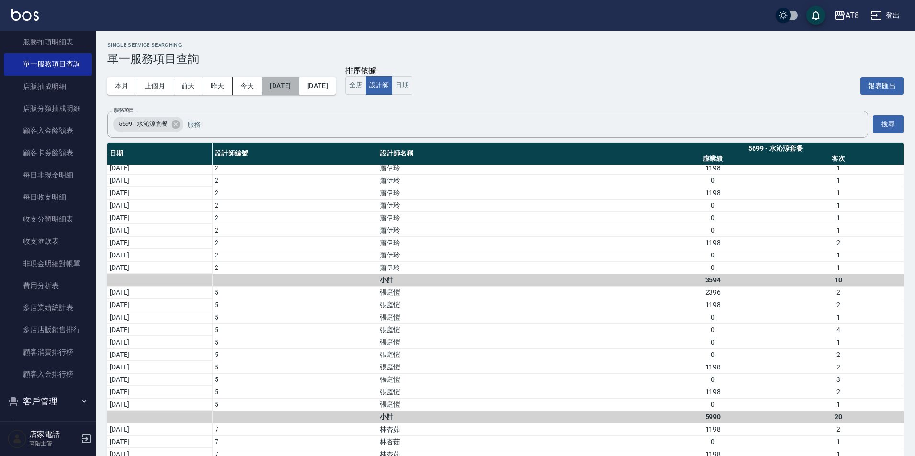
click at [299, 87] on button "[DATE]" at bounding box center [280, 86] width 37 height 18
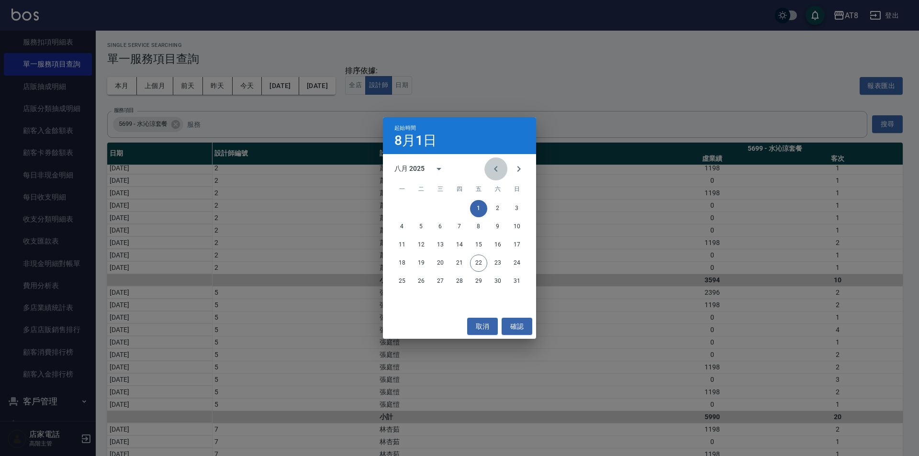
click at [492, 171] on icon "Previous month" at bounding box center [495, 168] width 11 height 11
click at [423, 250] on button "15" at bounding box center [421, 245] width 17 height 17
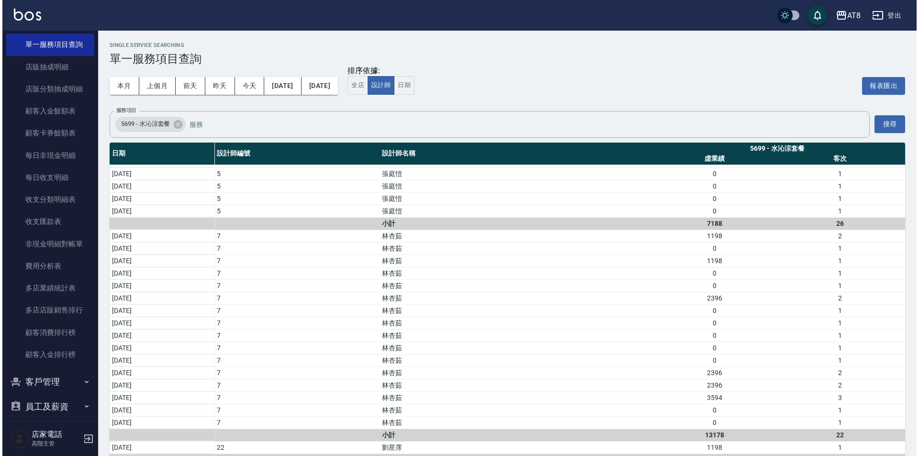
scroll to position [674, 0]
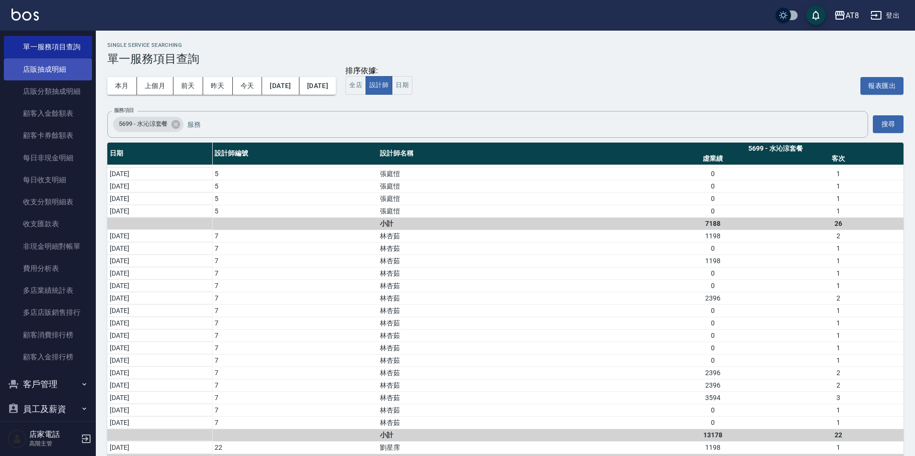
click at [41, 74] on link "店販抽成明細" at bounding box center [48, 69] width 88 height 22
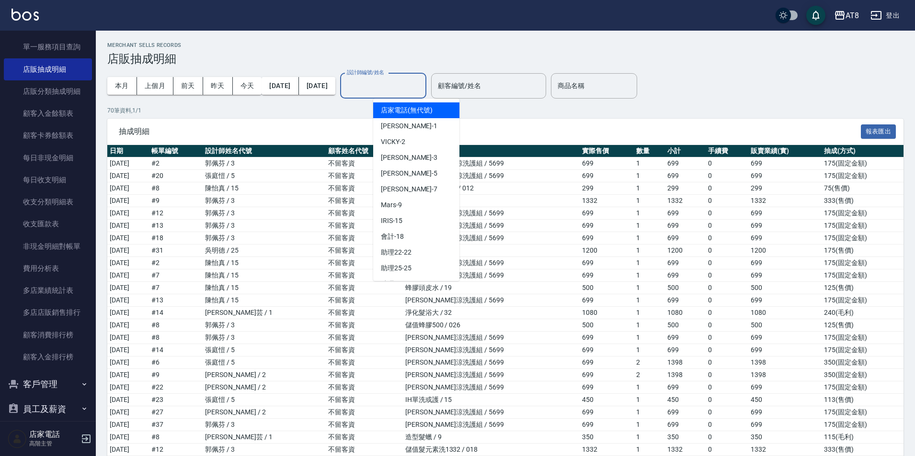
click at [407, 87] on input "設計師編號/姓名" at bounding box center [383, 86] width 78 height 17
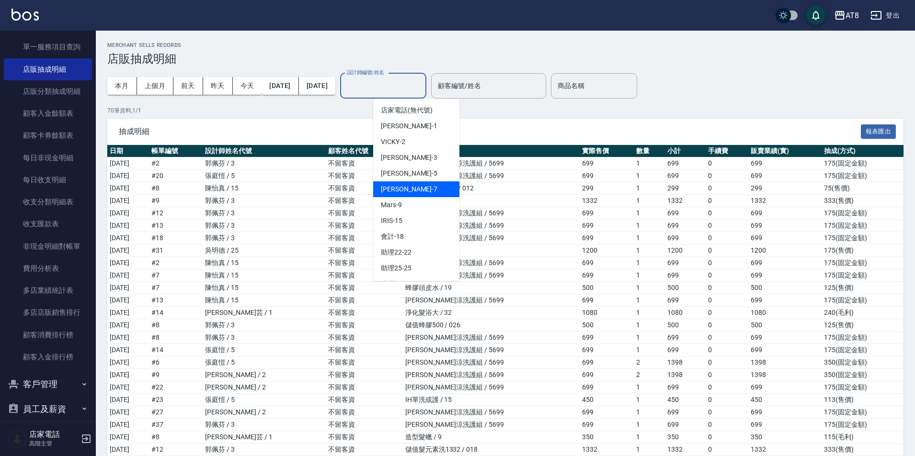
click at [412, 186] on div "[PERSON_NAME] -7" at bounding box center [416, 189] width 86 height 16
type input "[PERSON_NAME]-7"
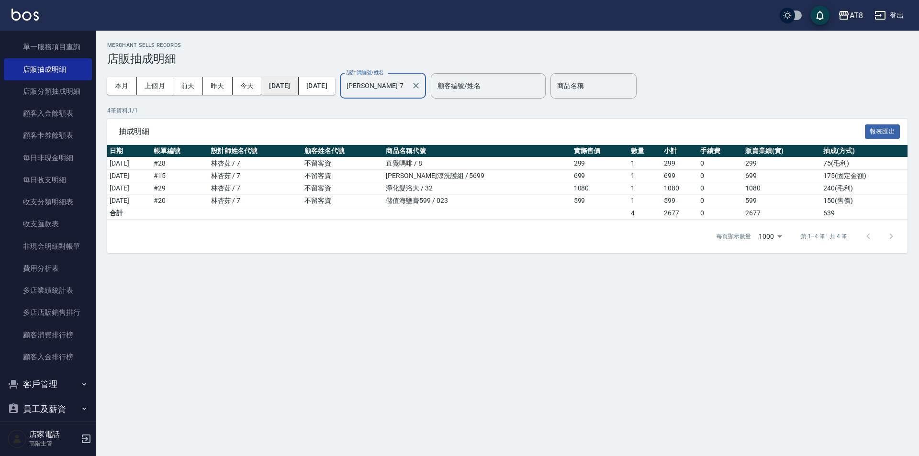
click at [298, 91] on button "[DATE]" at bounding box center [279, 86] width 37 height 18
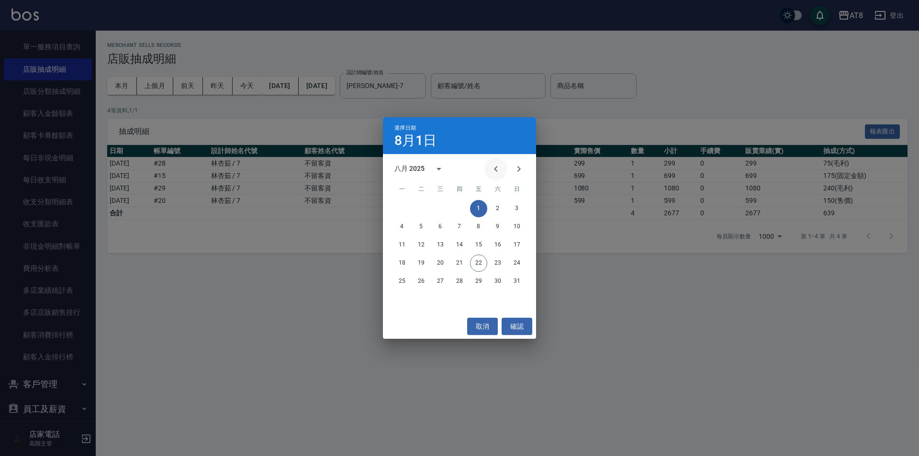
click at [495, 167] on icon "Previous month" at bounding box center [495, 168] width 11 height 11
click at [424, 245] on button "15" at bounding box center [421, 245] width 17 height 17
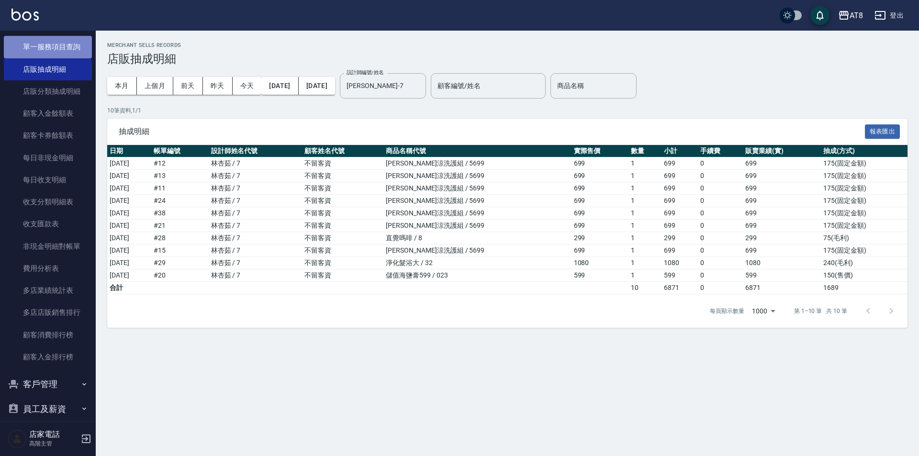
click at [72, 44] on link "單一服務項目查詢" at bounding box center [48, 47] width 88 height 22
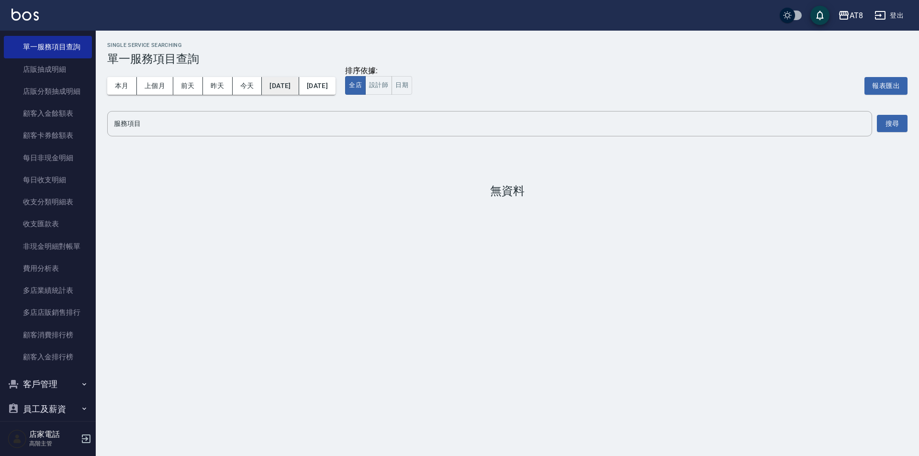
click at [294, 92] on button "[DATE]" at bounding box center [280, 86] width 37 height 18
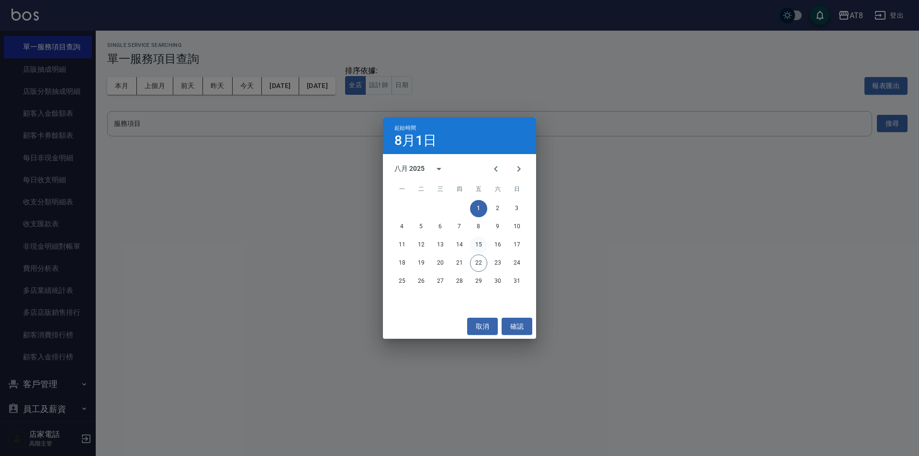
click at [480, 246] on button "15" at bounding box center [478, 245] width 17 height 17
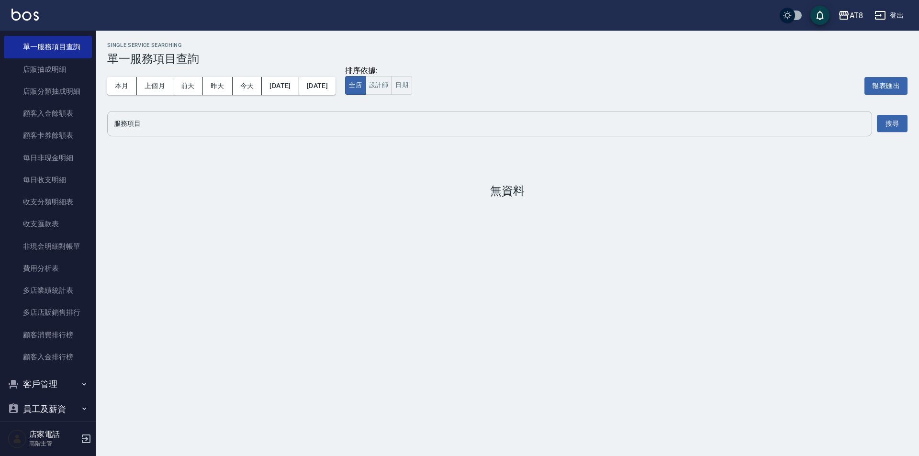
click at [432, 130] on input "服務項目" at bounding box center [490, 123] width 757 height 17
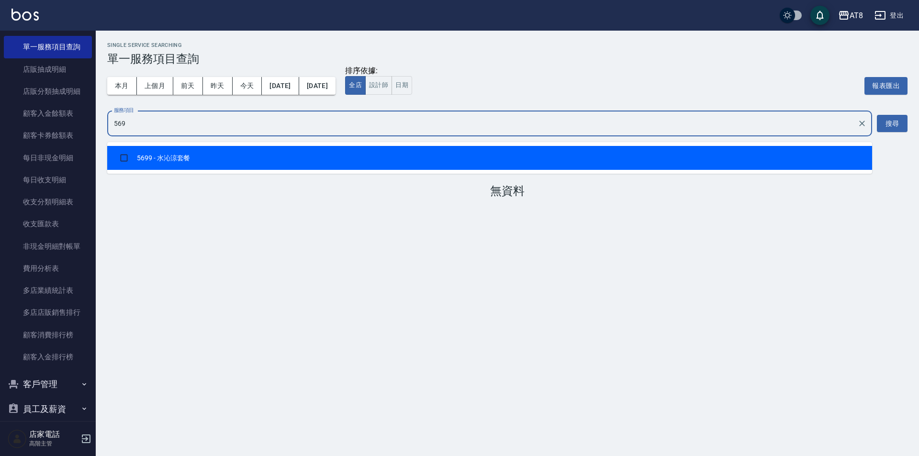
type input "5699"
click at [125, 158] on input "checkbox" at bounding box center [124, 158] width 18 height 18
checkbox input "true"
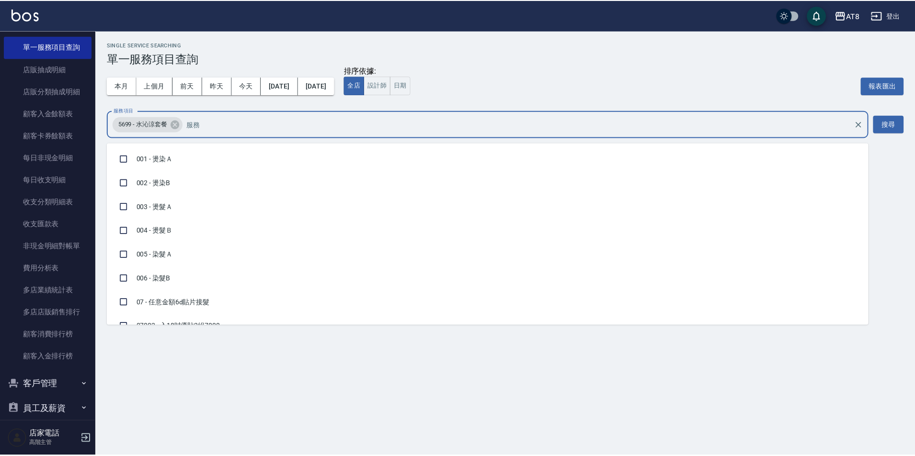
scroll to position [2798, 0]
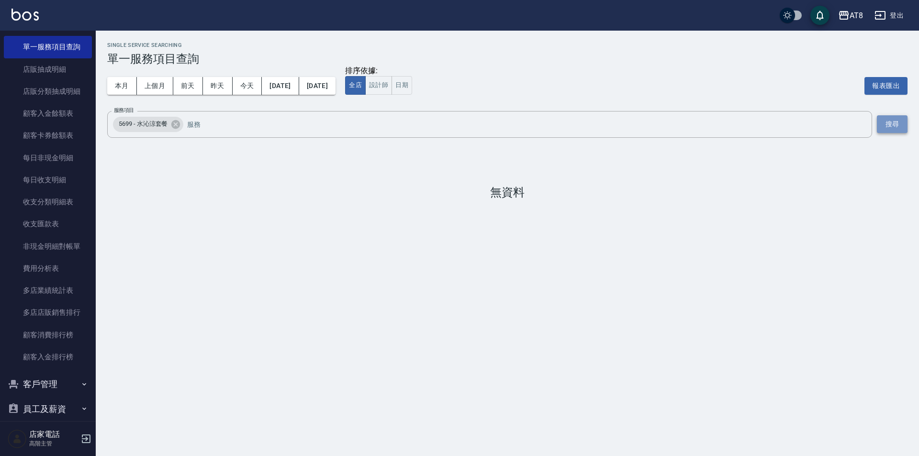
click at [887, 131] on button "搜尋" at bounding box center [892, 124] width 31 height 18
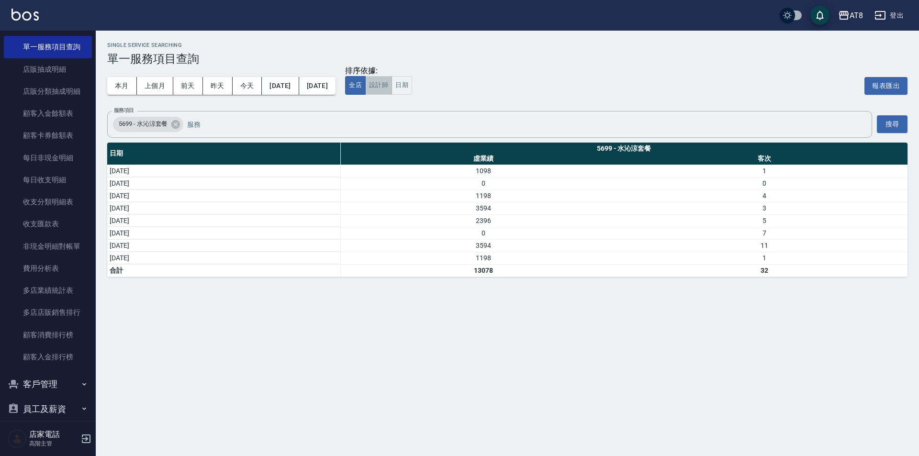
click at [392, 84] on button "設計師" at bounding box center [378, 85] width 27 height 19
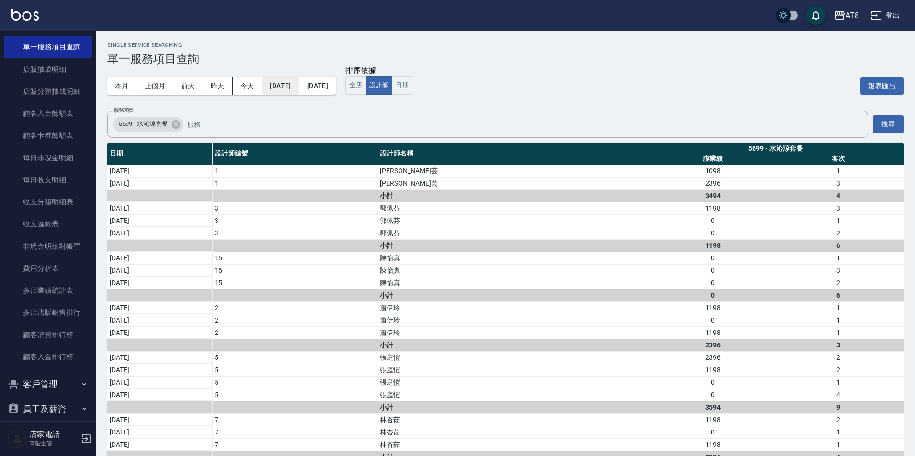
click at [290, 91] on button "[DATE]" at bounding box center [280, 86] width 37 height 18
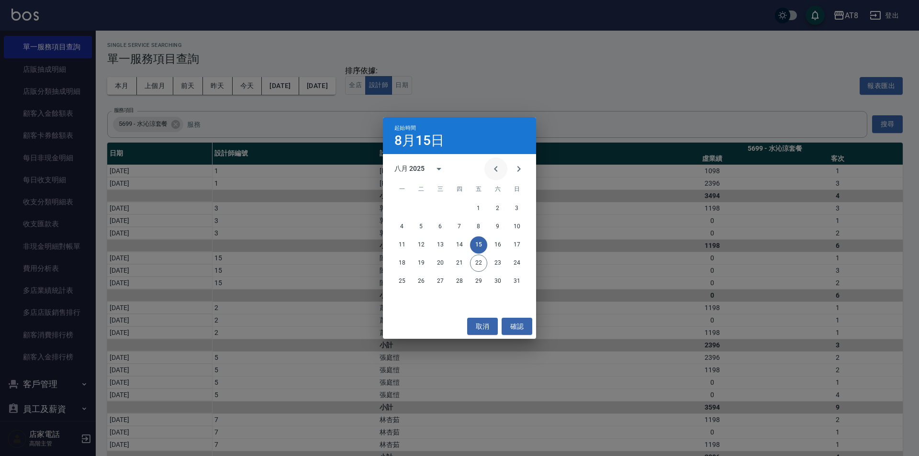
click at [496, 167] on icon "Previous month" at bounding box center [495, 168] width 11 height 11
click at [424, 243] on button "15" at bounding box center [421, 245] width 17 height 17
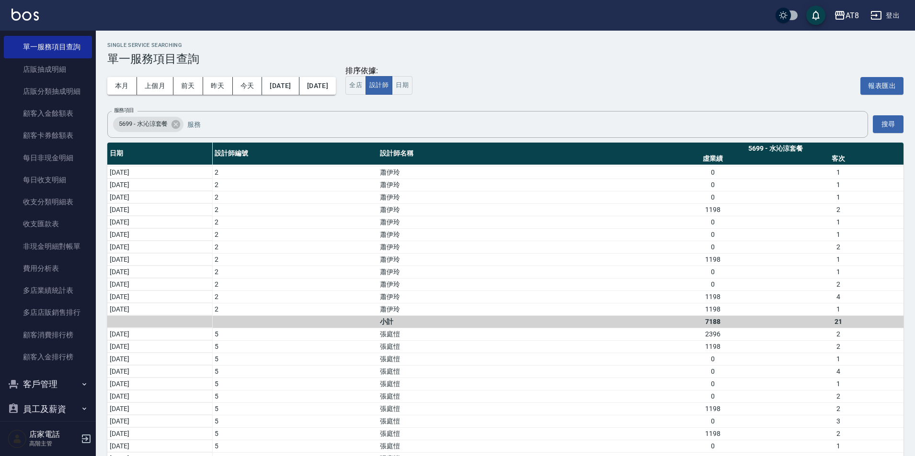
scroll to position [461, 0]
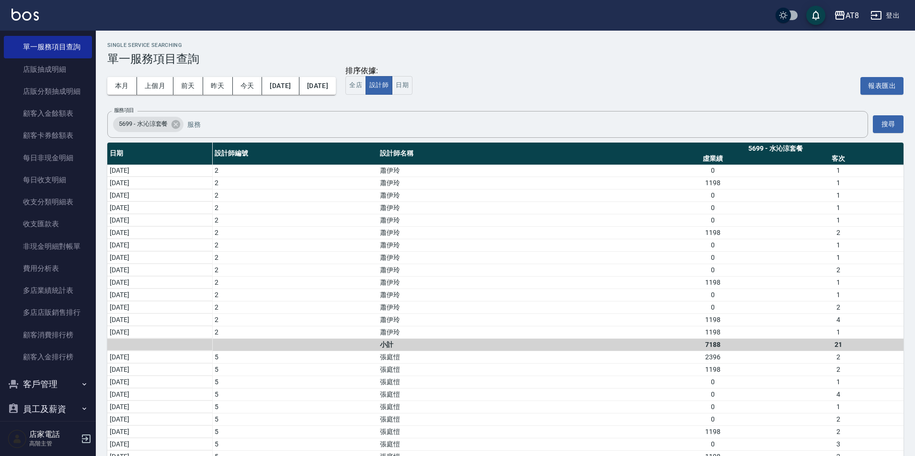
drag, startPoint x: 901, startPoint y: 240, endPoint x: 741, endPoint y: 99, distance: 213.0
click at [741, 99] on div "排序依據: 全店 設計師 日期 報表匯出" at bounding box center [624, 86] width 558 height 40
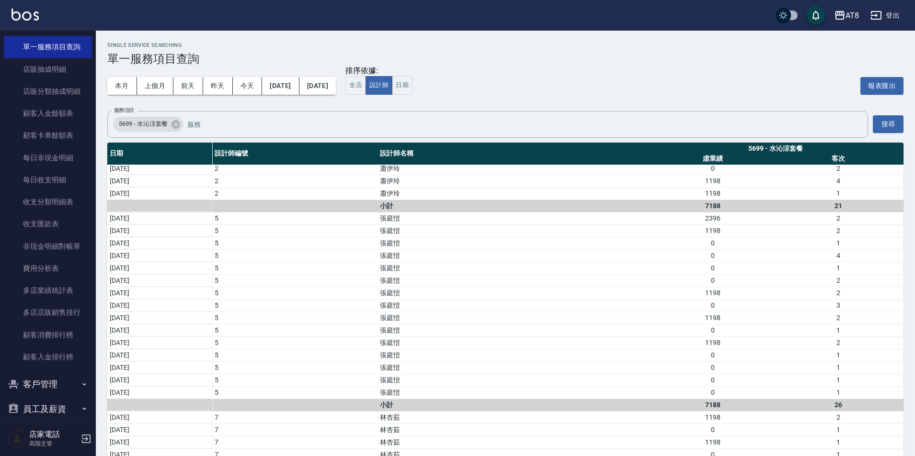
scroll to position [621, 0]
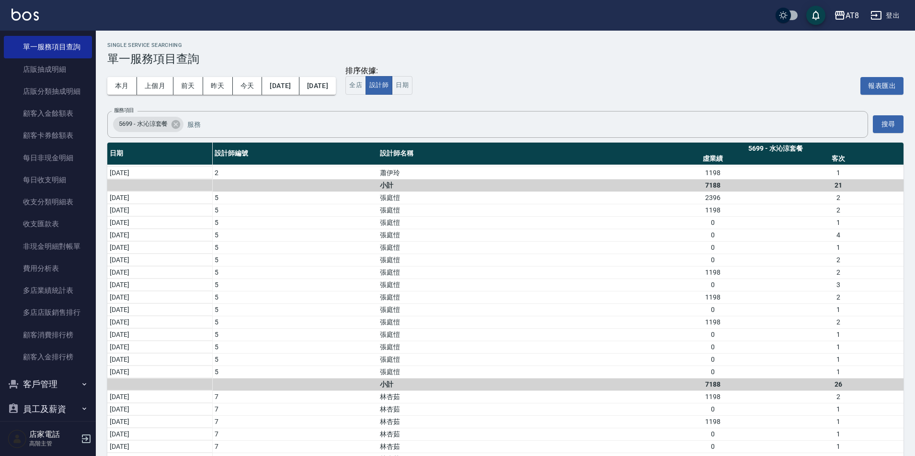
click at [31, 16] on img at bounding box center [24, 15] width 27 height 12
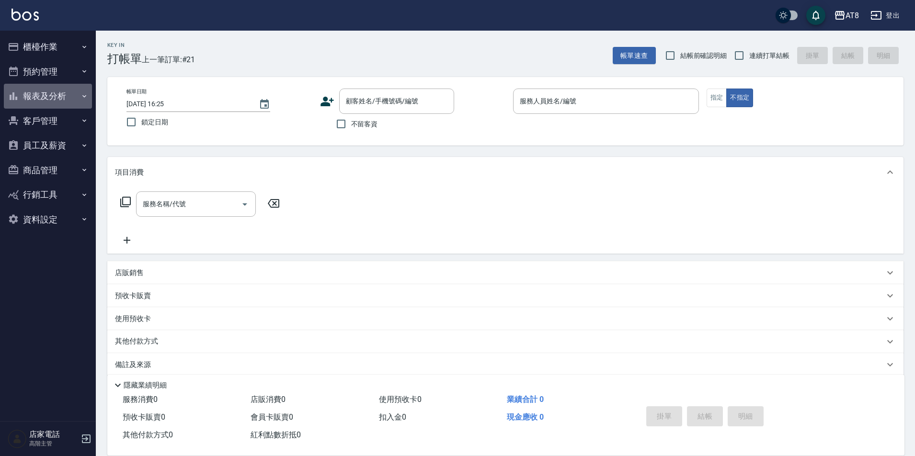
click at [45, 99] on button "報表及分析" at bounding box center [48, 96] width 88 height 25
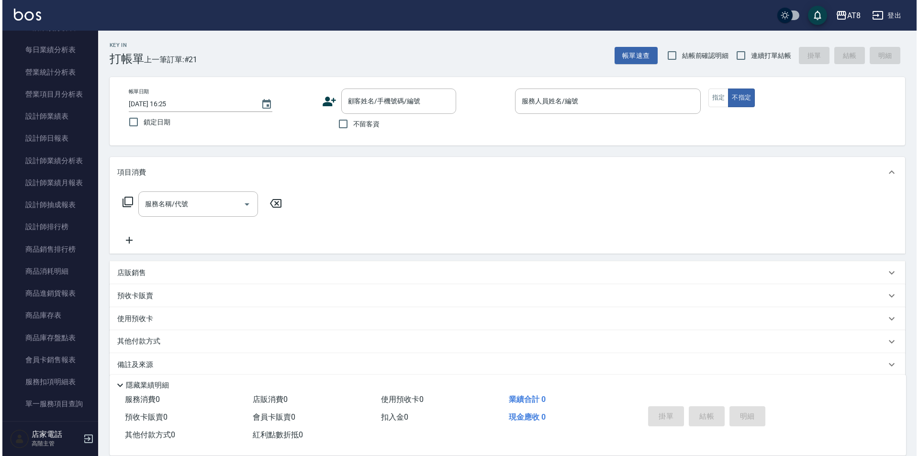
scroll to position [319, 0]
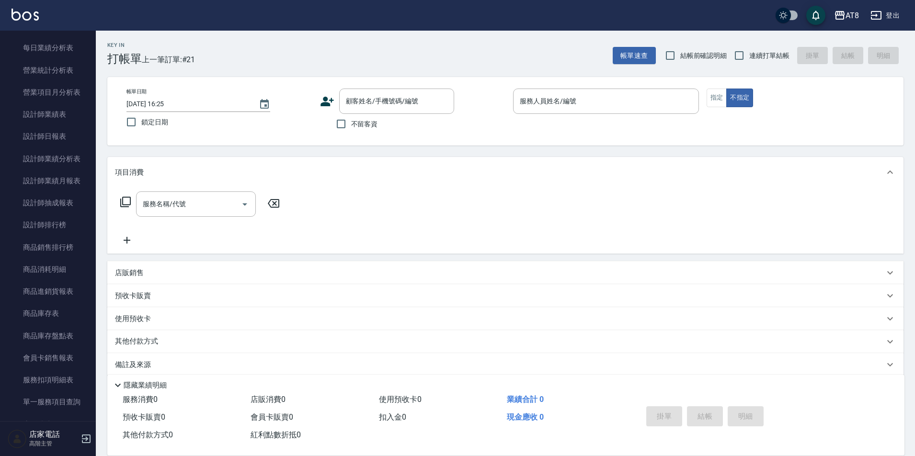
click at [878, 11] on icon "button" at bounding box center [876, 15] width 11 height 9
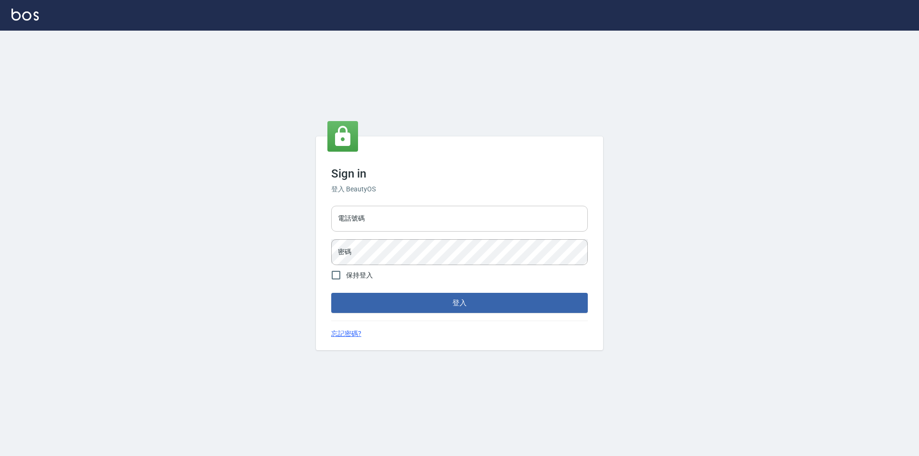
drag, startPoint x: 0, startPoint y: 0, endPoint x: 412, endPoint y: 220, distance: 467.5
click at [412, 220] on input "電話號碼" at bounding box center [459, 219] width 257 height 26
type input "0989315080"
click at [412, 262] on form "電話號碼 [PHONE_NUMBER] 電話號碼 密碼 密碼 保持登入 登入" at bounding box center [459, 258] width 257 height 112
drag, startPoint x: 340, startPoint y: 271, endPoint x: 345, endPoint y: 285, distance: 15.8
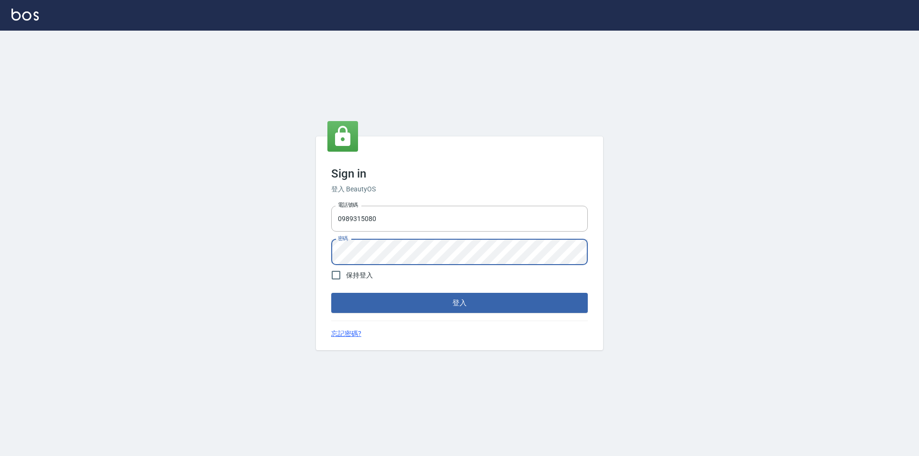
click at [340, 270] on input "保持登入" at bounding box center [336, 275] width 20 height 20
checkbox input "true"
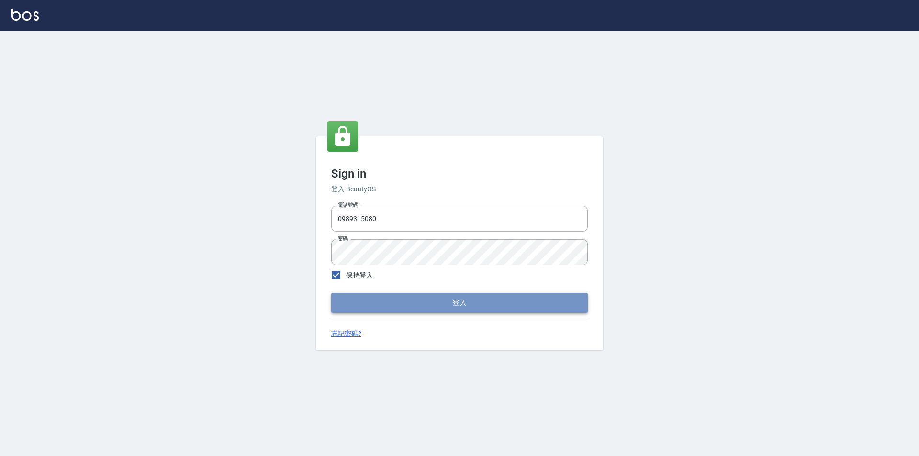
click at [366, 310] on button "登入" at bounding box center [459, 303] width 257 height 20
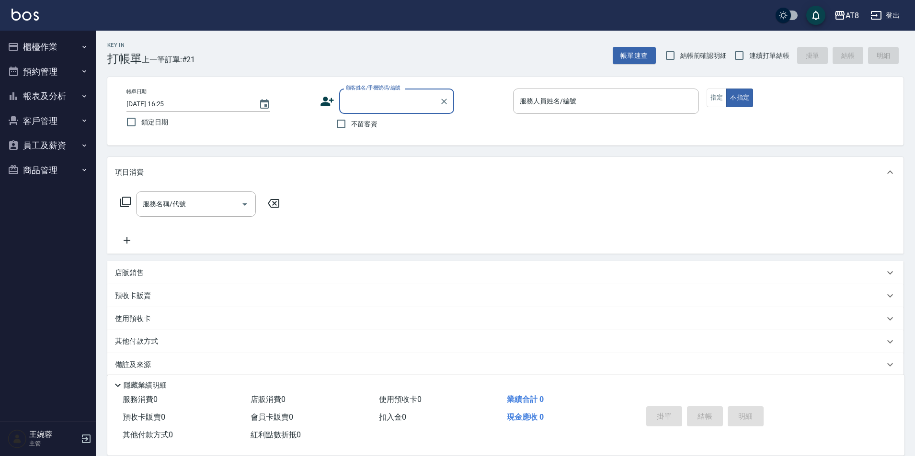
click at [51, 90] on button "報表及分析" at bounding box center [48, 96] width 88 height 25
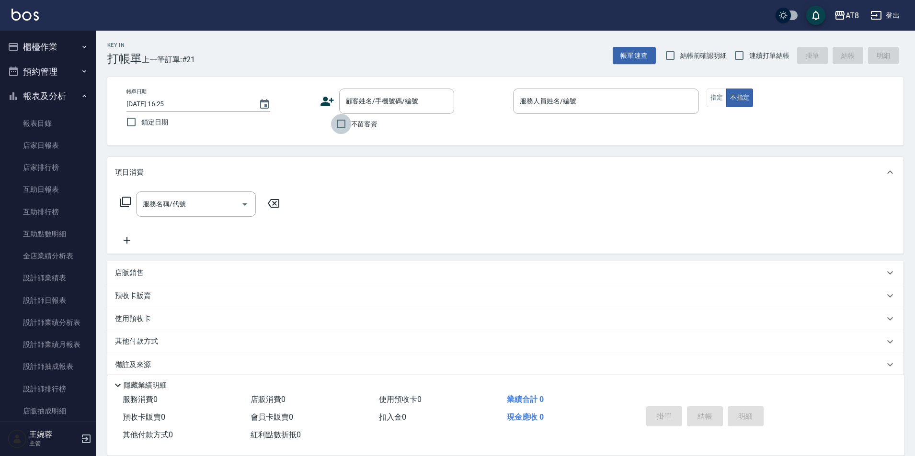
click at [349, 124] on input "不留客資" at bounding box center [341, 124] width 20 height 20
checkbox input "true"
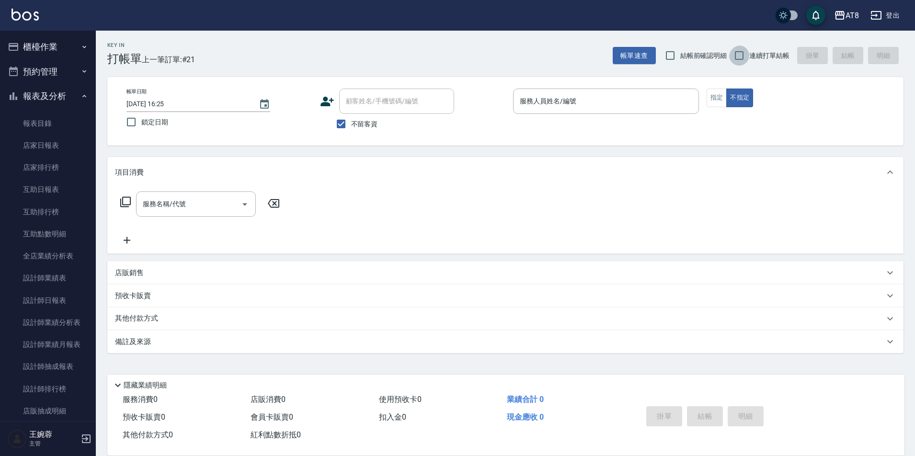
click at [733, 53] on input "連續打單結帳" at bounding box center [739, 55] width 20 height 20
checkbox input "true"
click at [889, 33] on div "Key In 打帳單 上一筆訂單:#21 帳單速查 結帳前確認明細 連續打單結帳 掛單 結帳 明細" at bounding box center [499, 48] width 807 height 35
click at [887, 20] on button "登出" at bounding box center [884, 16] width 37 height 18
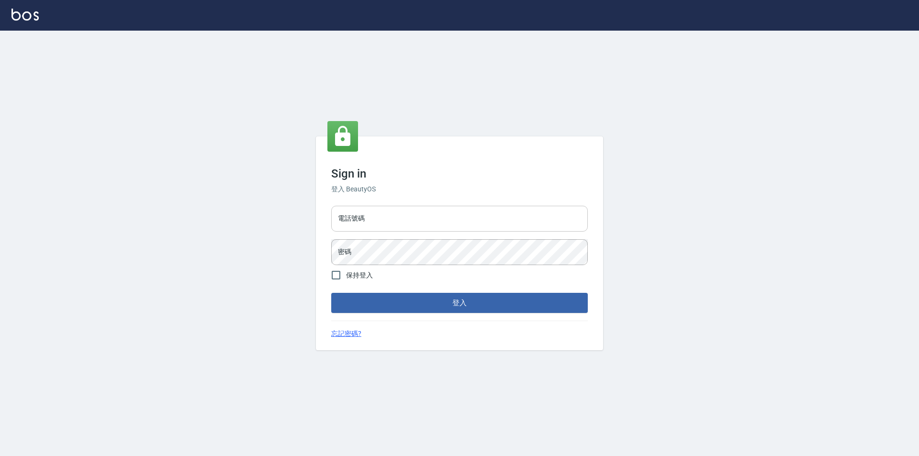
click at [452, 222] on input "電話號碼" at bounding box center [459, 219] width 257 height 26
type input "0425151178"
click at [331, 293] on button "登入" at bounding box center [459, 303] width 257 height 20
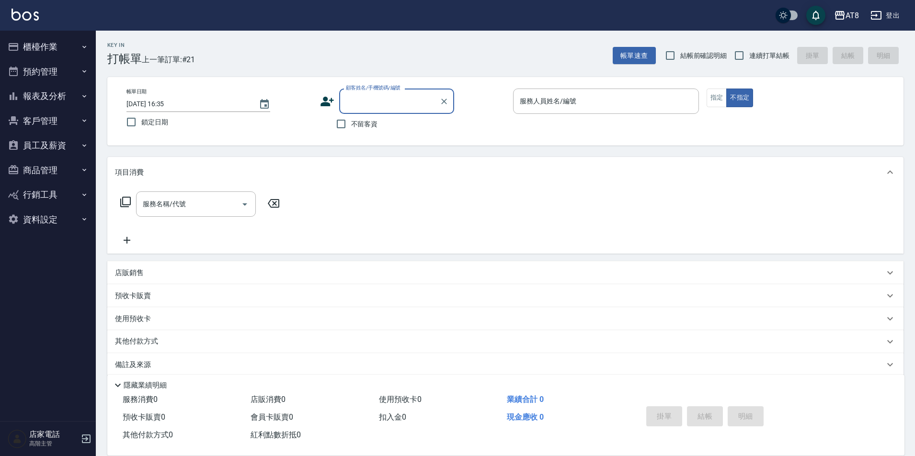
click at [54, 90] on button "報表及分析" at bounding box center [48, 96] width 88 height 25
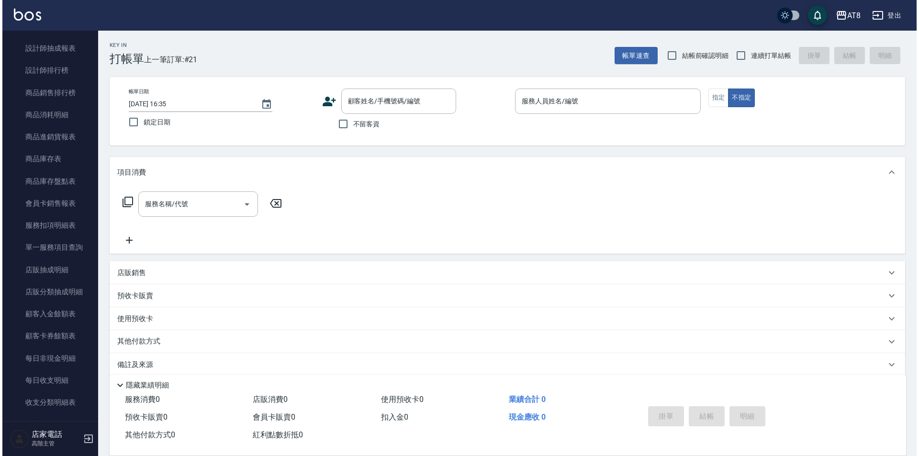
scroll to position [479, 0]
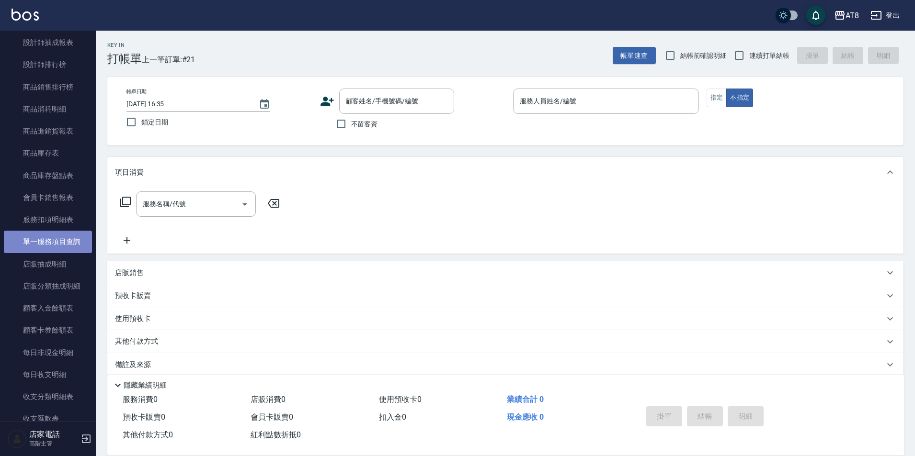
click at [55, 239] on link "單一服務項目查詢" at bounding box center [48, 242] width 88 height 22
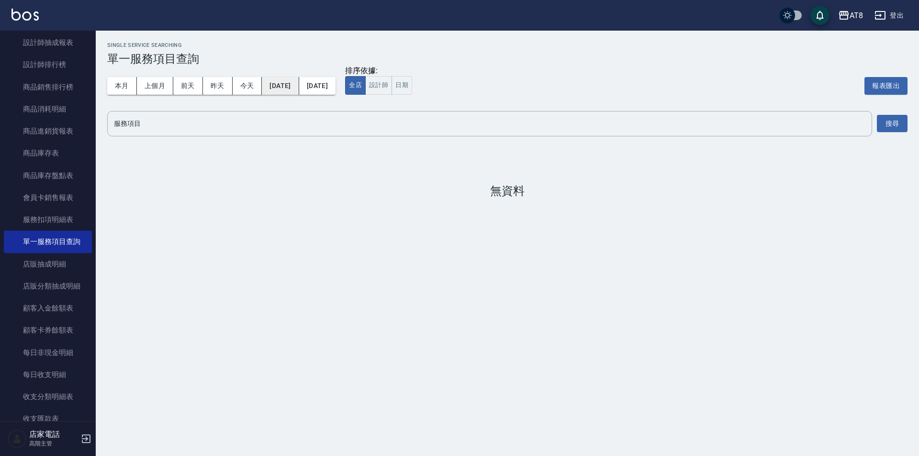
click at [267, 92] on button "[DATE]" at bounding box center [280, 86] width 37 height 18
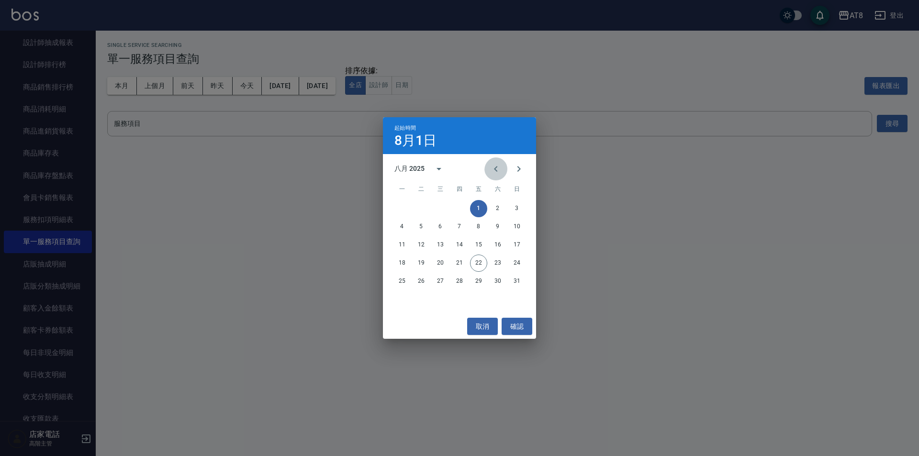
click at [490, 164] on icon "Previous month" at bounding box center [495, 168] width 11 height 11
click at [420, 245] on button "15" at bounding box center [421, 245] width 17 height 17
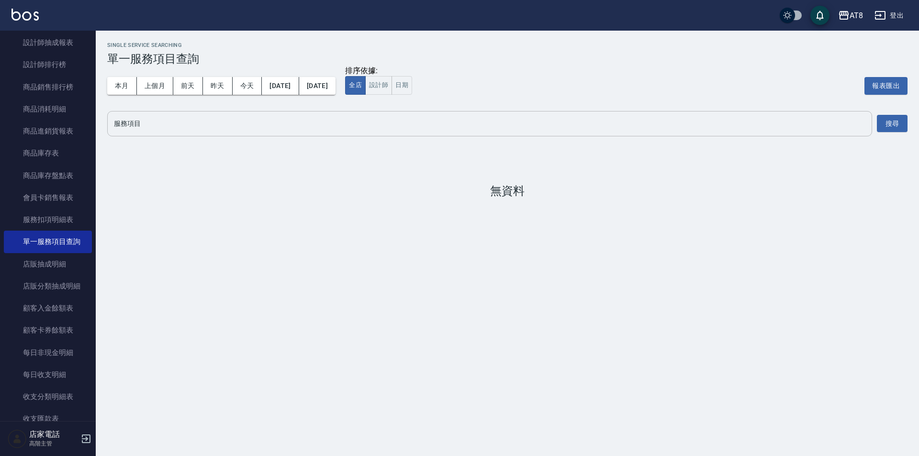
click at [364, 132] on input "服務項目" at bounding box center [490, 123] width 757 height 17
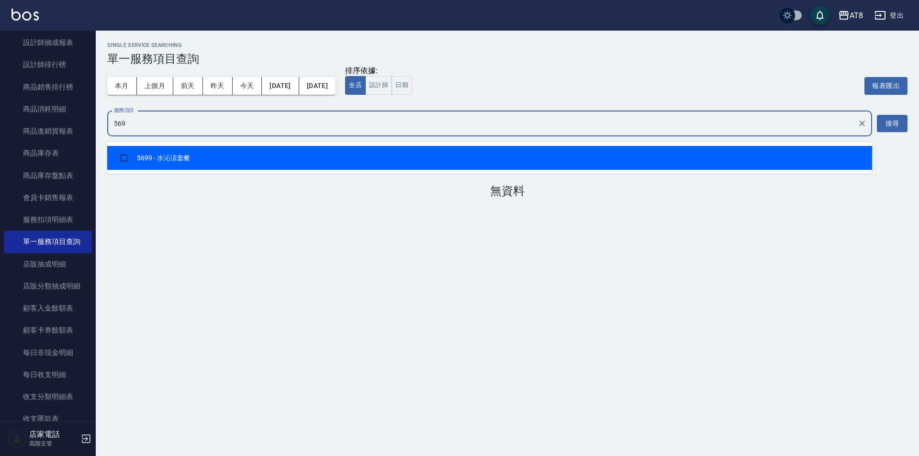
type input "5699"
click at [125, 162] on input "checkbox" at bounding box center [124, 158] width 18 height 18
checkbox input "true"
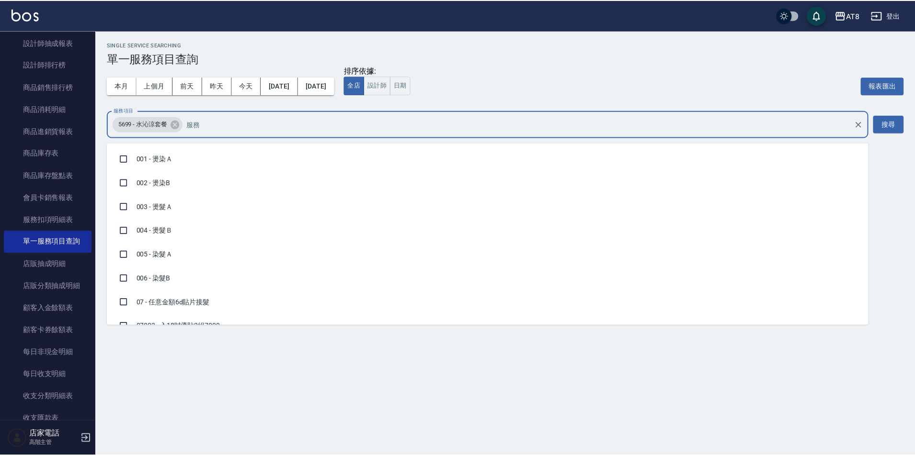
scroll to position [2798, 0]
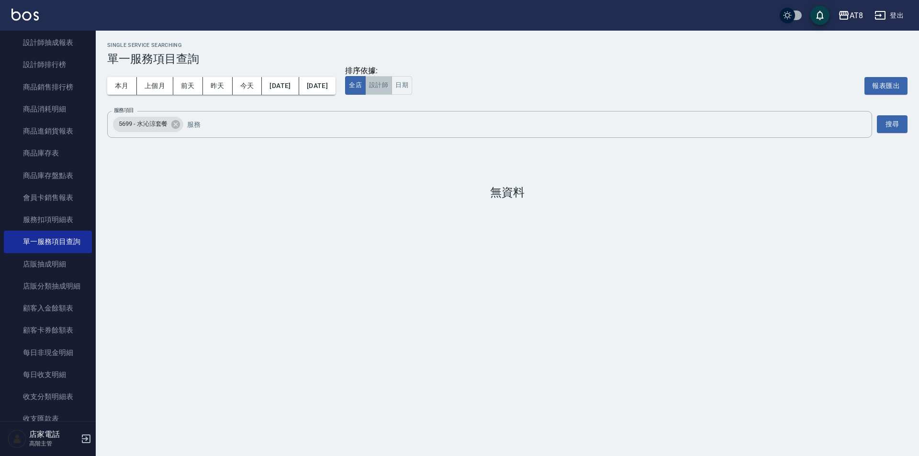
click at [392, 90] on button "設計師" at bounding box center [378, 85] width 27 height 19
click at [885, 133] on button "搜尋" at bounding box center [892, 124] width 31 height 18
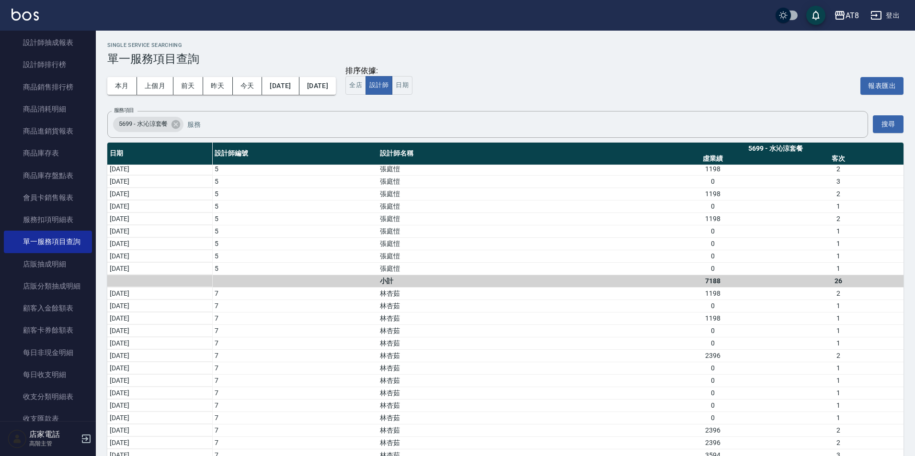
scroll to position [782, 0]
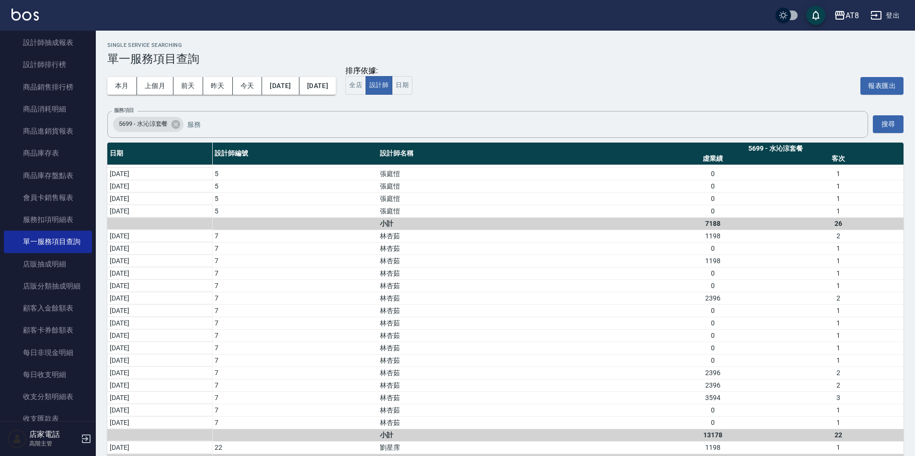
drag, startPoint x: 903, startPoint y: 415, endPoint x: 908, endPoint y: 361, distance: 54.3
click at [908, 361] on div "Single Service Searching 單一服務項目查詢 本月 上個月 [DATE] [DATE] [DATE] [DATE] [DATE] 排序依…" at bounding box center [505, 261] width 819 height 460
click at [366, 91] on button "全店" at bounding box center [355, 85] width 21 height 19
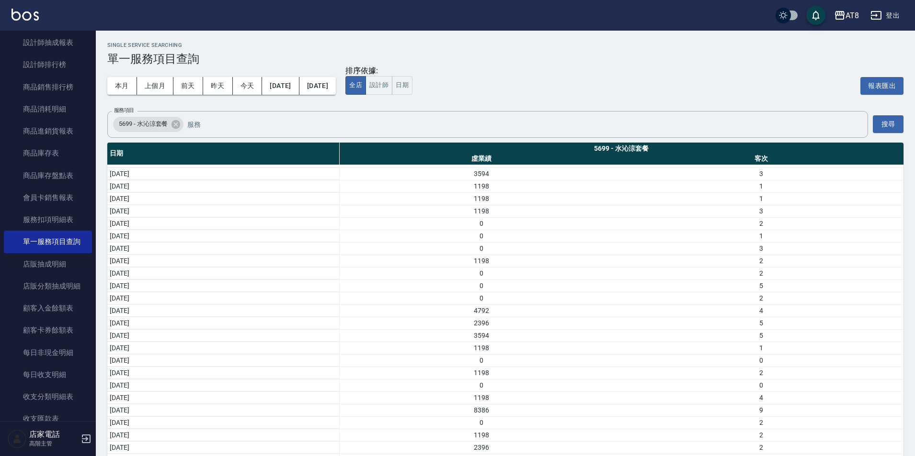
scroll to position [40, 0]
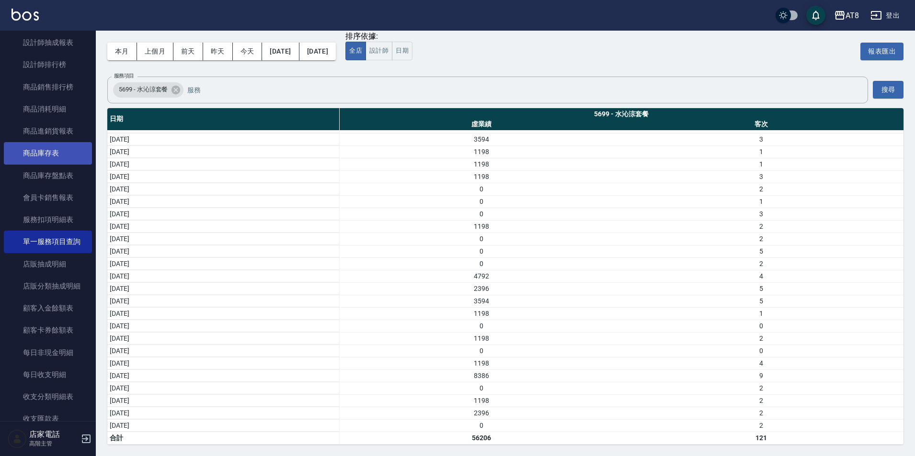
click at [39, 154] on link "商品庫存表" at bounding box center [48, 153] width 88 height 22
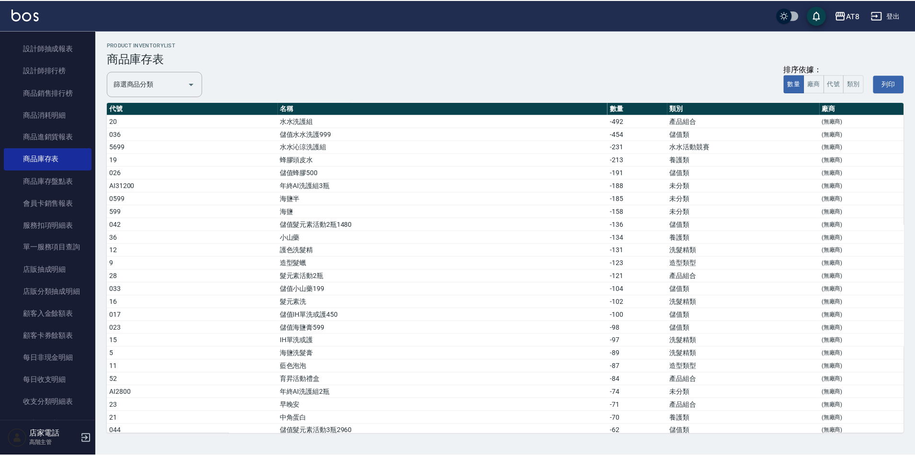
scroll to position [471, 0]
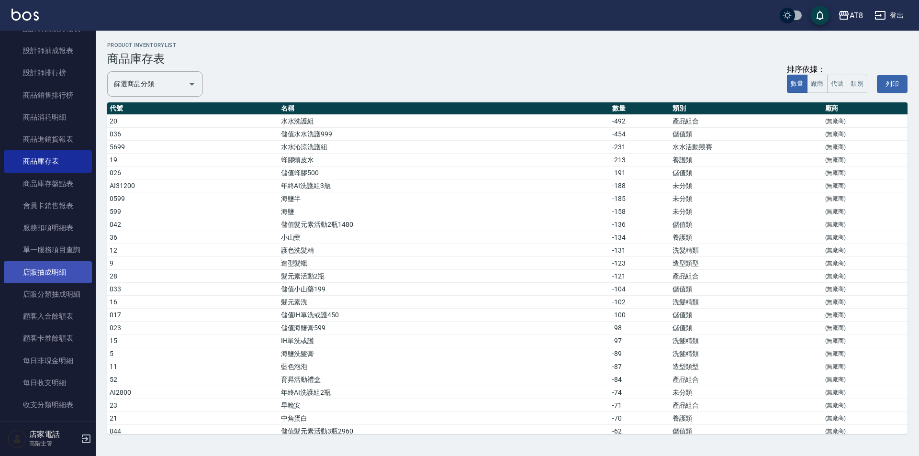
click at [38, 272] on link "店販抽成明細" at bounding box center [48, 272] width 88 height 22
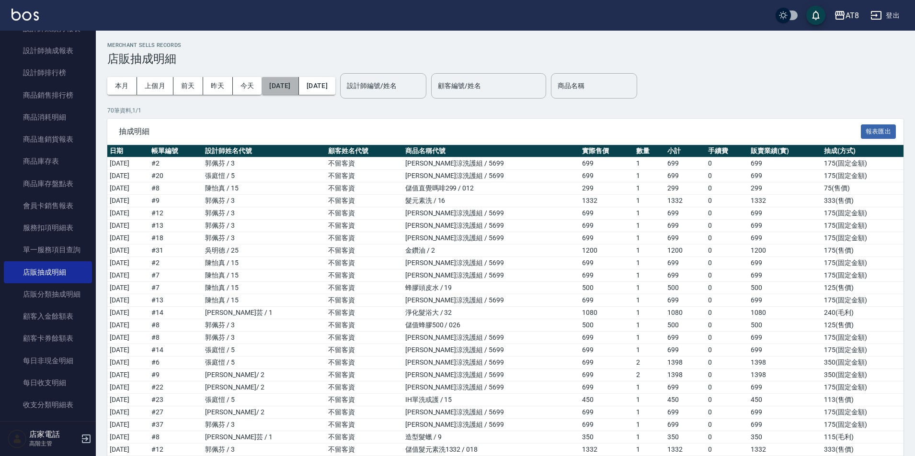
click at [291, 89] on button "[DATE]" at bounding box center [279, 86] width 37 height 18
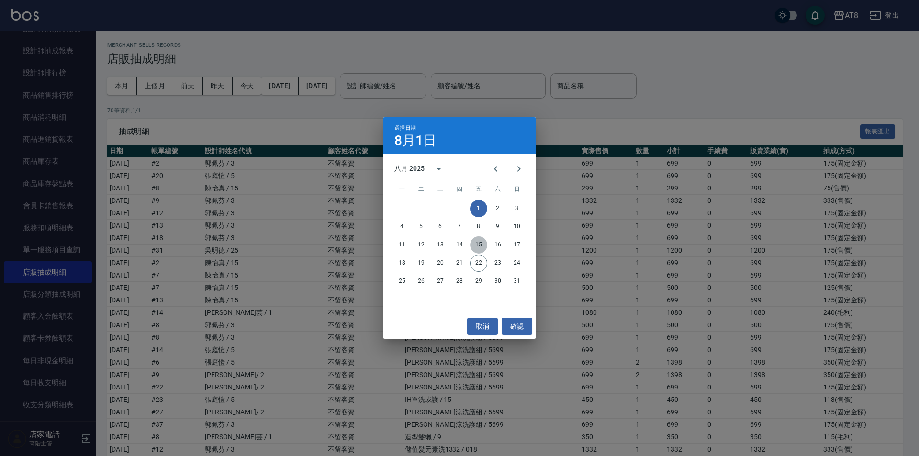
click at [473, 245] on button "15" at bounding box center [478, 245] width 17 height 17
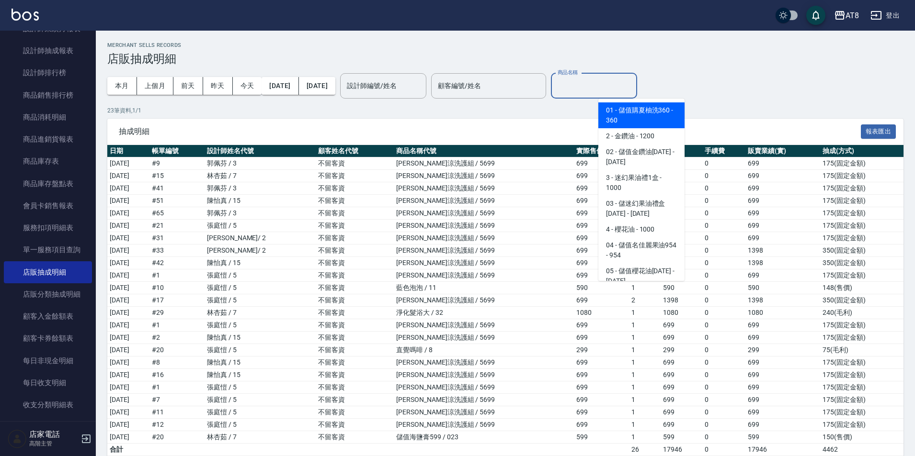
click at [612, 89] on input "商品名稱" at bounding box center [594, 86] width 78 height 17
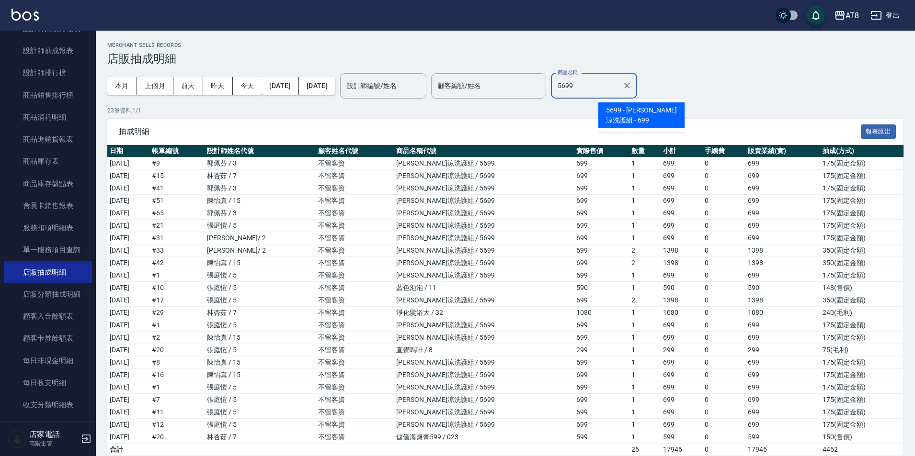
click at [613, 118] on span "5699 - [PERSON_NAME]涼洗護組 - 699" at bounding box center [641, 115] width 86 height 26
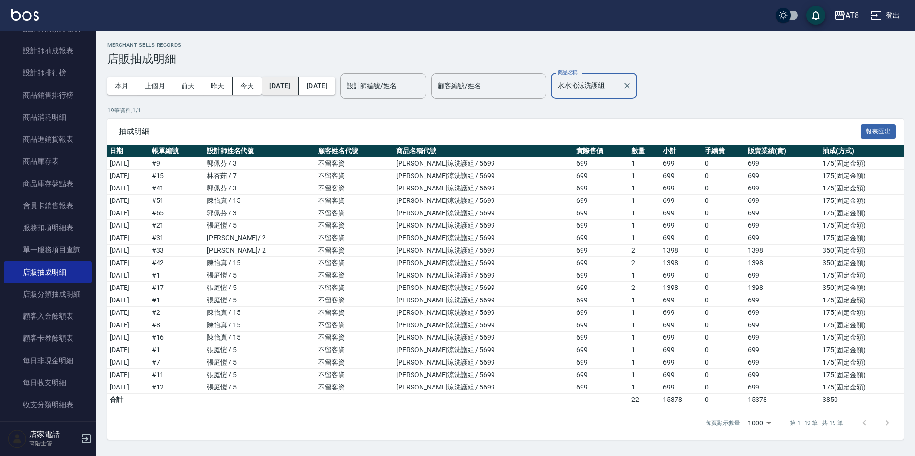
type input "水水沁涼洗護組"
click at [281, 79] on button "[DATE]" at bounding box center [279, 86] width 37 height 18
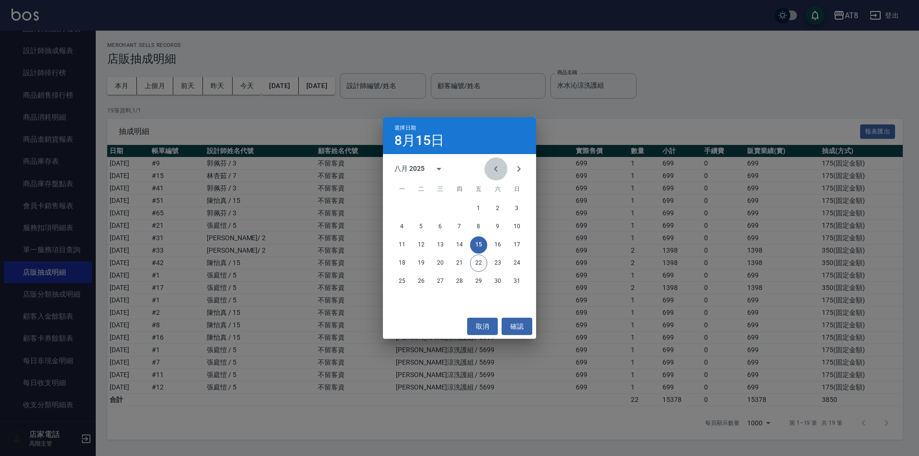
click at [498, 170] on icon "Previous month" at bounding box center [495, 168] width 11 height 11
click at [420, 244] on button "15" at bounding box center [421, 245] width 17 height 17
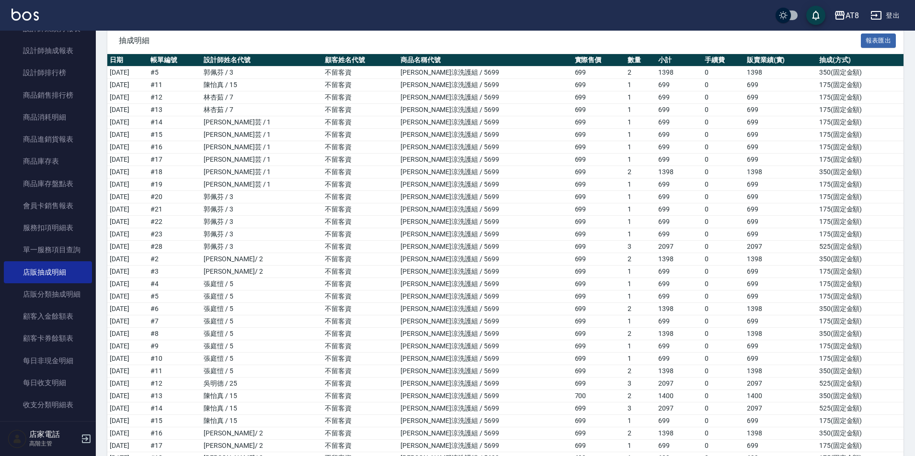
scroll to position [44, 0]
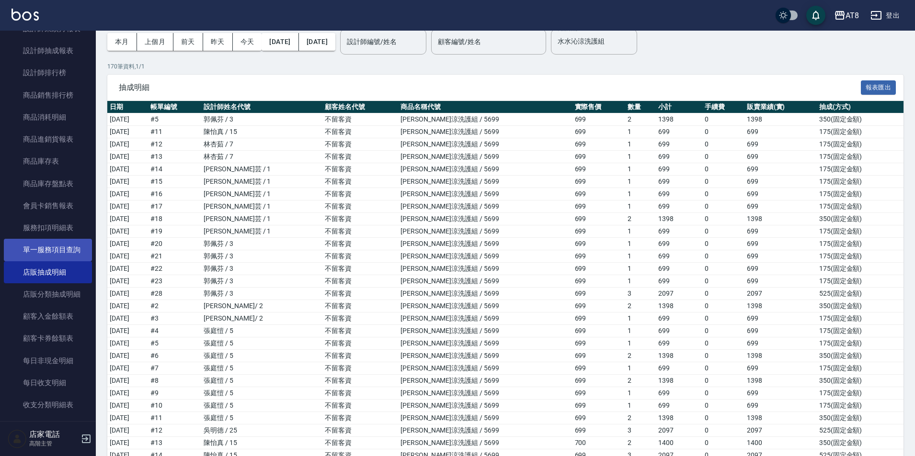
click at [60, 252] on link "單一服務項目查詢" at bounding box center [48, 250] width 88 height 22
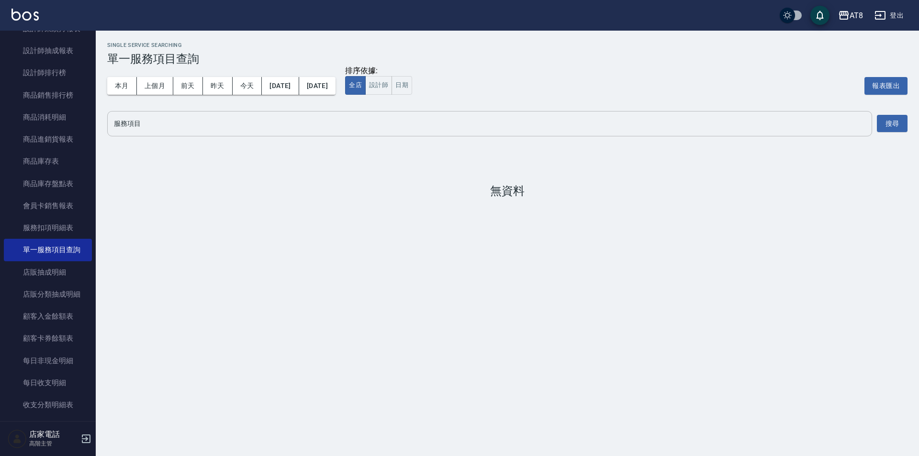
click at [165, 129] on input "服務項目" at bounding box center [490, 123] width 757 height 17
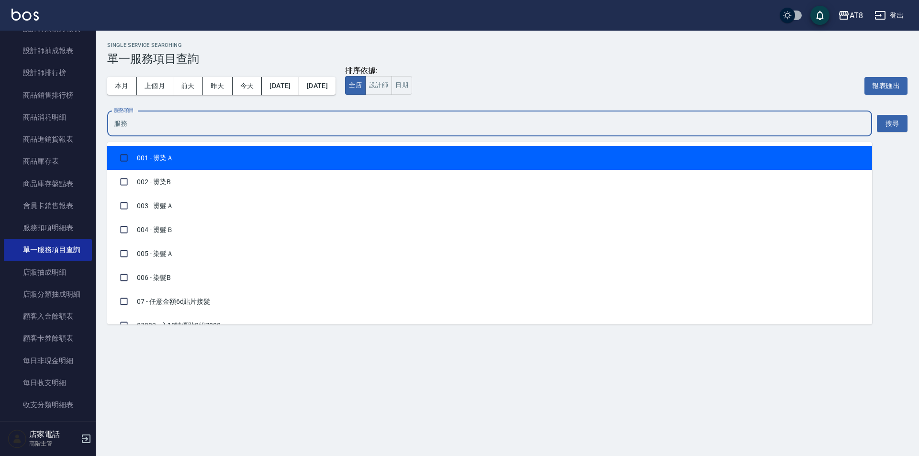
click at [204, 136] on div "服務項目" at bounding box center [489, 123] width 765 height 25
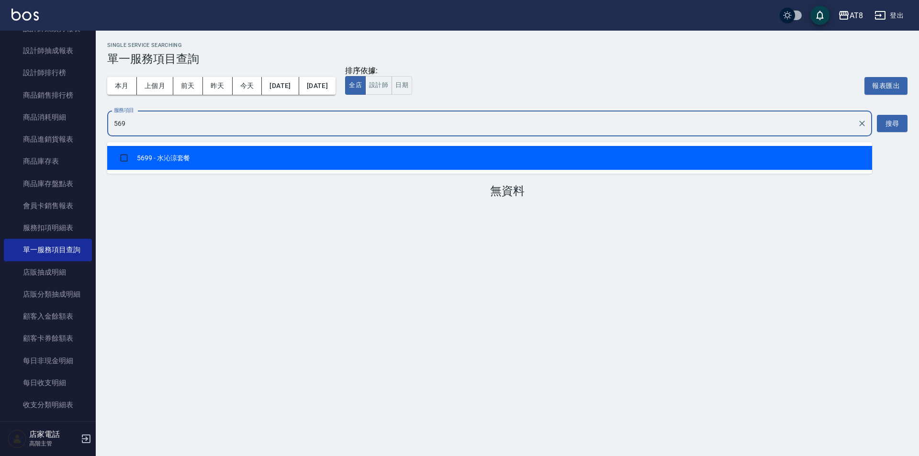
type input "5699"
click at [250, 170] on li "5699 - 水沁涼套餐" at bounding box center [489, 158] width 765 height 24
checkbox input "true"
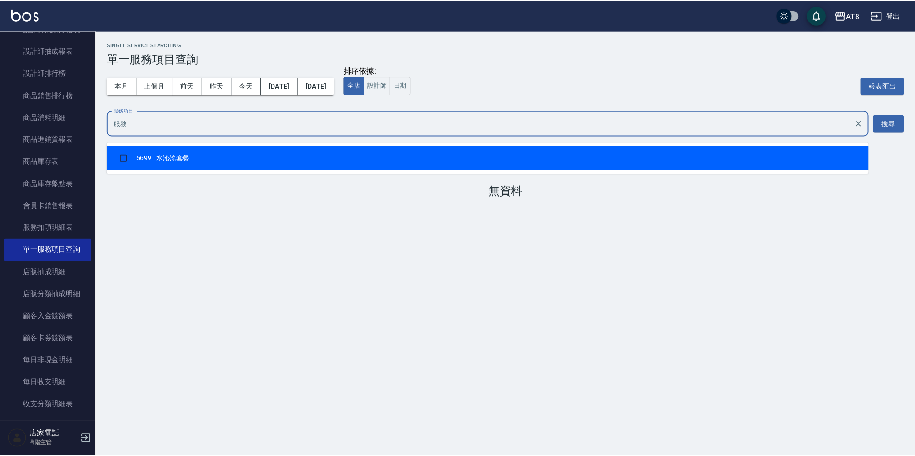
scroll to position [2798, 0]
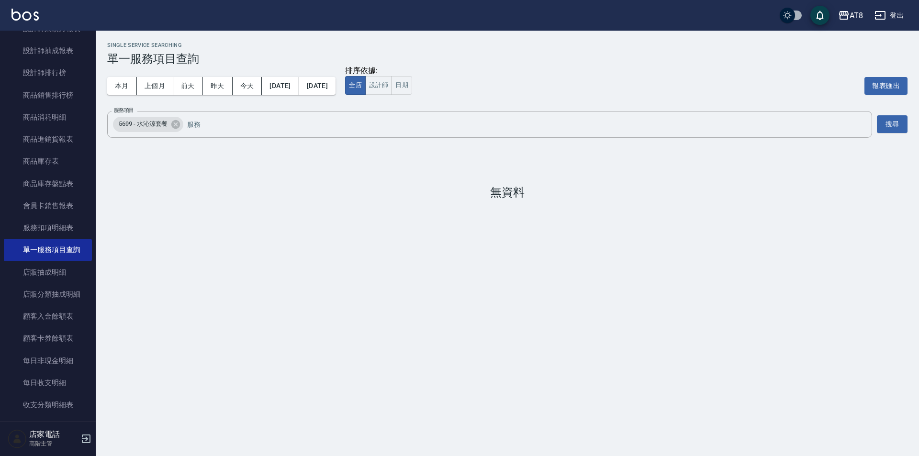
click at [544, 70] on div "排序依據: 全店 設計師 日期 報表匯出" at bounding box center [626, 86] width 563 height 40
click at [392, 95] on button "設計師" at bounding box center [378, 85] width 27 height 19
click at [271, 85] on button "[DATE]" at bounding box center [280, 86] width 37 height 18
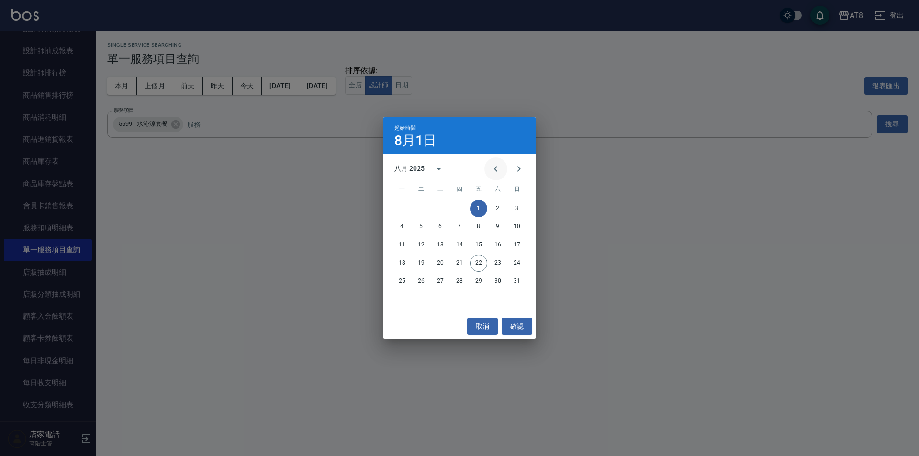
click at [495, 169] on icon "Previous month" at bounding box center [495, 168] width 11 height 11
click at [421, 208] on button "1" at bounding box center [421, 208] width 17 height 17
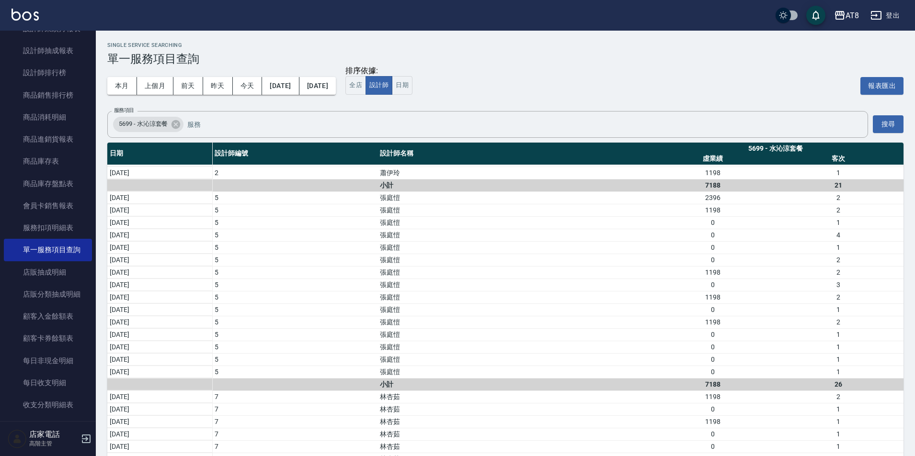
scroll to position [595, 0]
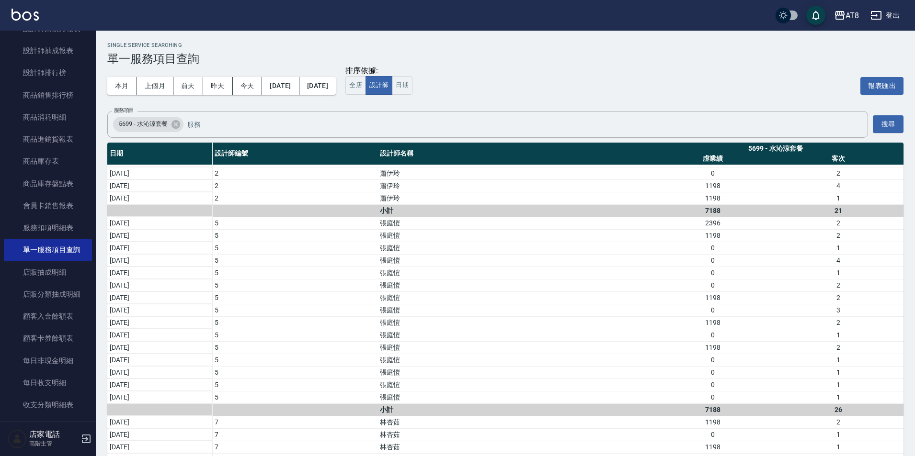
click at [34, 17] on img at bounding box center [24, 15] width 27 height 12
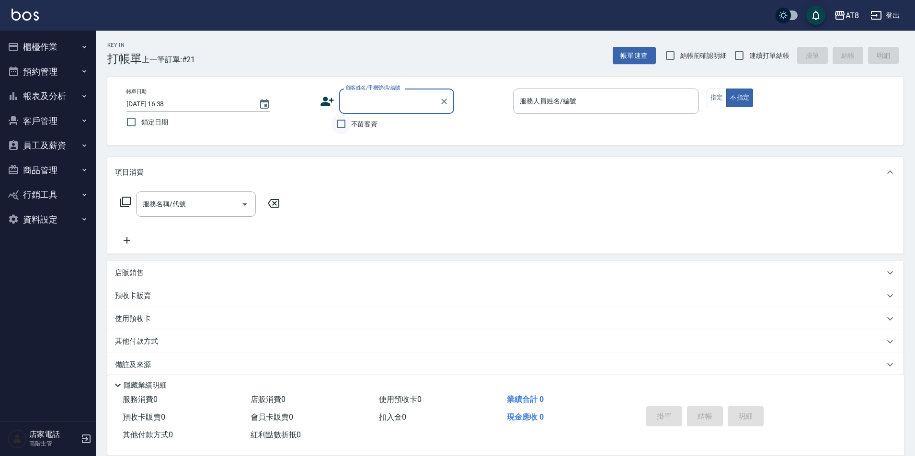
click at [344, 128] on input "不留客資" at bounding box center [341, 124] width 20 height 20
checkbox input "true"
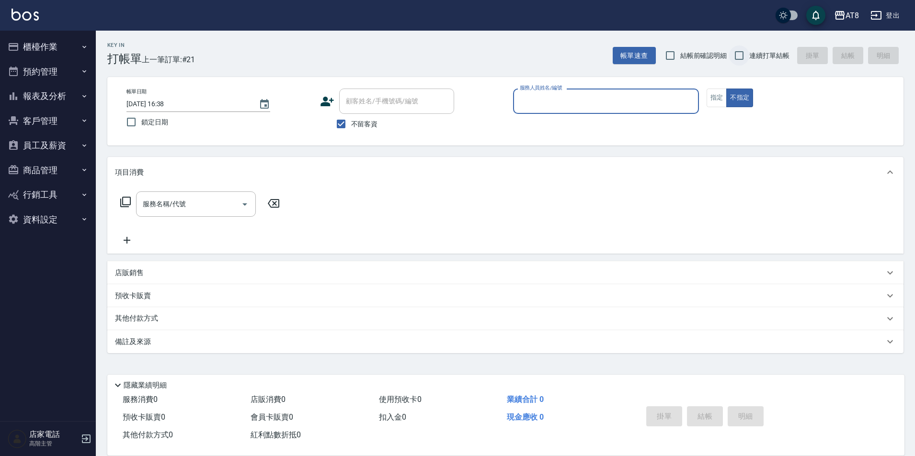
click at [741, 52] on input "連續打單結帳" at bounding box center [739, 55] width 20 height 20
checkbox input "true"
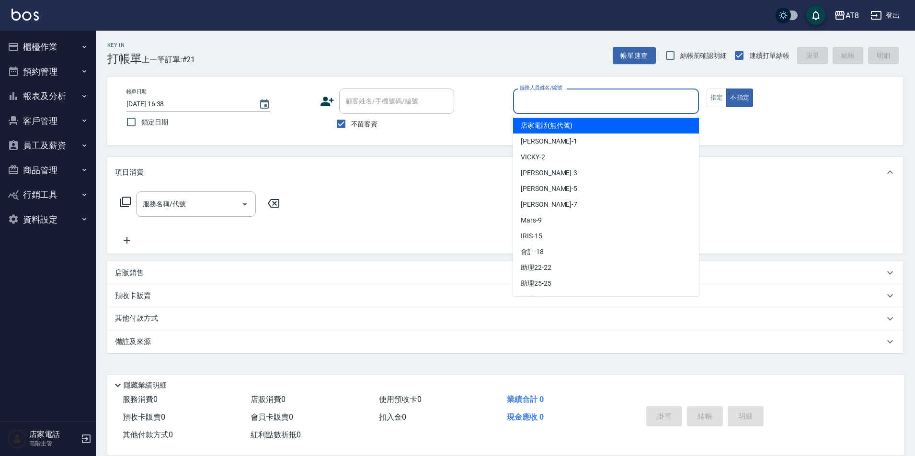
click at [594, 97] on input "服務人員姓名/編號" at bounding box center [605, 101] width 177 height 17
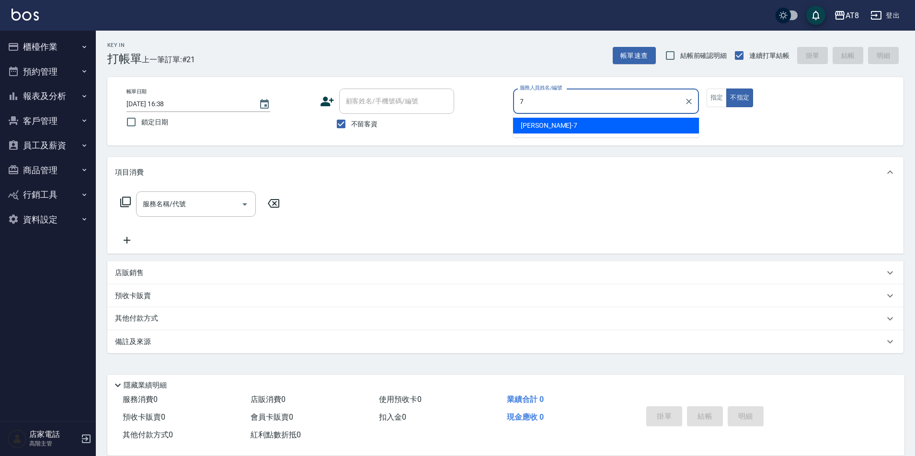
type input "[PERSON_NAME]-7"
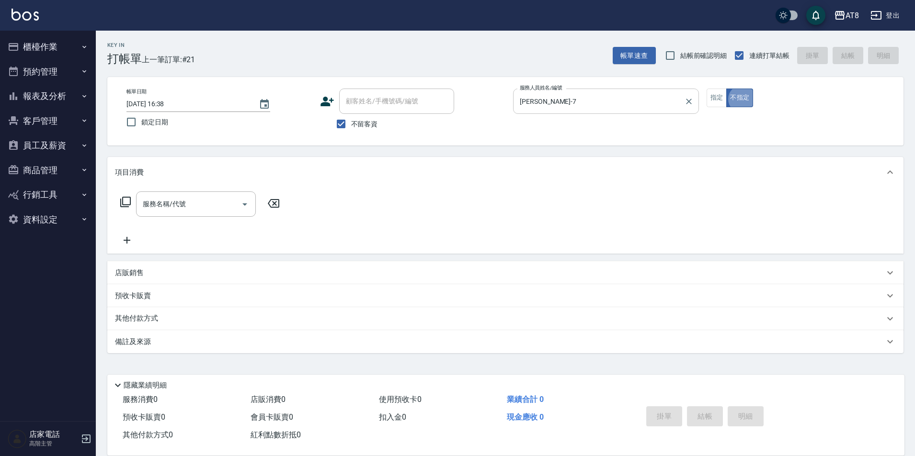
type button "false"
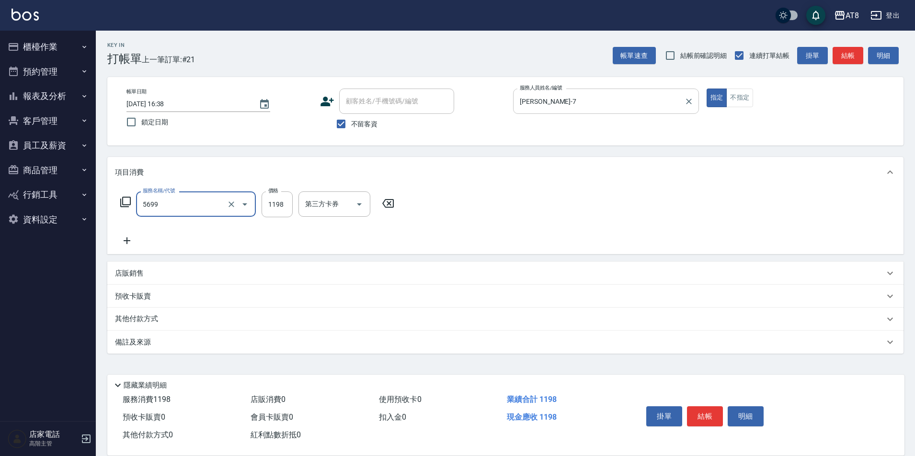
type input "水沁涼套餐(5699)"
type input "1098"
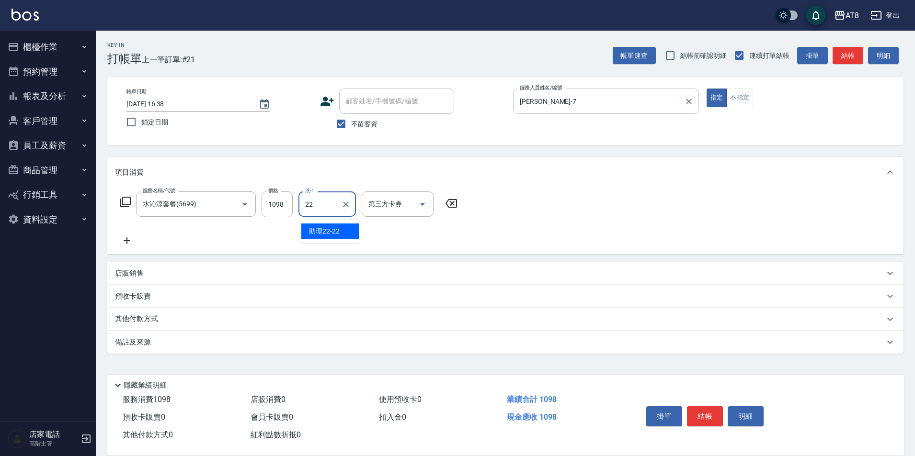
type input "助理22-22"
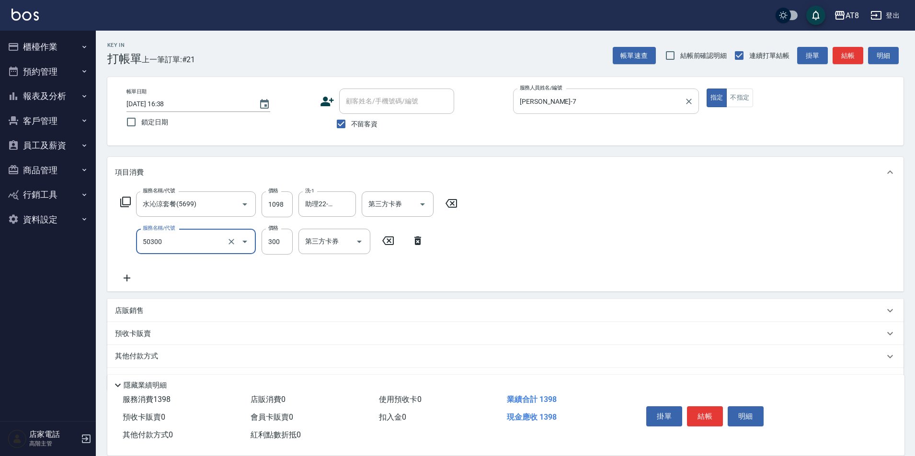
type input "入金護髮.隔離300(50300)"
type input "200"
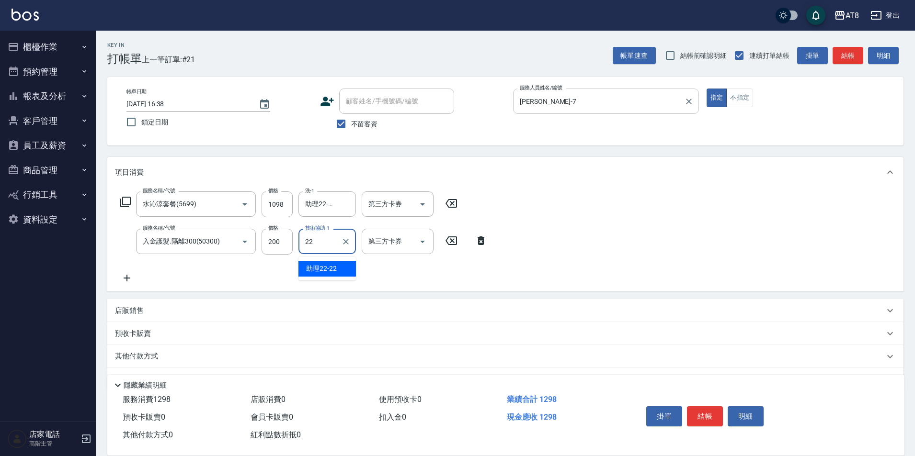
type input "助理22-22"
click at [420, 210] on icon "Open" at bounding box center [422, 204] width 11 height 11
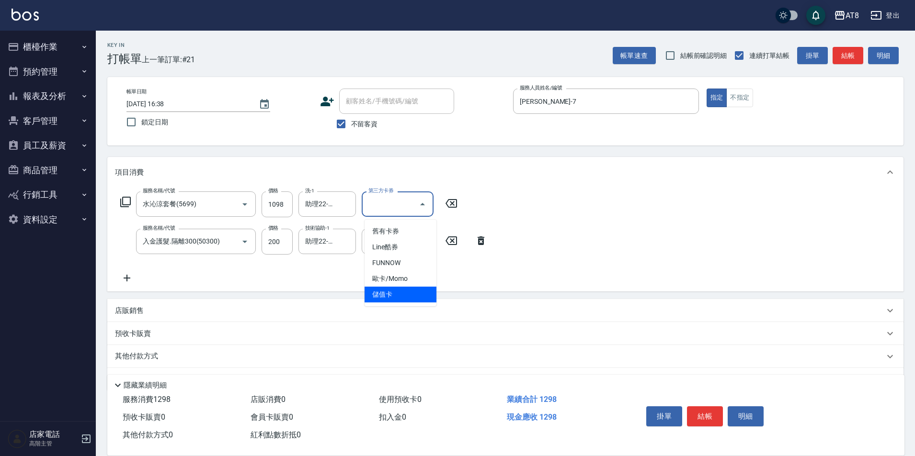
click at [407, 300] on span "儲值卡" at bounding box center [400, 295] width 72 height 16
type input "儲值卡"
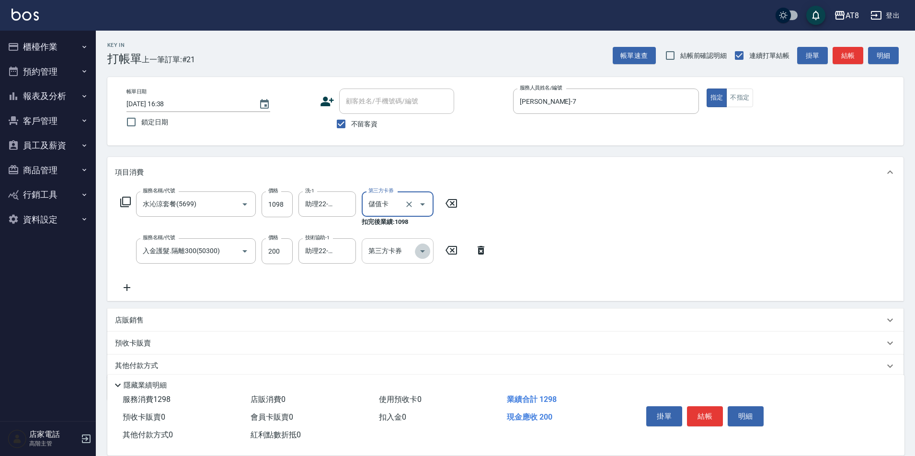
click at [417, 249] on icon "Open" at bounding box center [422, 251] width 11 height 11
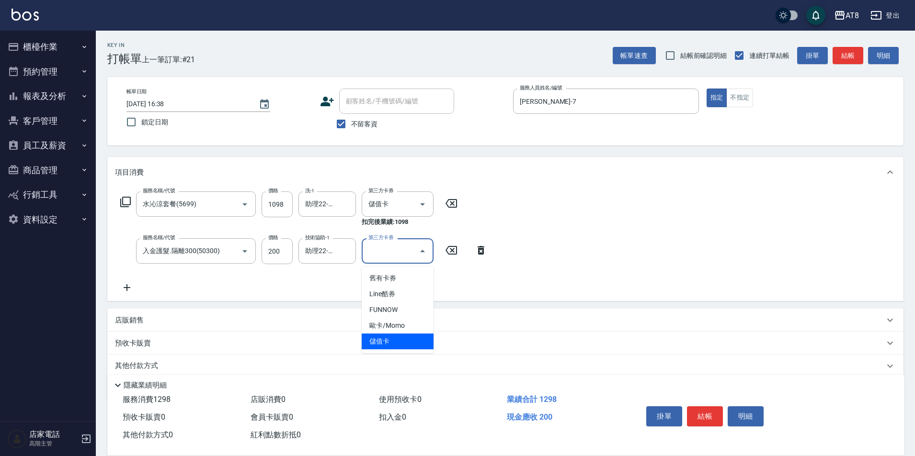
click at [397, 341] on span "儲值卡" at bounding box center [398, 342] width 72 height 16
type input "儲值卡"
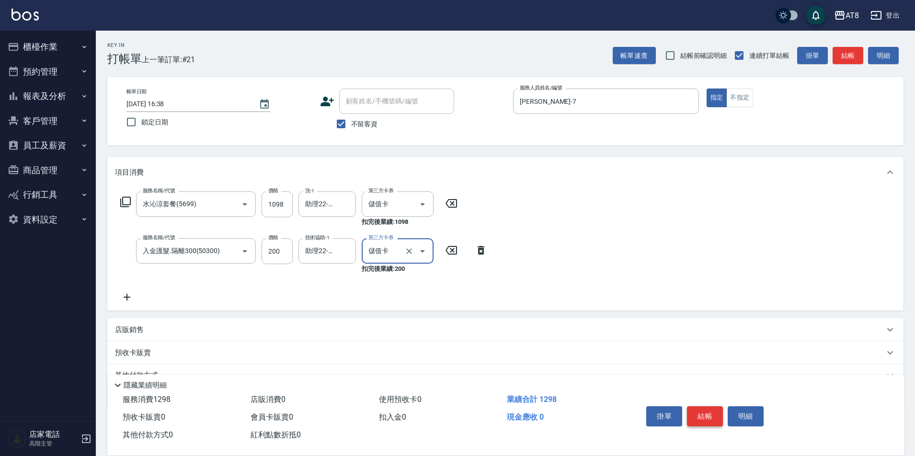
click at [702, 409] on button "結帳" at bounding box center [705, 417] width 36 height 20
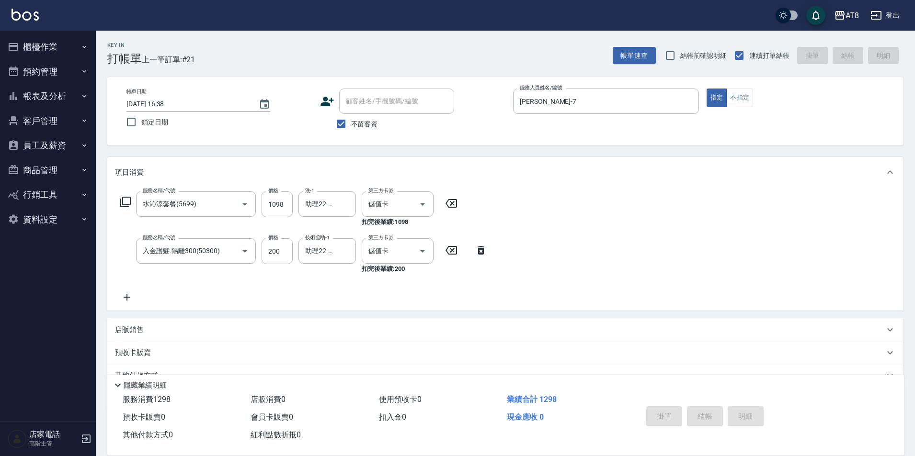
type input "2025/08/22 16:39"
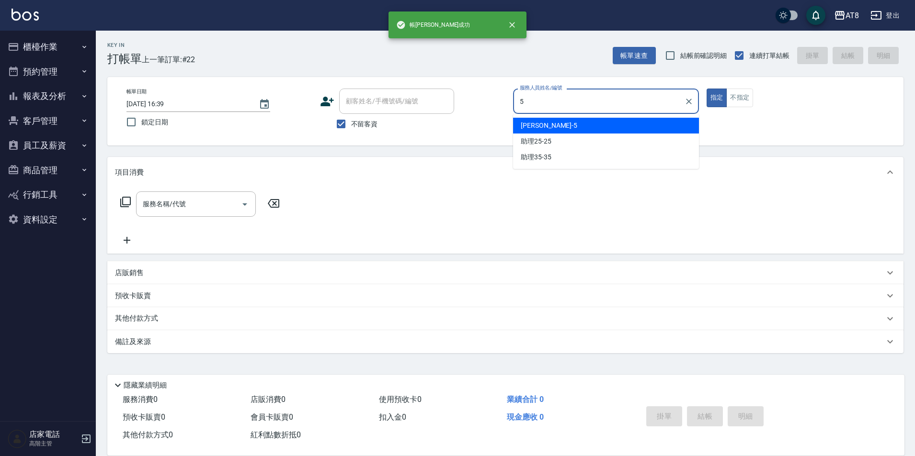
type input "HANK-5"
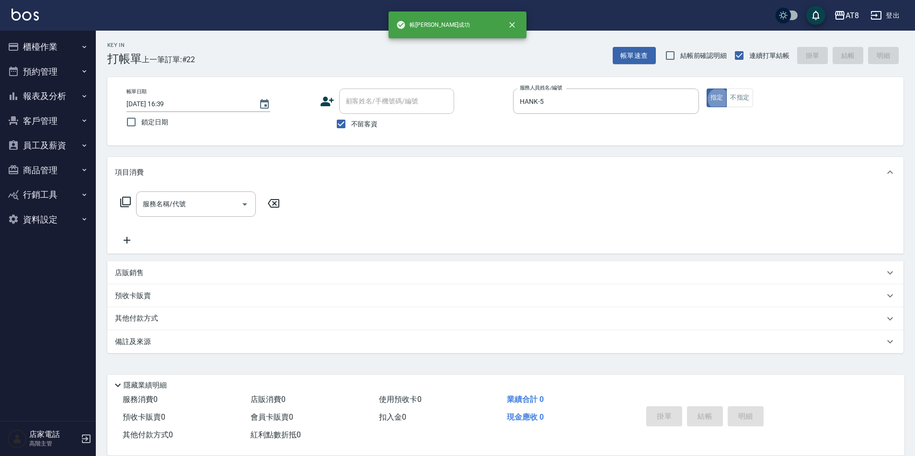
type button "true"
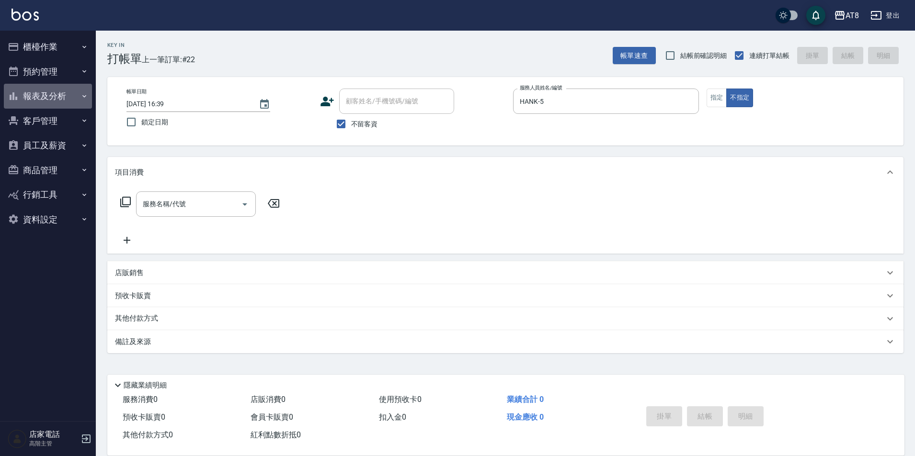
click at [63, 97] on button "報表及分析" at bounding box center [48, 96] width 88 height 25
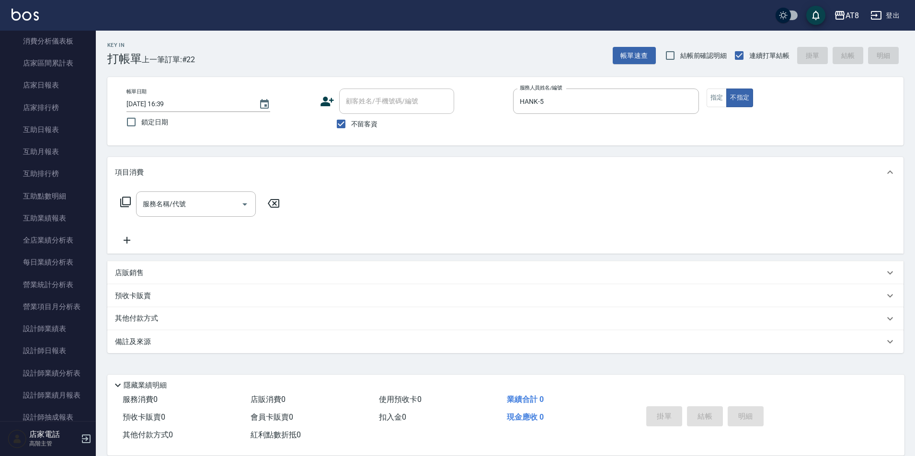
scroll to position [159, 0]
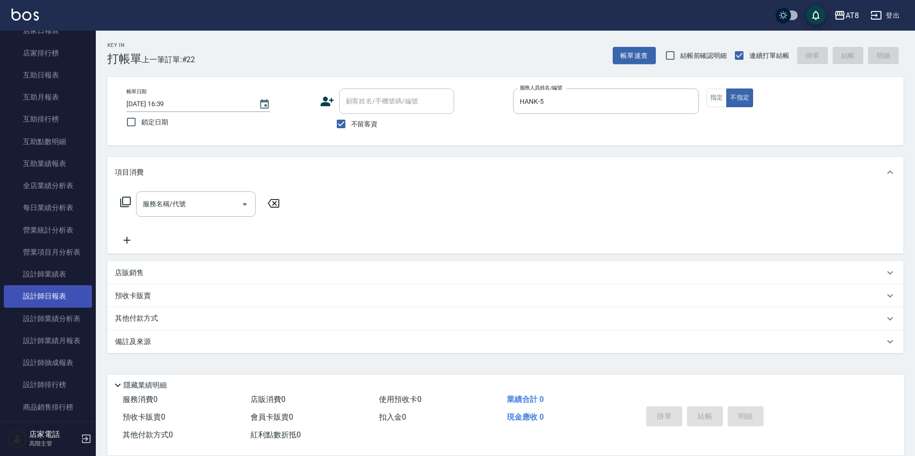
click at [57, 296] on link "設計師日報表" at bounding box center [48, 296] width 88 height 22
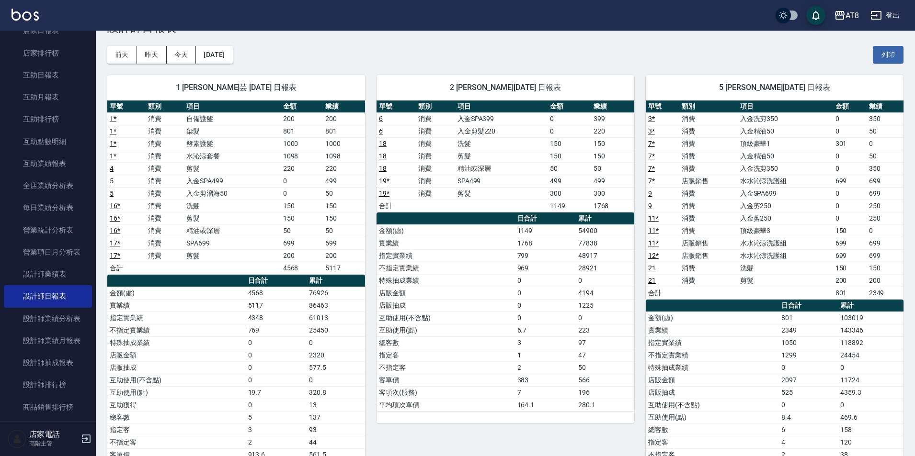
scroll to position [40, 0]
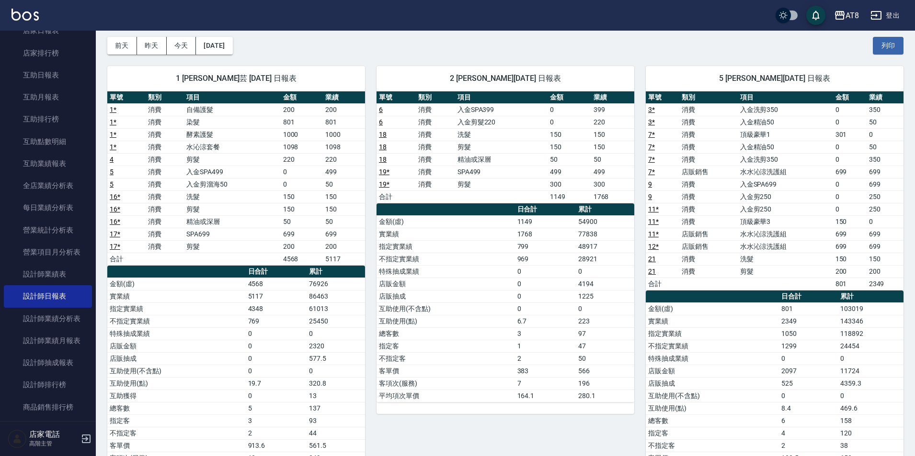
click at [160, 50] on button "昨天" at bounding box center [152, 46] width 30 height 18
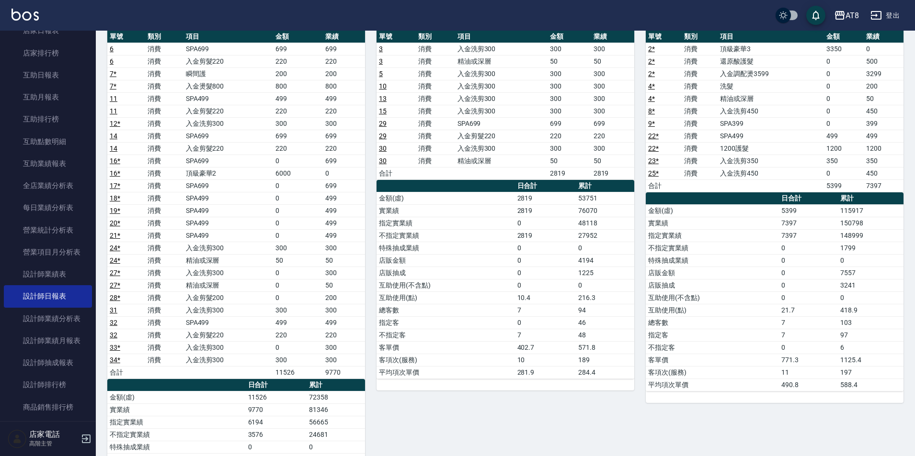
scroll to position [75, 0]
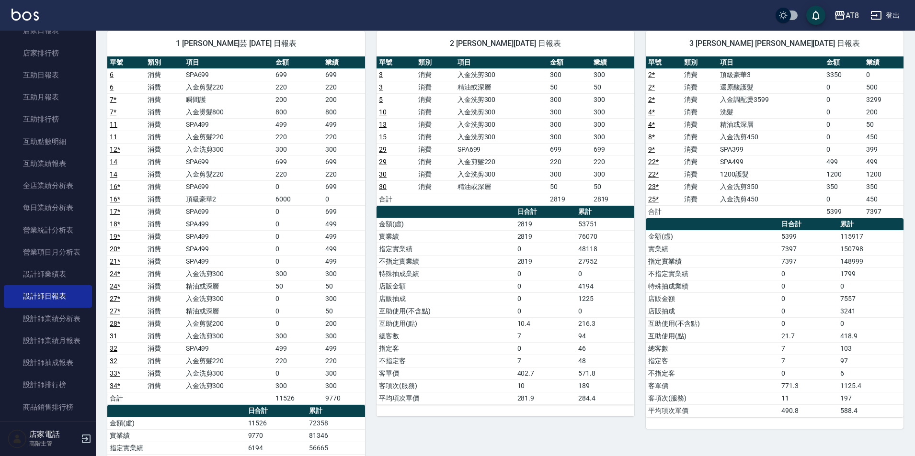
drag, startPoint x: 32, startPoint y: 3, endPoint x: 27, endPoint y: 16, distance: 14.2
click at [30, 9] on div "AT8 登出" at bounding box center [457, 15] width 915 height 31
click at [27, 16] on img at bounding box center [24, 15] width 27 height 12
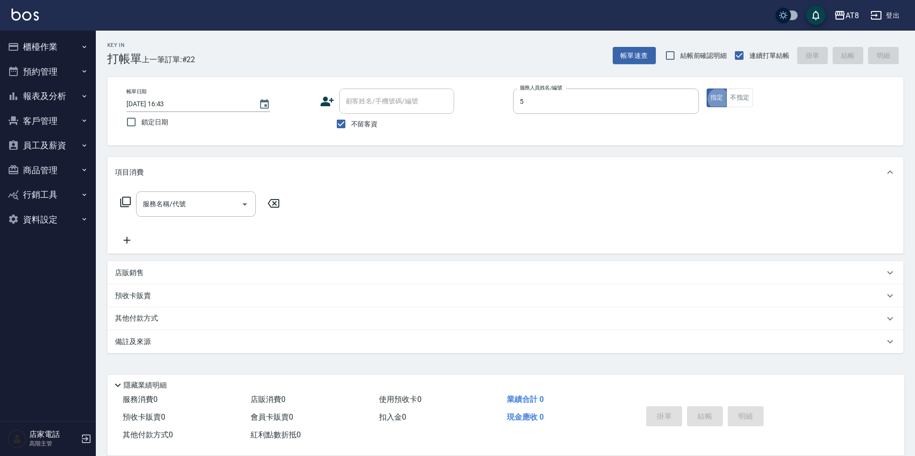
type input "HANK-5"
type button "true"
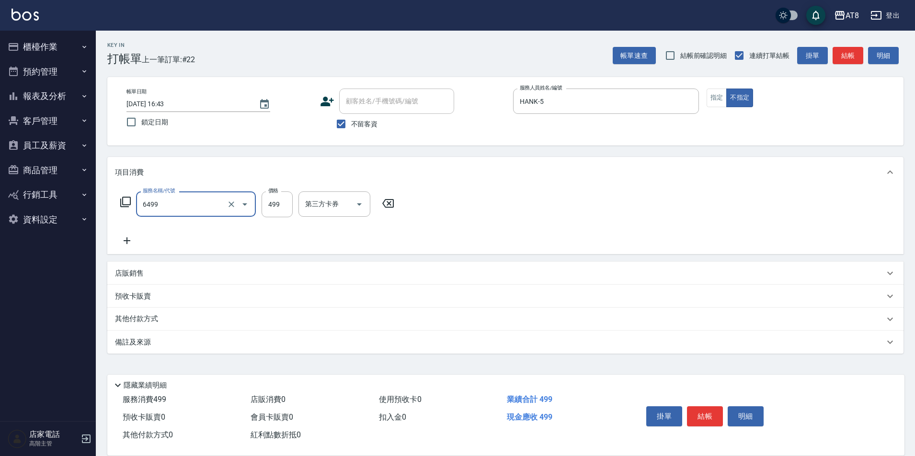
type input "SPA499(6499)"
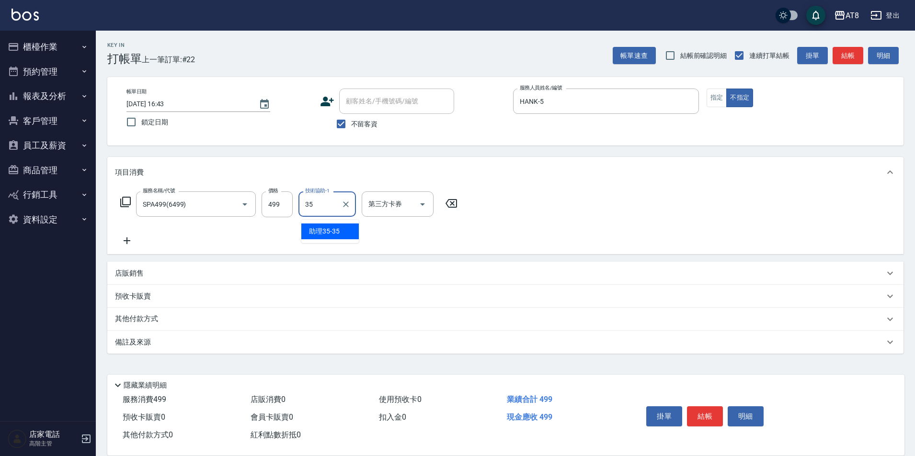
type input "助理35-35"
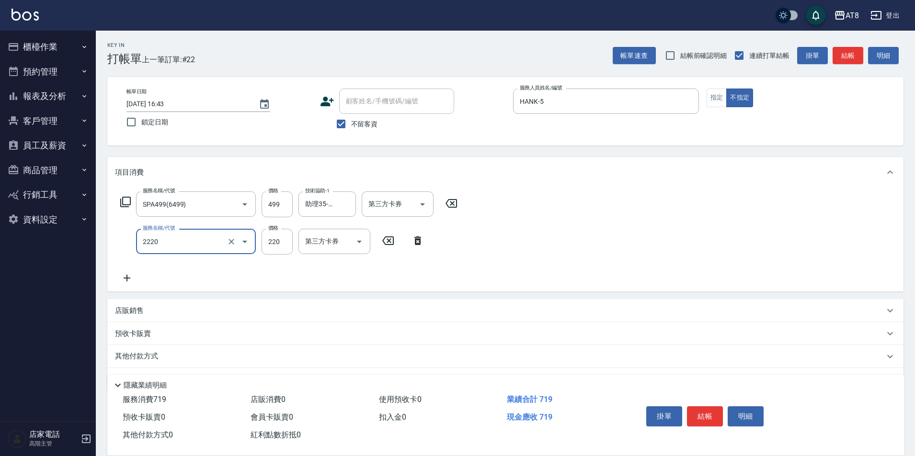
type input "剪髮(2220)"
click at [708, 407] on button "結帳" at bounding box center [705, 417] width 36 height 20
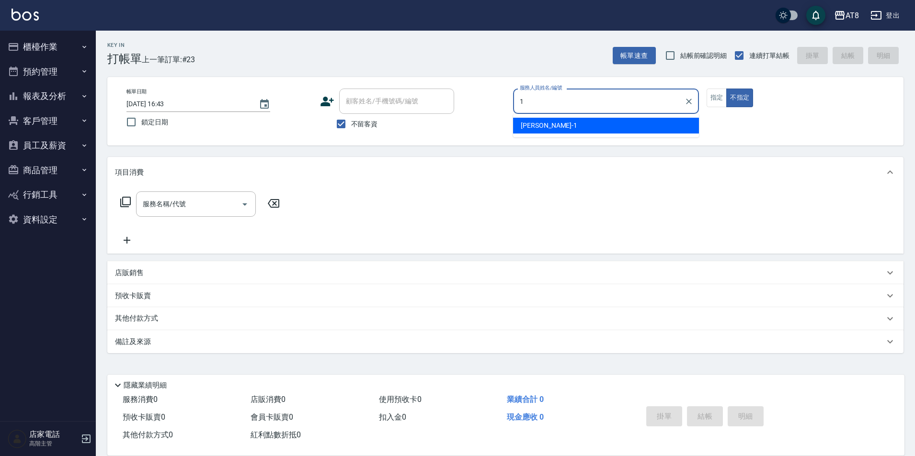
type input "YUKI-1"
type button "false"
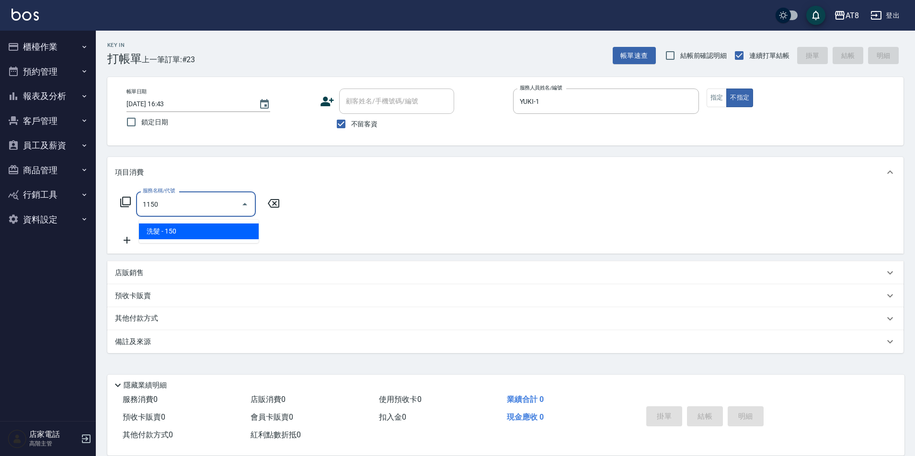
type input "洗髮(1150)"
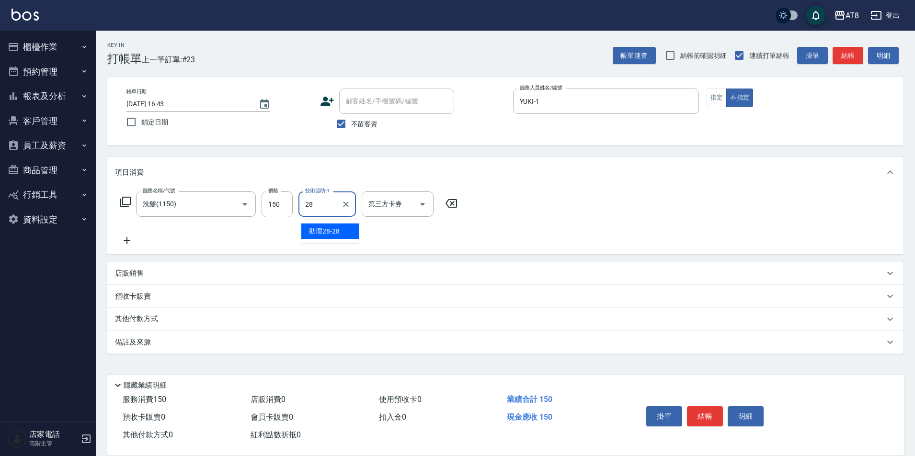
type input "助理28-28"
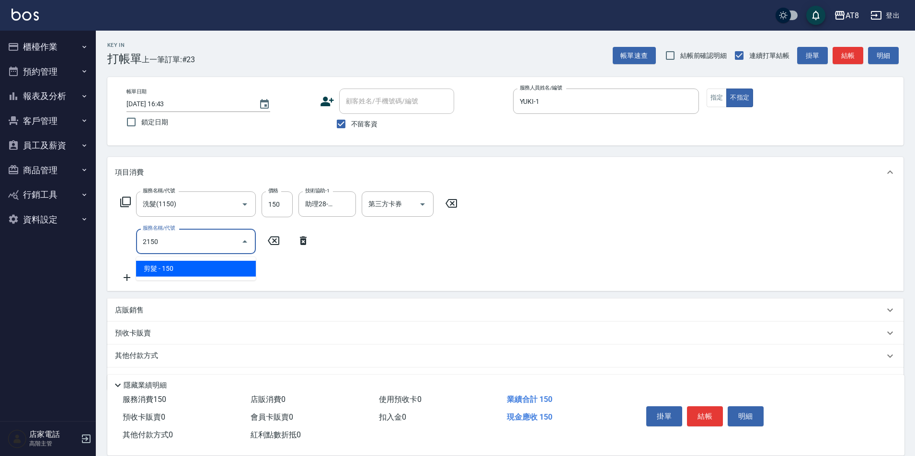
type input "剪髮(2150)"
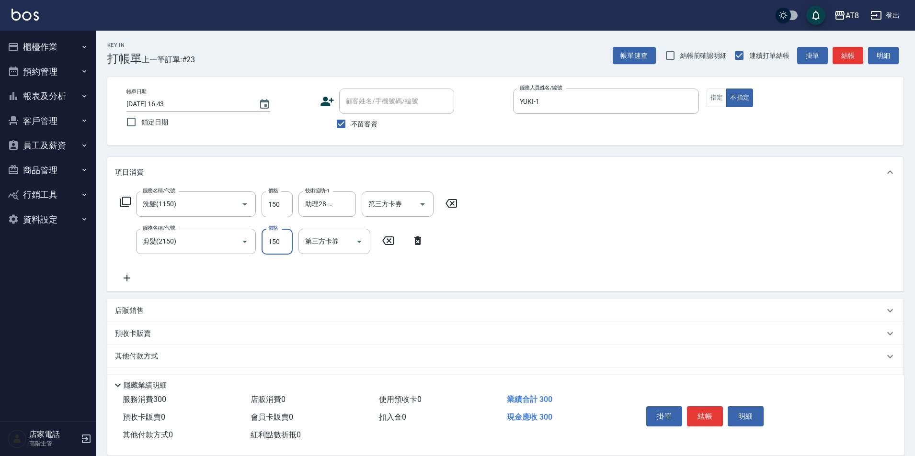
click at [708, 407] on button "結帳" at bounding box center [705, 417] width 36 height 20
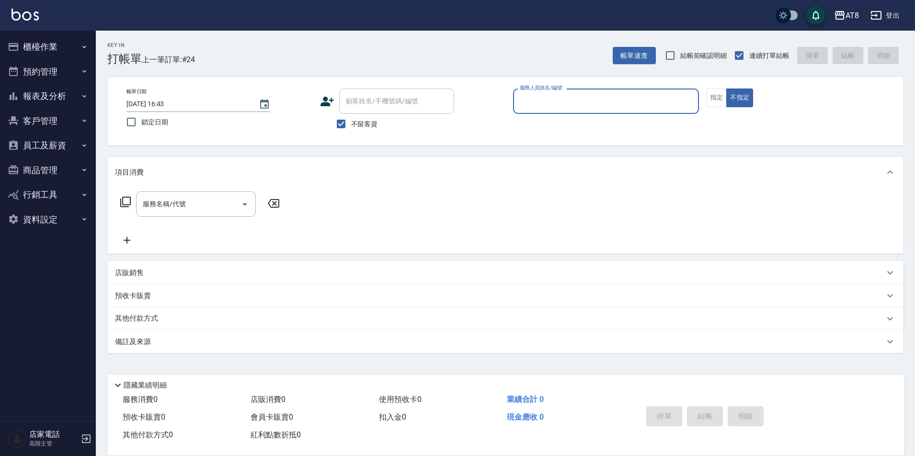
click at [882, 14] on icon "button" at bounding box center [875, 15] width 11 height 11
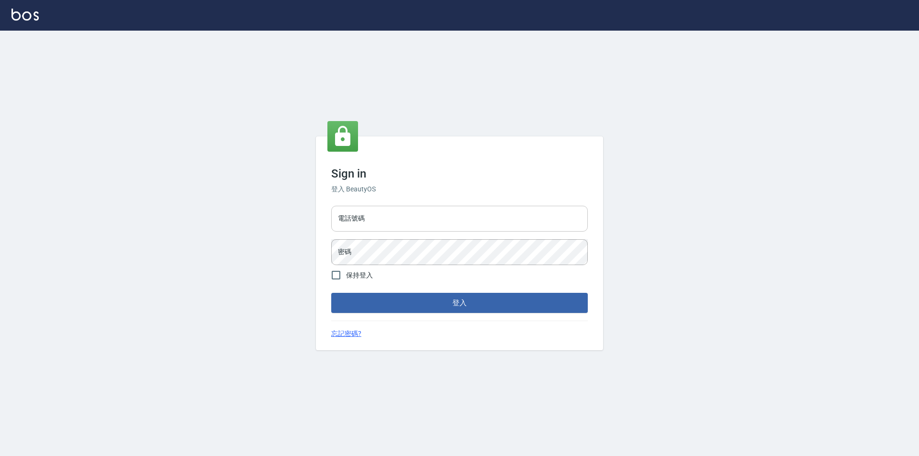
drag, startPoint x: 0, startPoint y: 0, endPoint x: 456, endPoint y: 219, distance: 506.1
click at [456, 219] on input "電話號碼" at bounding box center [459, 219] width 257 height 26
click at [613, 271] on div "Sign in 登入 BeautyOS 電話號碼 [PHONE_NUMBER] 電話號碼 密碼 密碼 保持登入 登入 忘記密碼?" at bounding box center [459, 244] width 919 height 426
click at [382, 216] on input "0977061868" at bounding box center [459, 219] width 257 height 26
type input "0"
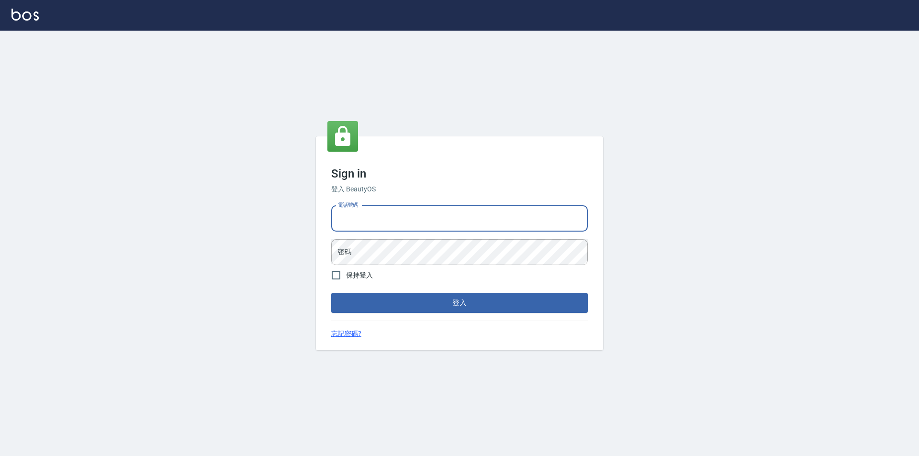
click at [519, 220] on input "電話號碼" at bounding box center [459, 219] width 257 height 26
type input "0989315080"
click at [340, 276] on input "保持登入" at bounding box center [336, 275] width 20 height 20
checkbox input "true"
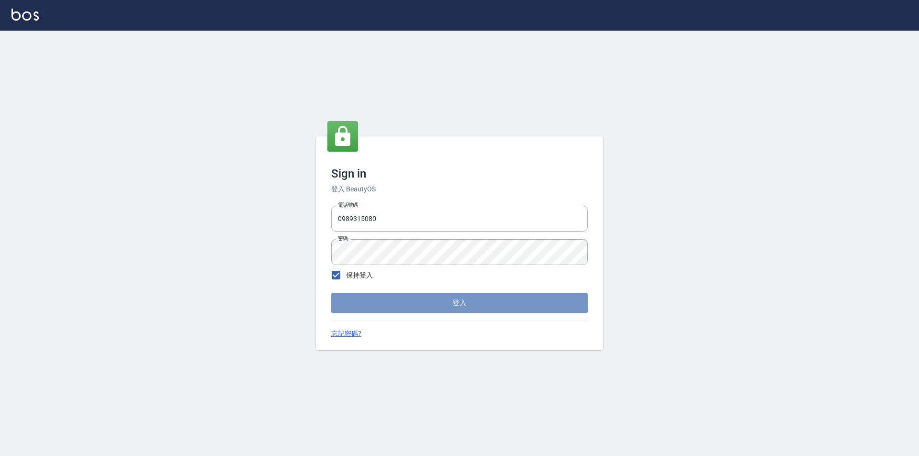
click at [408, 310] on button "登入" at bounding box center [459, 303] width 257 height 20
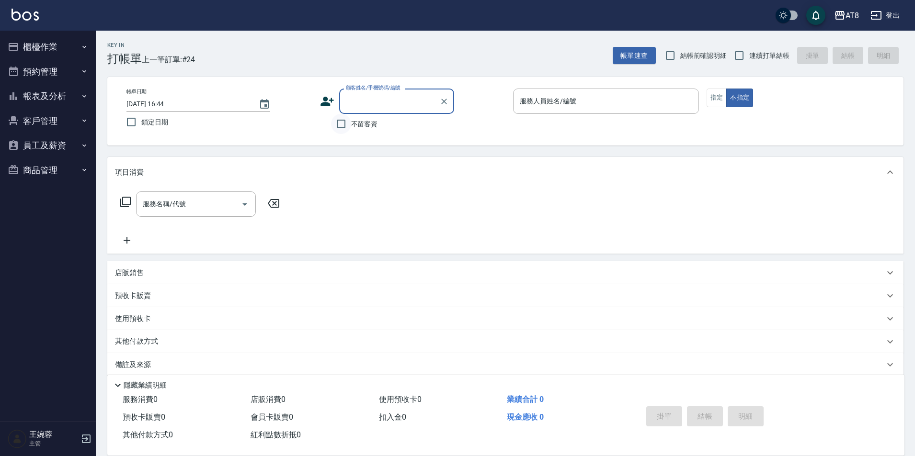
click at [345, 128] on input "不留客資" at bounding box center [341, 124] width 20 height 20
checkbox input "true"
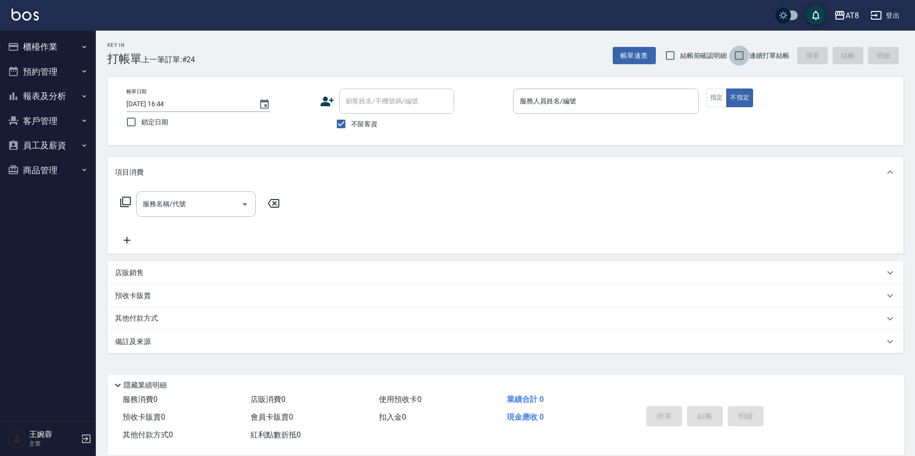
click at [740, 55] on input "連續打單結帳" at bounding box center [739, 55] width 20 height 20
checkbox input "true"
click at [53, 45] on button "櫃檯作業" at bounding box center [48, 46] width 88 height 25
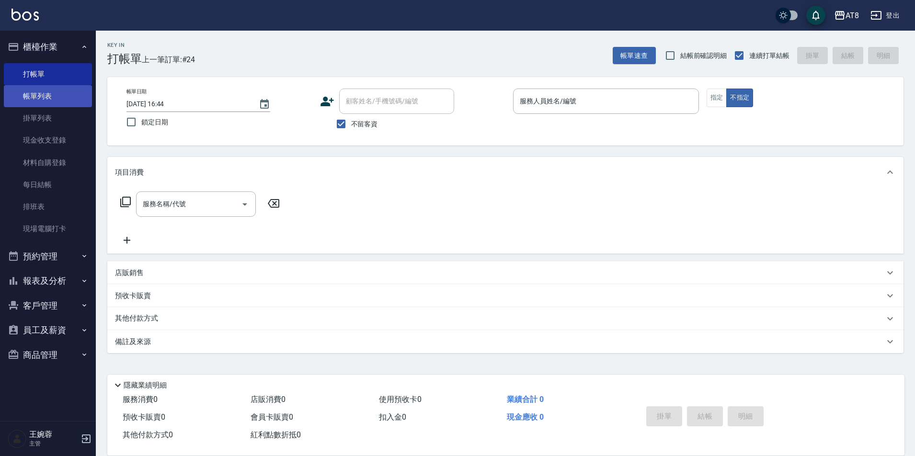
click at [57, 98] on link "帳單列表" at bounding box center [48, 96] width 88 height 22
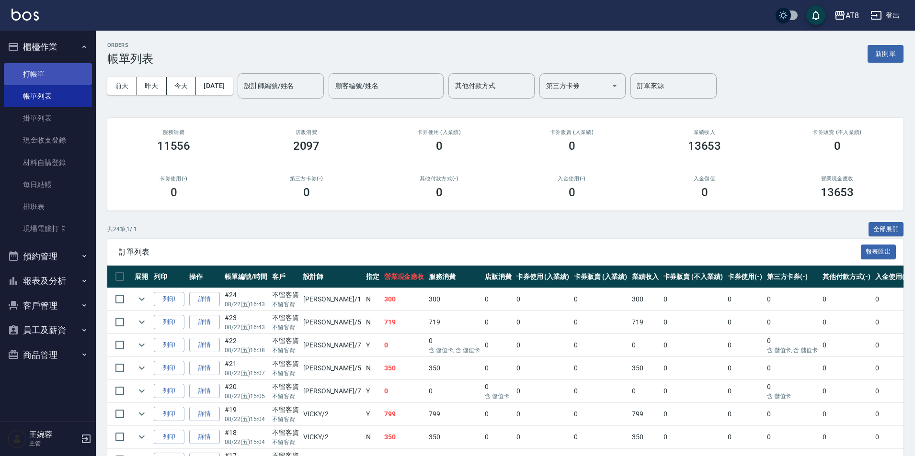
click at [68, 73] on link "打帳單" at bounding box center [48, 74] width 88 height 22
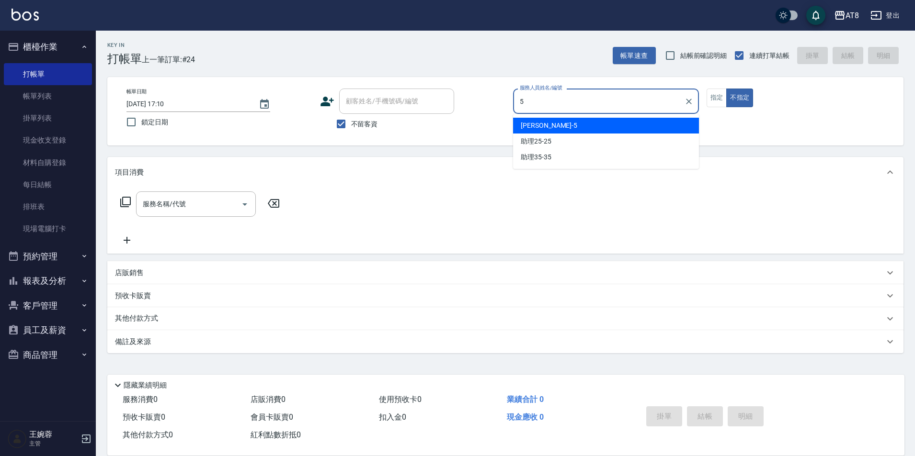
type input "HANK-5"
type button "false"
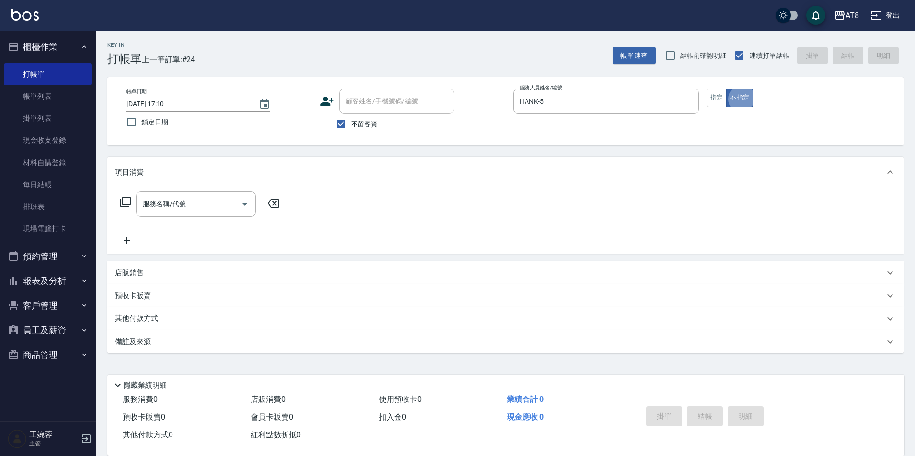
scroll to position [5, 0]
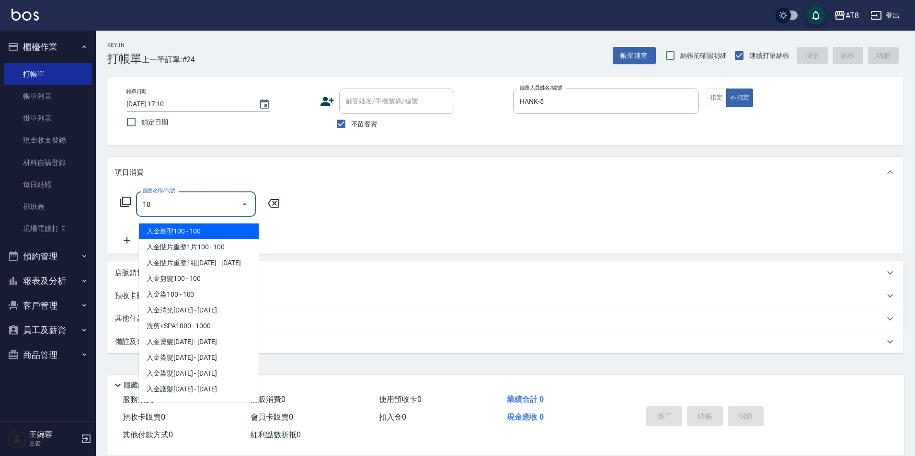
type input "1"
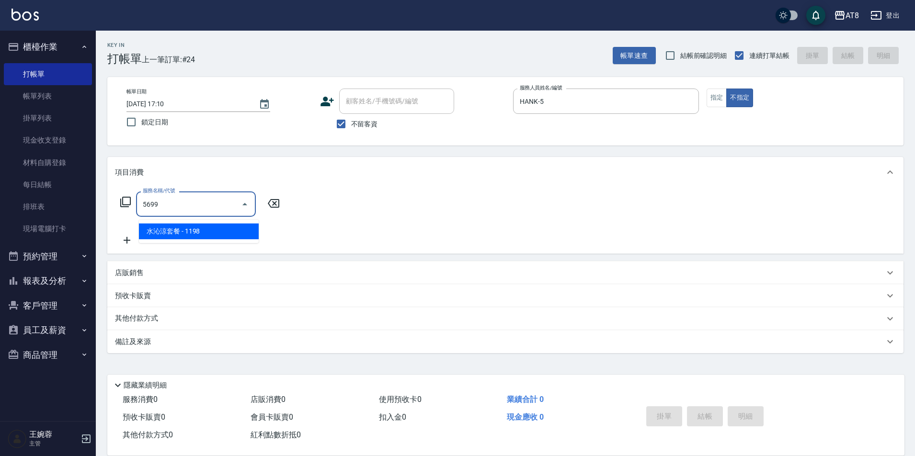
type input "水沁涼套餐(5699)"
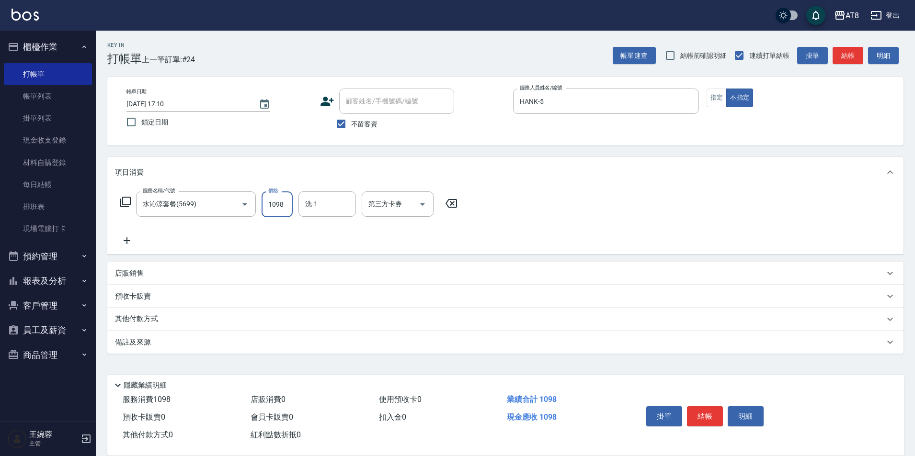
type input "1098"
type input "助理28-28"
click at [424, 201] on icon "Open" at bounding box center [422, 204] width 11 height 11
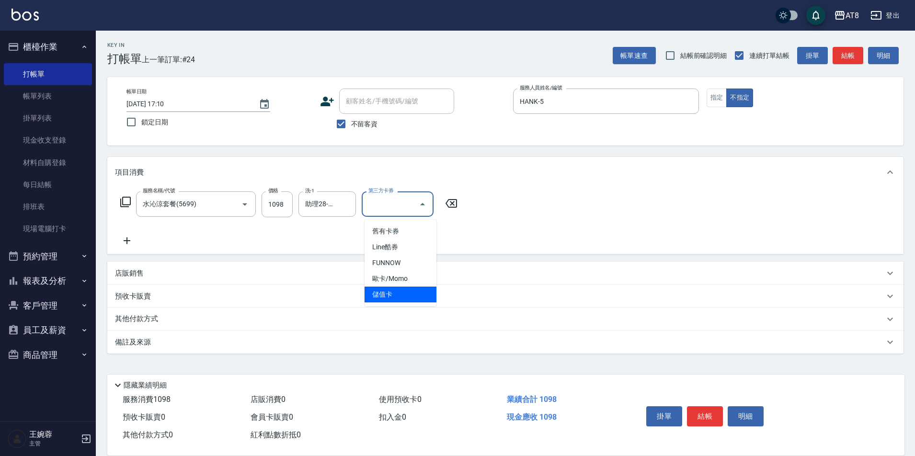
click at [429, 293] on span "儲值卡" at bounding box center [400, 295] width 72 height 16
type input "儲值卡"
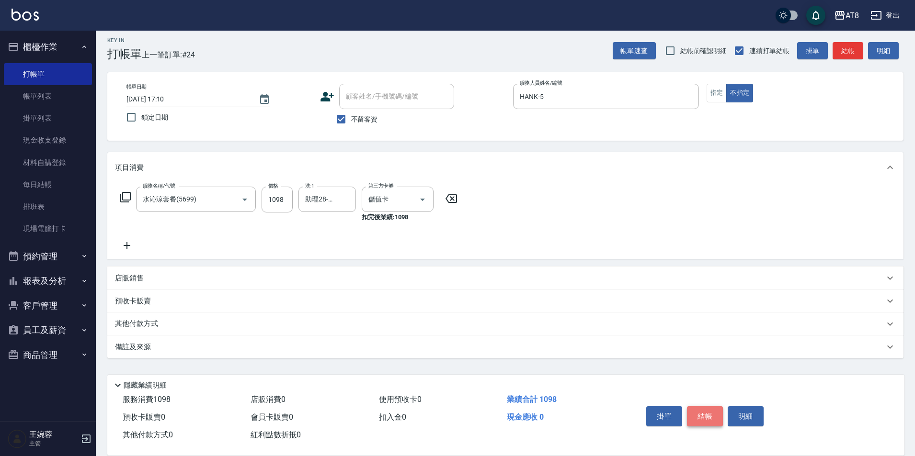
click at [709, 412] on button "結帳" at bounding box center [705, 417] width 36 height 20
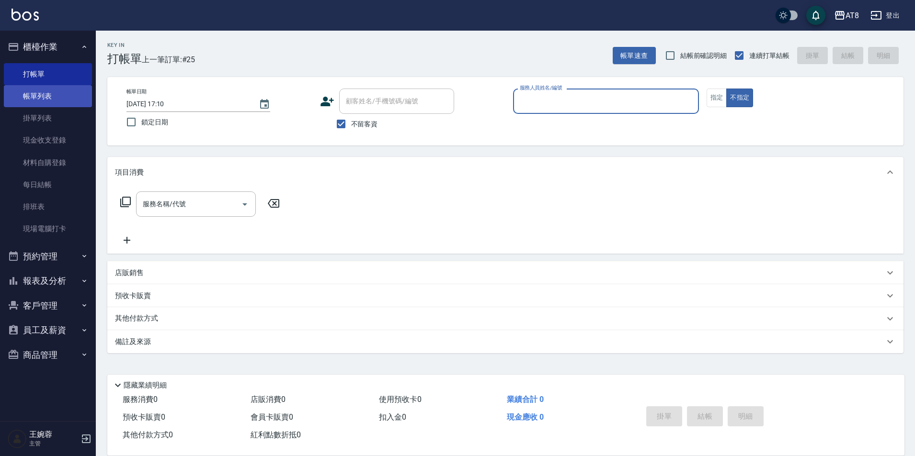
click at [32, 102] on link "帳單列表" at bounding box center [48, 96] width 88 height 22
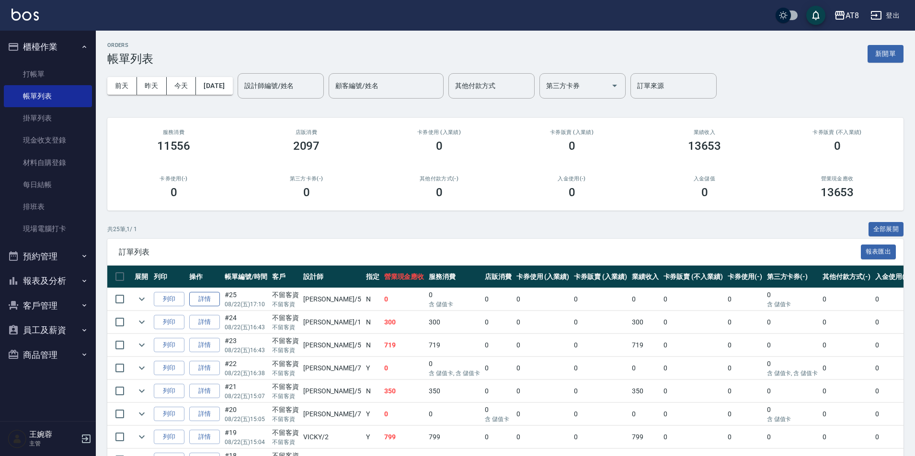
click at [213, 307] on link "詳情" at bounding box center [204, 299] width 31 height 15
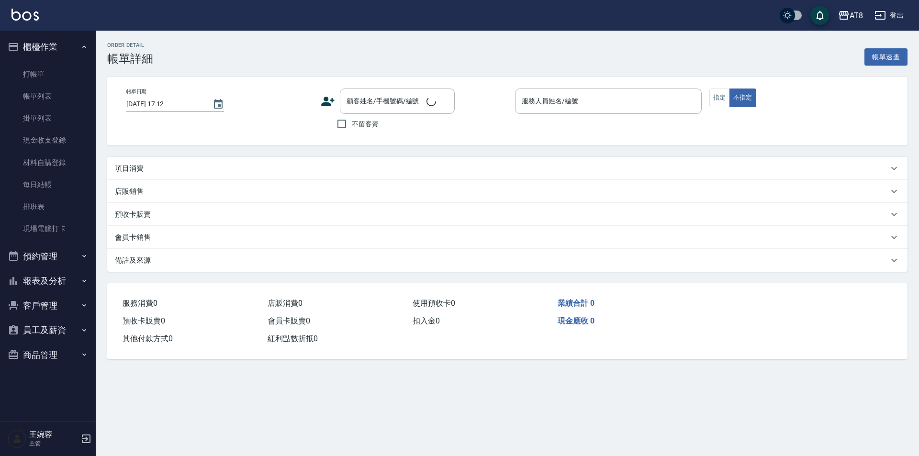
type input "[DATE] 17:10"
checkbox input "true"
type input "HANK-5"
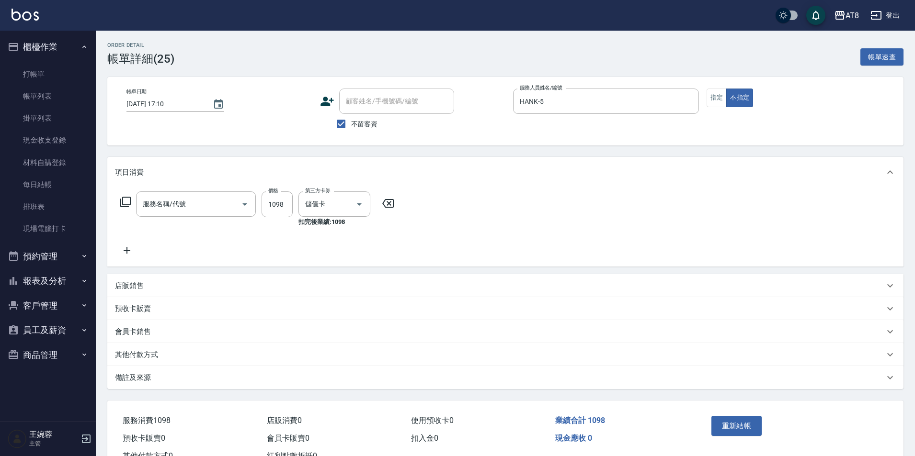
type input "水沁涼套餐(5699)"
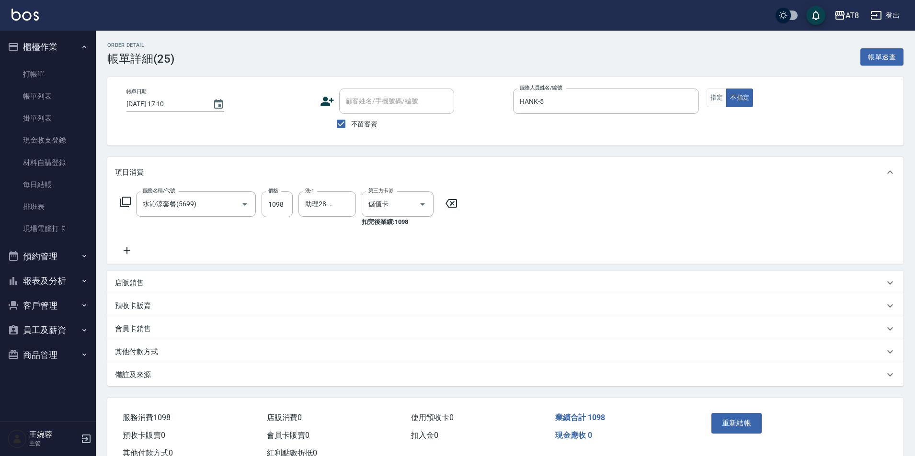
click at [131, 252] on icon at bounding box center [127, 250] width 24 height 11
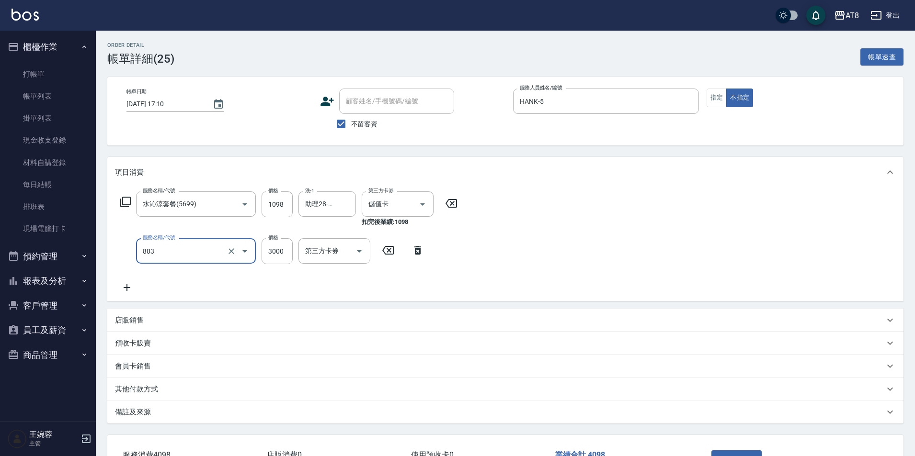
type input "頂級豪華3(803)"
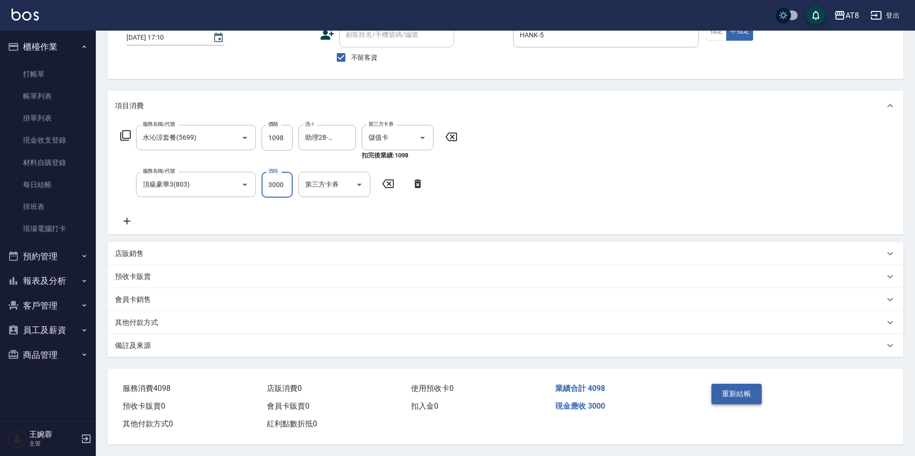
click at [726, 385] on button "重新結帳" at bounding box center [736, 394] width 51 height 20
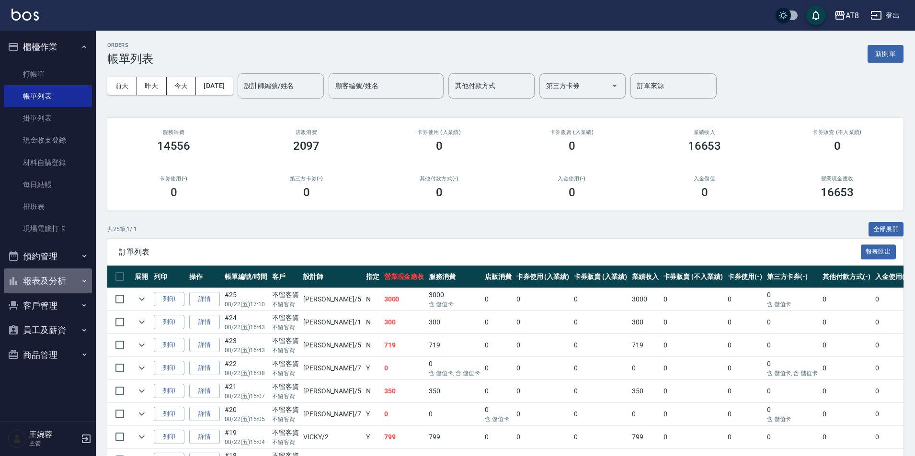
click at [88, 281] on icon "button" at bounding box center [84, 281] width 8 height 8
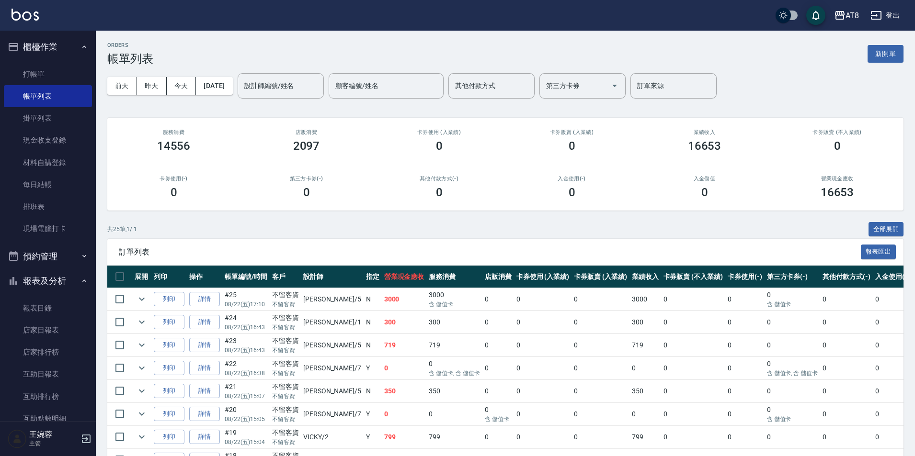
scroll to position [275, 0]
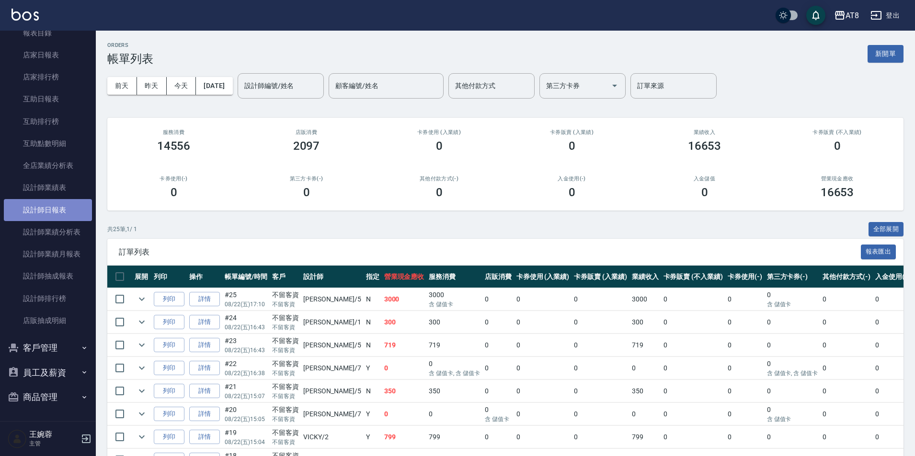
click at [71, 212] on link "設計師日報表" at bounding box center [48, 210] width 88 height 22
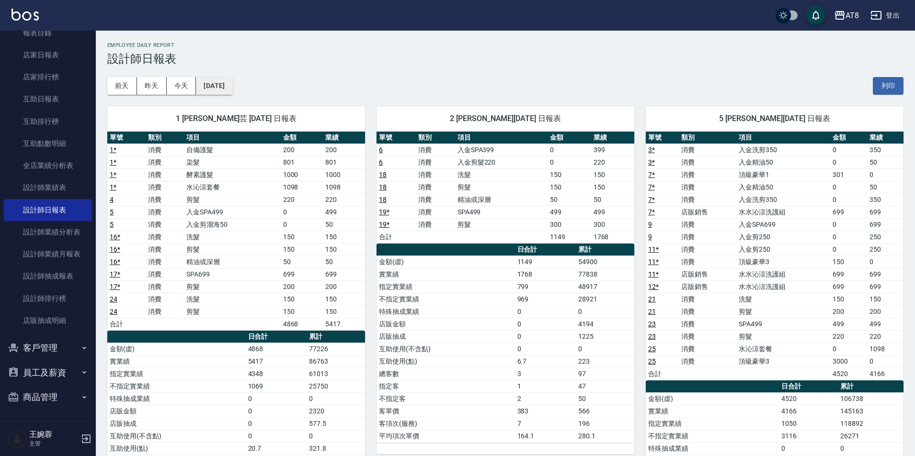
click at [199, 90] on button "[DATE]" at bounding box center [214, 86] width 36 height 18
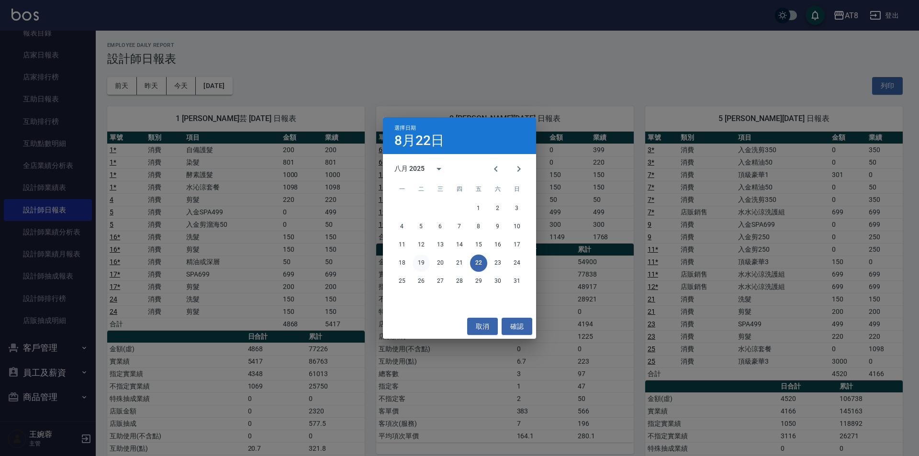
click at [419, 262] on button "19" at bounding box center [421, 263] width 17 height 17
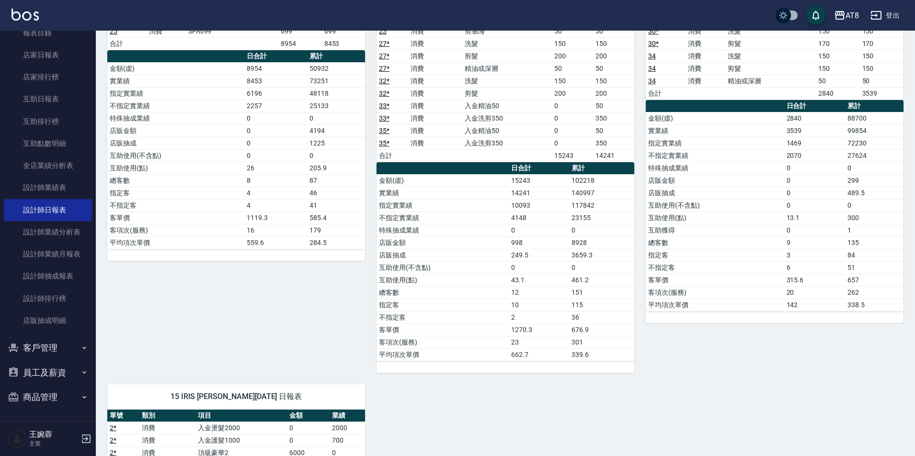
scroll to position [244, 0]
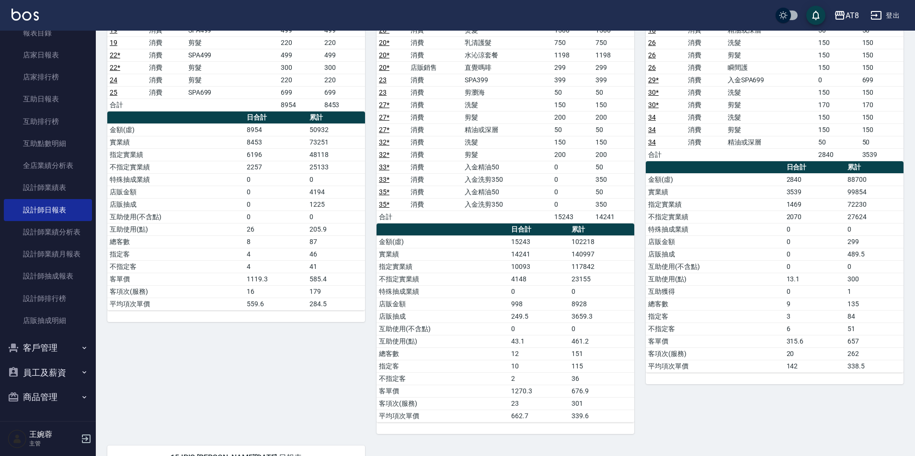
drag, startPoint x: 913, startPoint y: 271, endPoint x: 919, endPoint y: 231, distance: 40.6
click at [915, 231] on html "AT8 登出 櫃檯作業 打帳單 帳單列表 掛單列表 現金收支登錄 材料自購登錄 每日結帳 排班表 現場電腦打卡 預約管理 預約管理 單日預約紀錄 單週預約紀錄…" at bounding box center [457, 318] width 915 height 1124
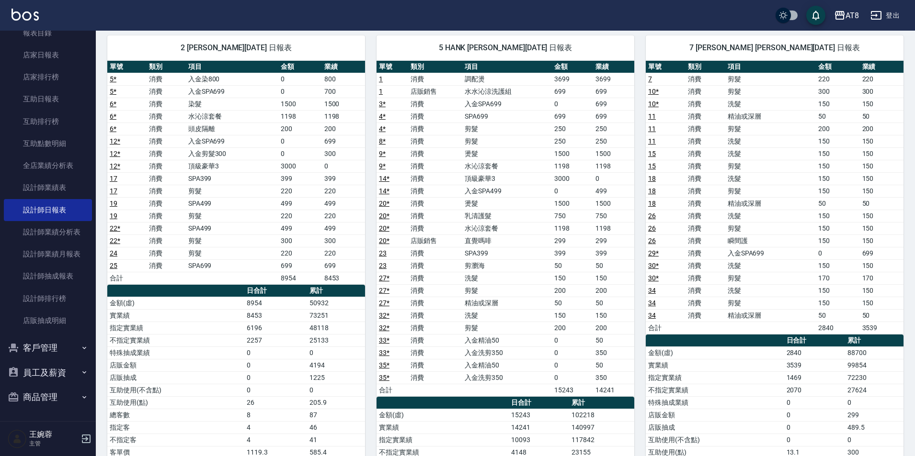
scroll to position [0, 0]
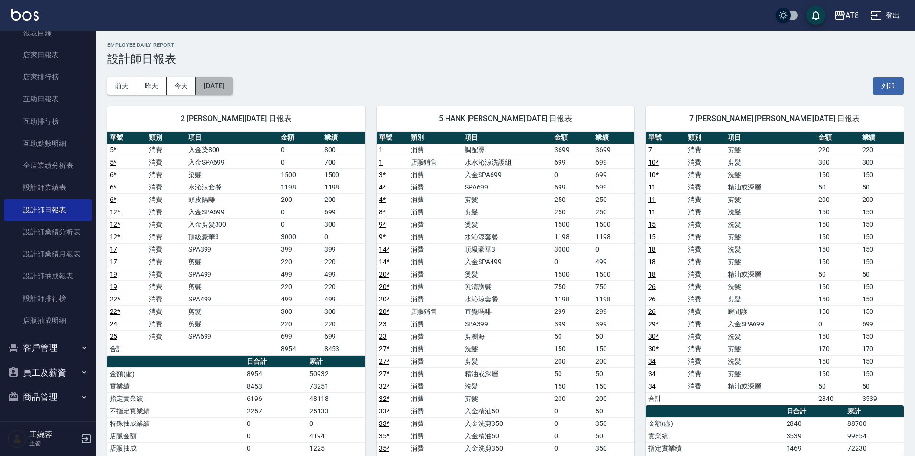
click at [232, 92] on button "[DATE]" at bounding box center [214, 86] width 36 height 18
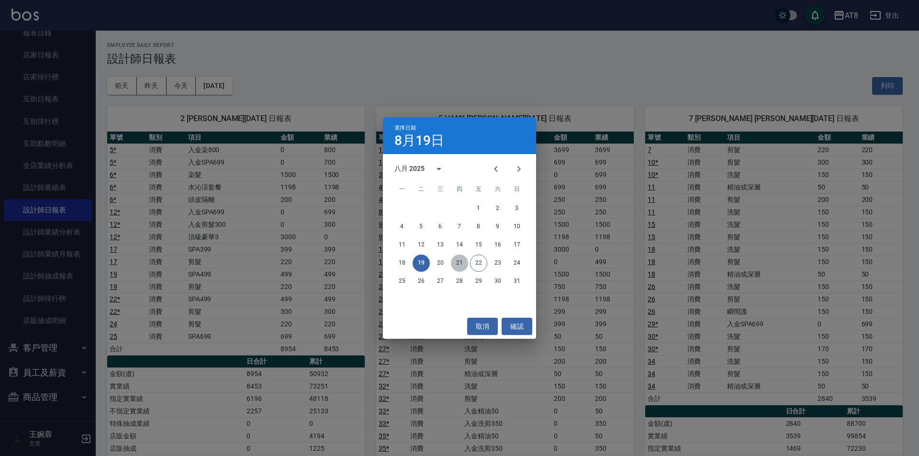
click at [462, 264] on button "21" at bounding box center [459, 263] width 17 height 17
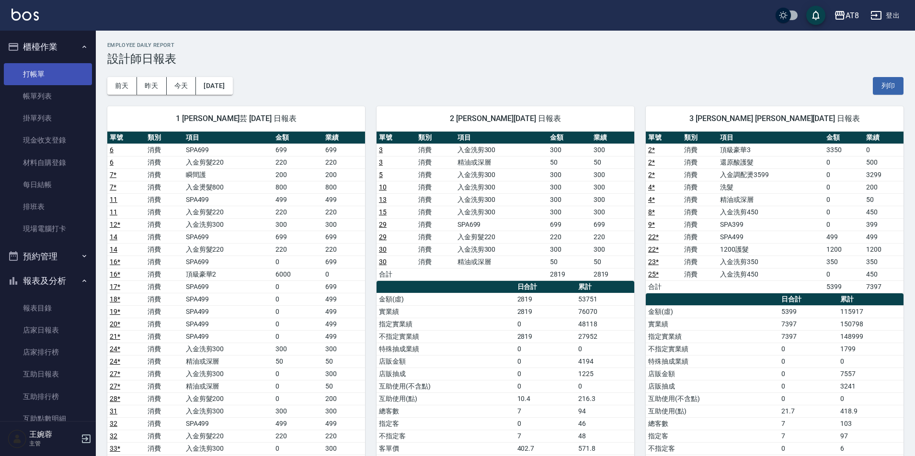
click at [51, 71] on link "打帳單" at bounding box center [48, 74] width 88 height 22
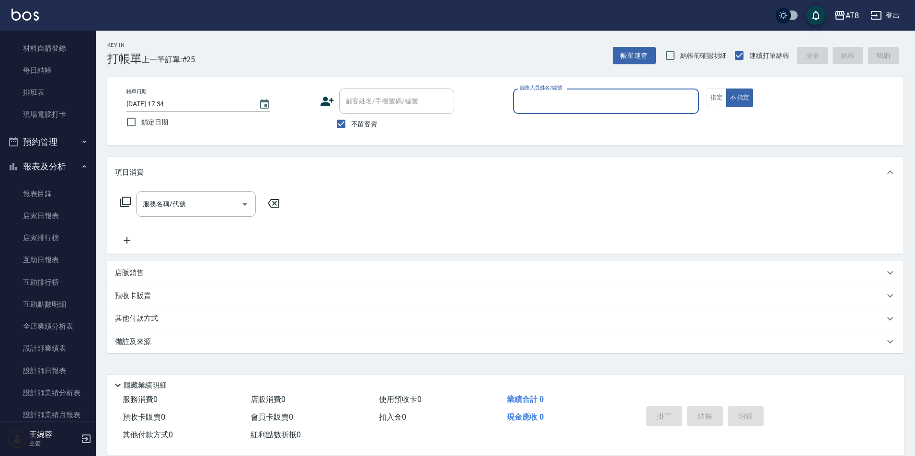
scroll to position [139, 0]
click at [64, 336] on link "設計師日報表" at bounding box center [48, 346] width 88 height 22
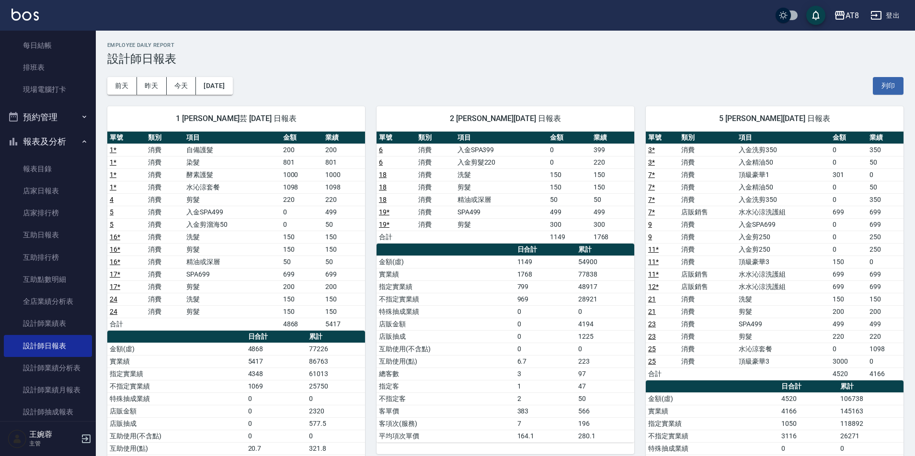
click at [37, 11] on img at bounding box center [24, 15] width 27 height 12
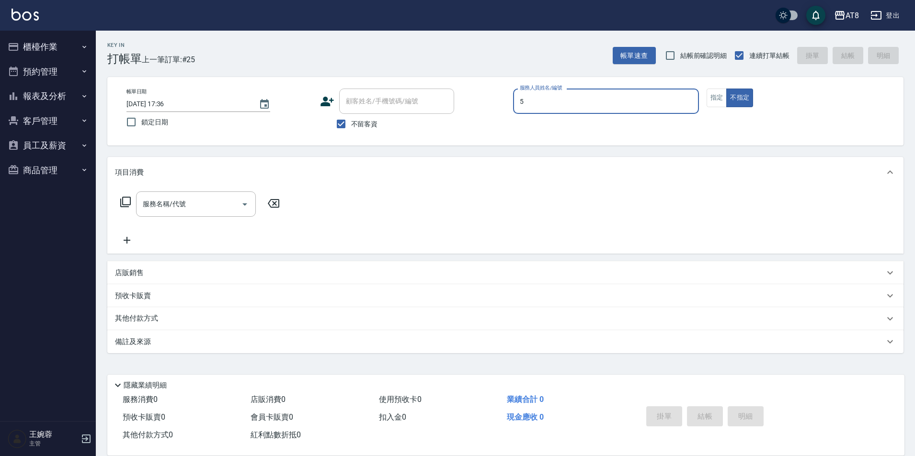
type input "HANK-5"
type button "false"
click at [56, 49] on button "櫃檯作業" at bounding box center [48, 46] width 88 height 25
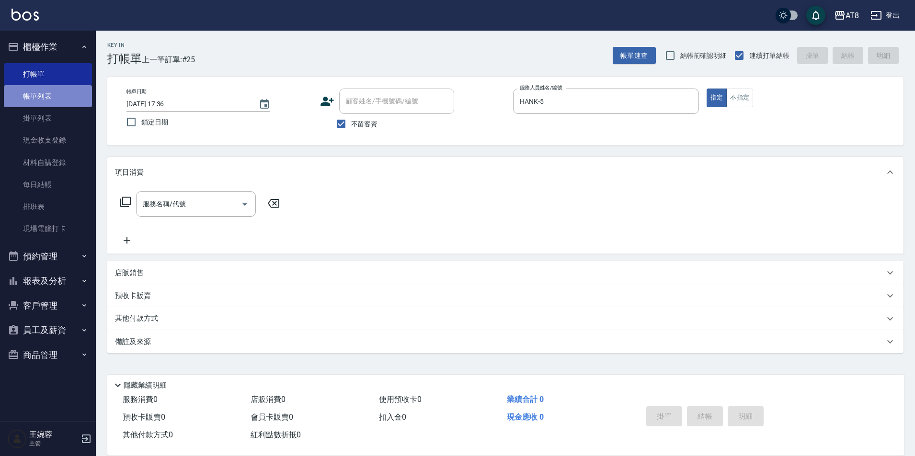
click at [42, 106] on link "帳單列表" at bounding box center [48, 96] width 88 height 22
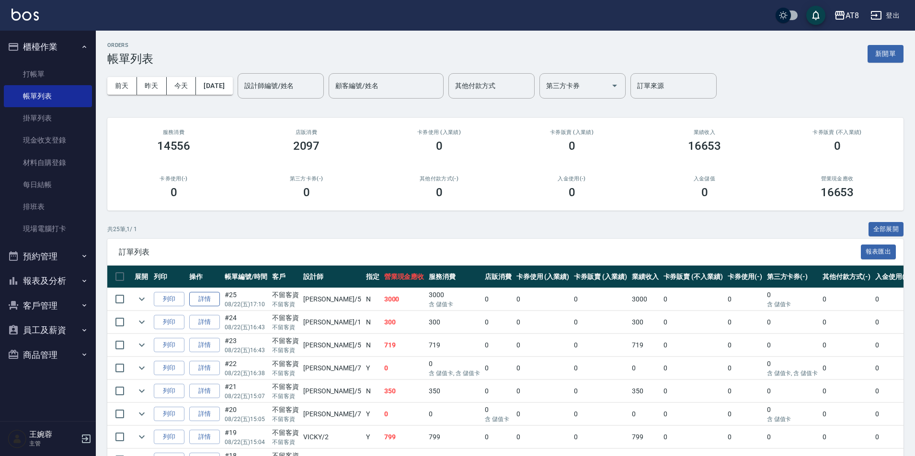
click at [218, 306] on link "詳情" at bounding box center [204, 299] width 31 height 15
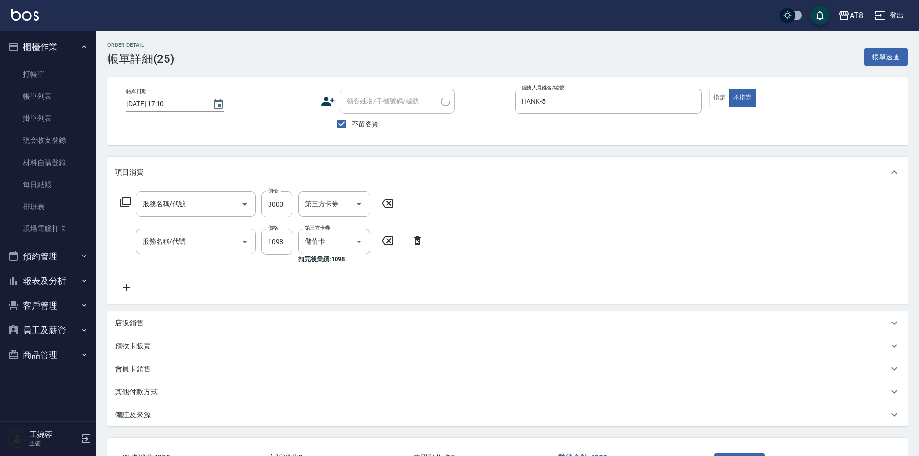
type input "[DATE] 17:10"
checkbox input "true"
type input "HANK-5"
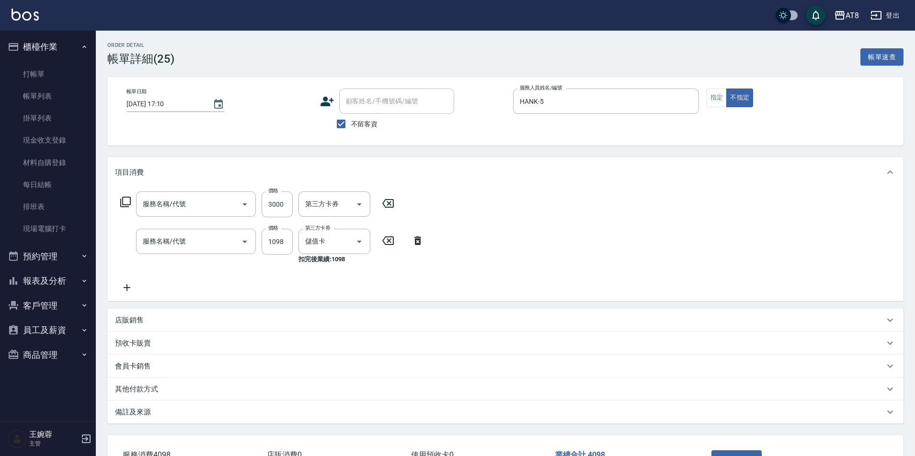
type input "頂級豪華3(803)"
type input "水沁涼套餐(5699)"
click at [715, 98] on button "指定" at bounding box center [716, 98] width 21 height 19
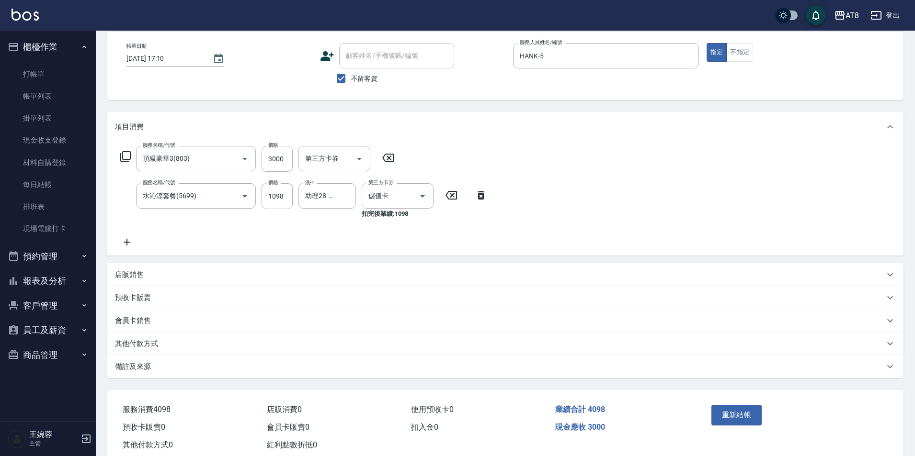
scroll to position [84, 0]
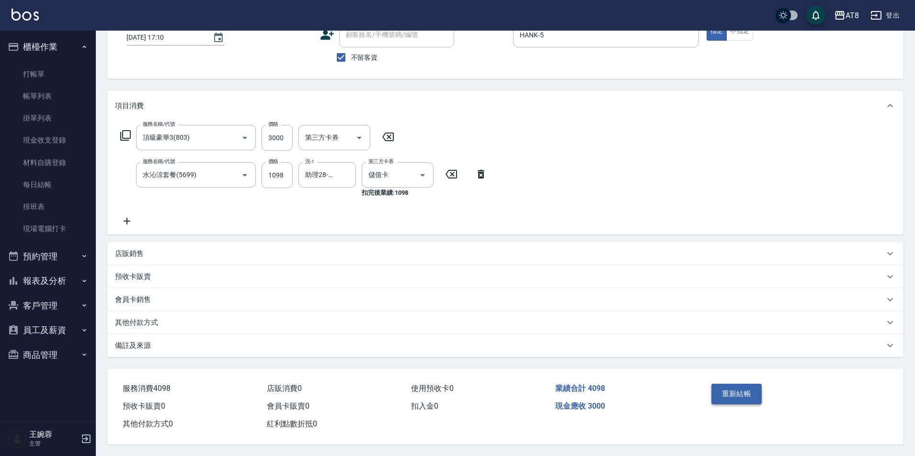
click at [740, 384] on button "重新結帳" at bounding box center [736, 394] width 51 height 20
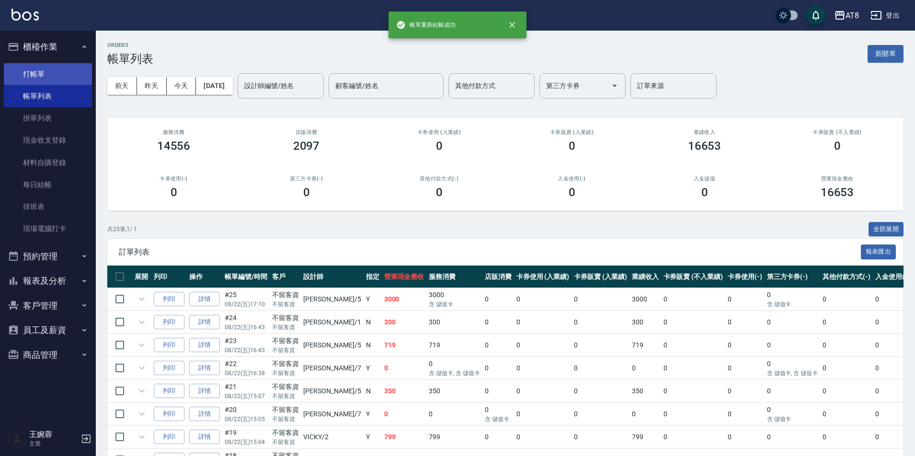
click at [44, 76] on link "打帳單" at bounding box center [48, 74] width 88 height 22
